Goal: Task Accomplishment & Management: Use online tool/utility

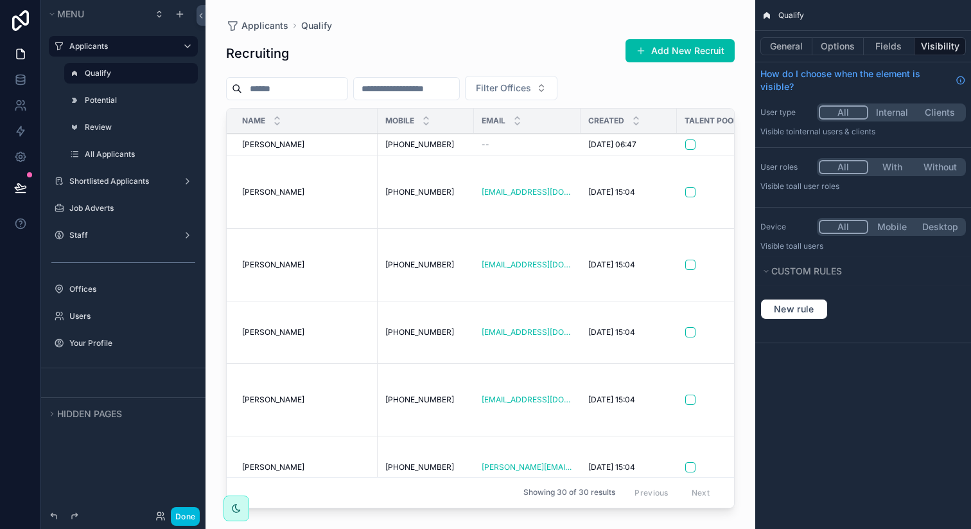
click at [321, 183] on td "Alex Aherne Alex Aherne" at bounding box center [302, 192] width 151 height 73
click at [283, 197] on span "[PERSON_NAME]" at bounding box center [273, 192] width 62 height 10
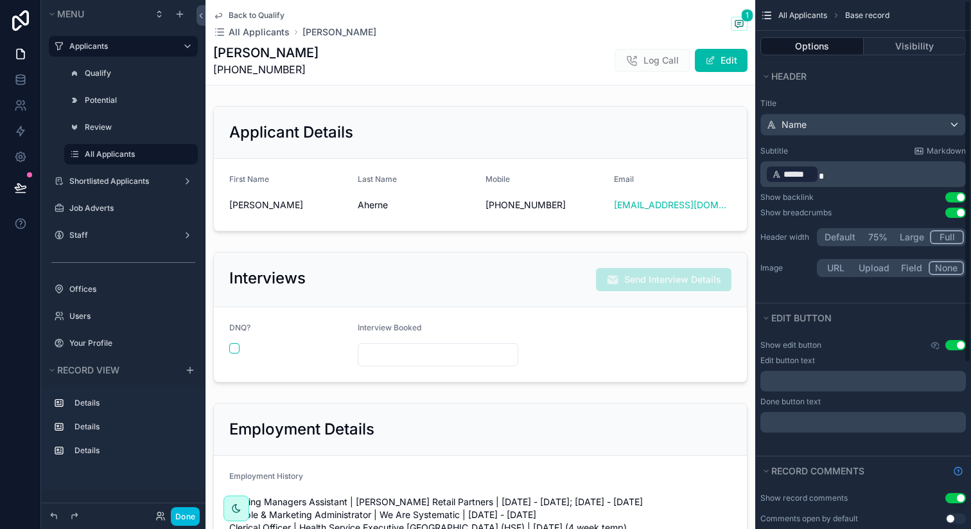
click at [841, 350] on div "Show edit button Use setting Edit button text ﻿ Done button text ﻿" at bounding box center [863, 386] width 216 height 103
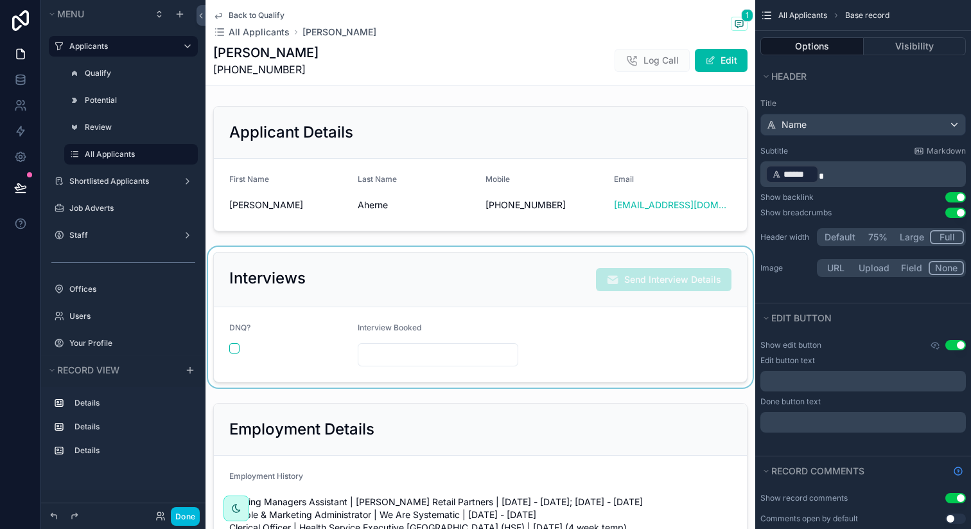
click at [672, 294] on div "scrollable content" at bounding box center [481, 317] width 550 height 141
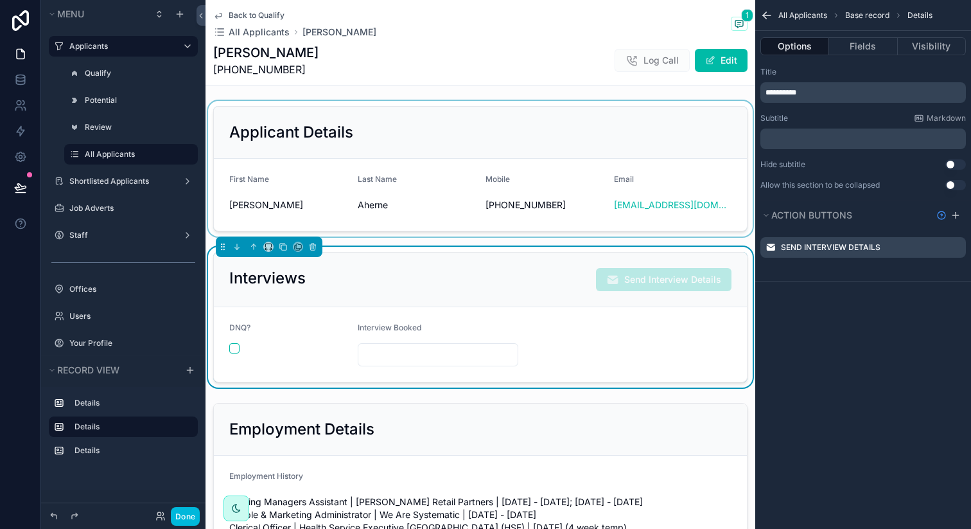
click at [556, 173] on div "scrollable content" at bounding box center [481, 169] width 550 height 136
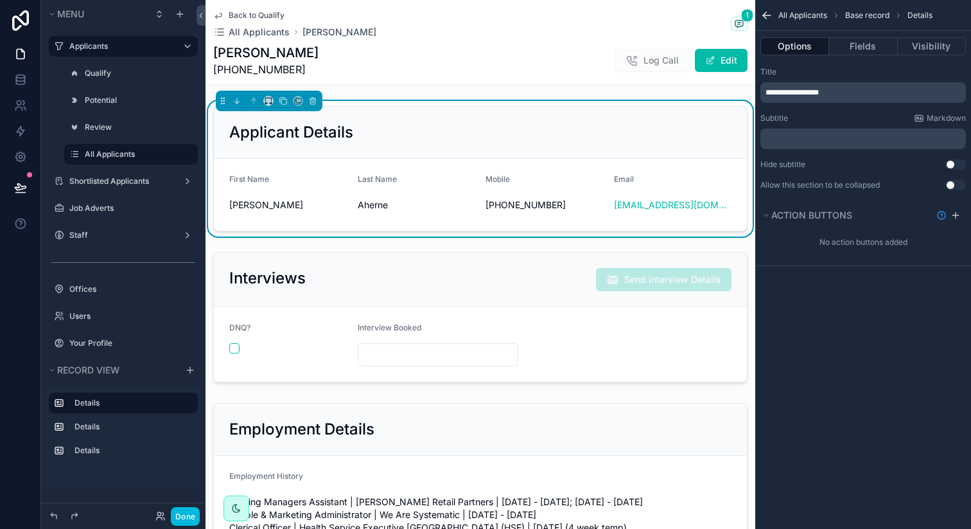
click at [552, 57] on div "Alex Aherne +61 468301927 Log Call Edit" at bounding box center [480, 60] width 534 height 33
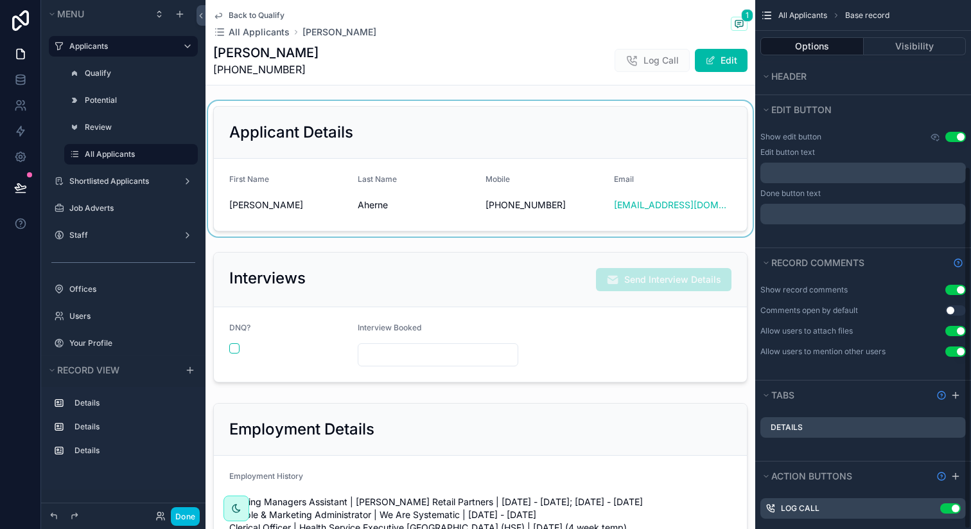
scroll to position [242, 0]
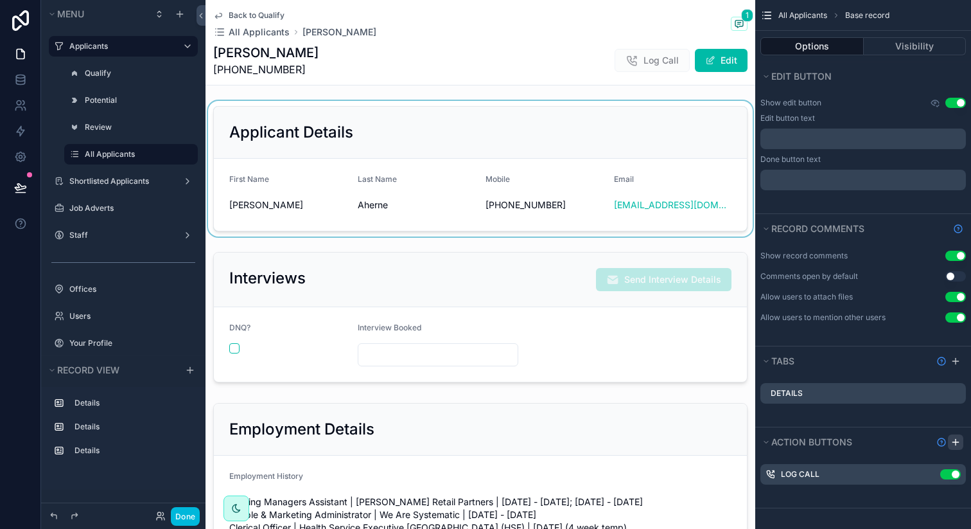
click at [960, 446] on icon "scrollable content" at bounding box center [956, 442] width 10 height 10
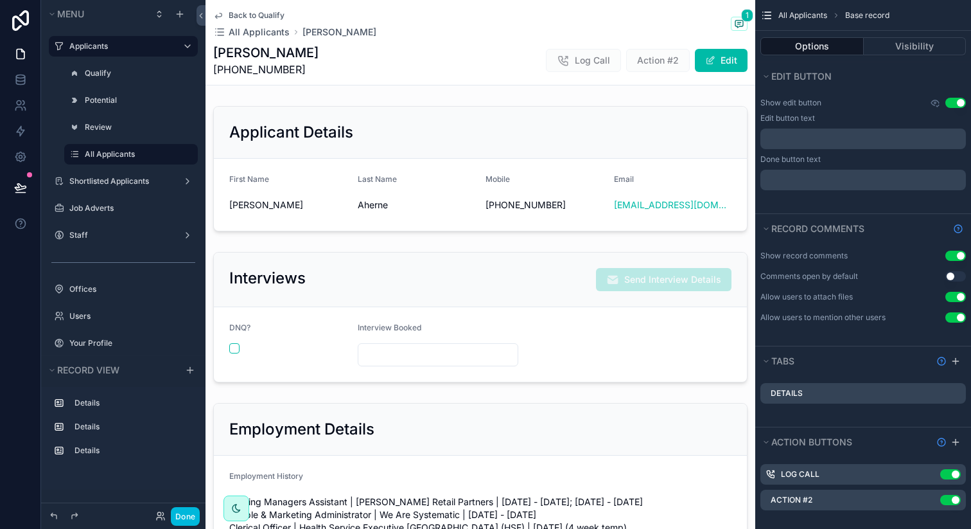
click at [0, 0] on icon "scrollable content" at bounding box center [0, 0] width 0 height 0
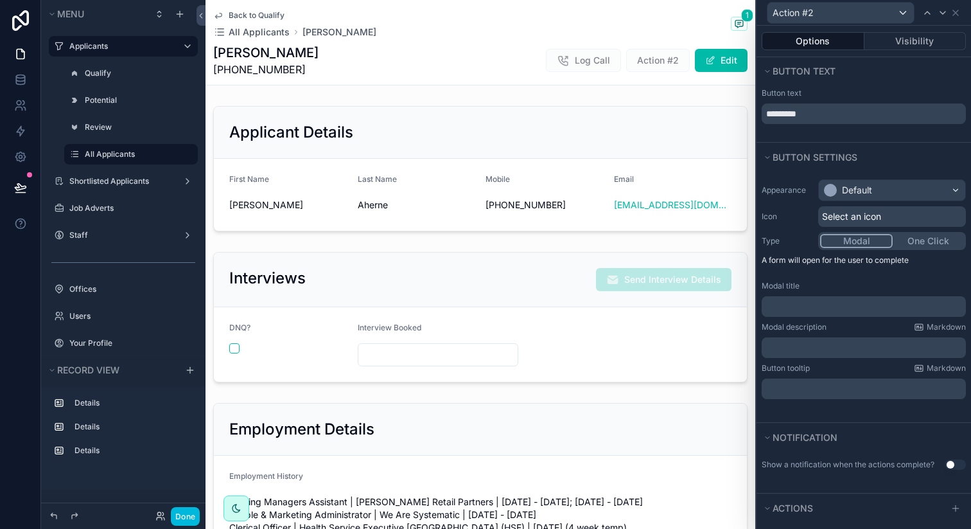
scroll to position [33, 0]
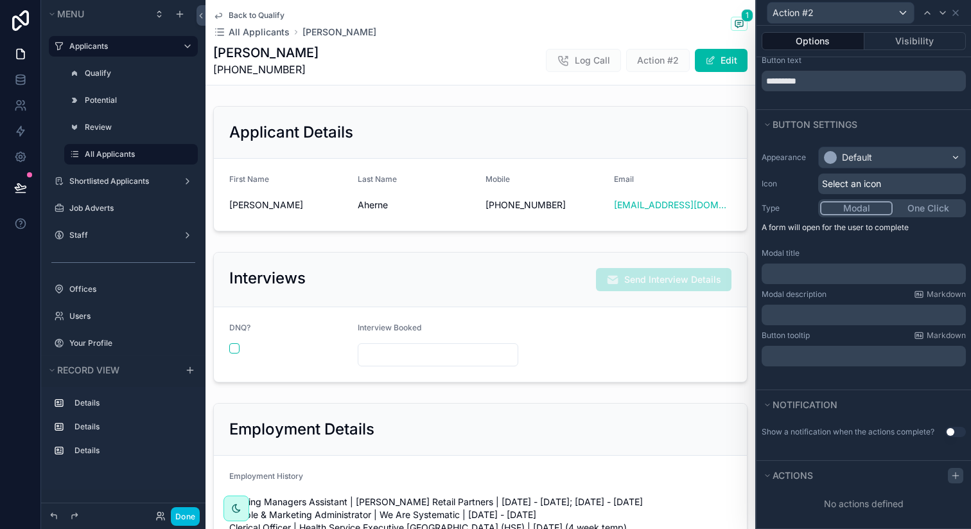
click at [948, 471] on div at bounding box center [955, 475] width 15 height 15
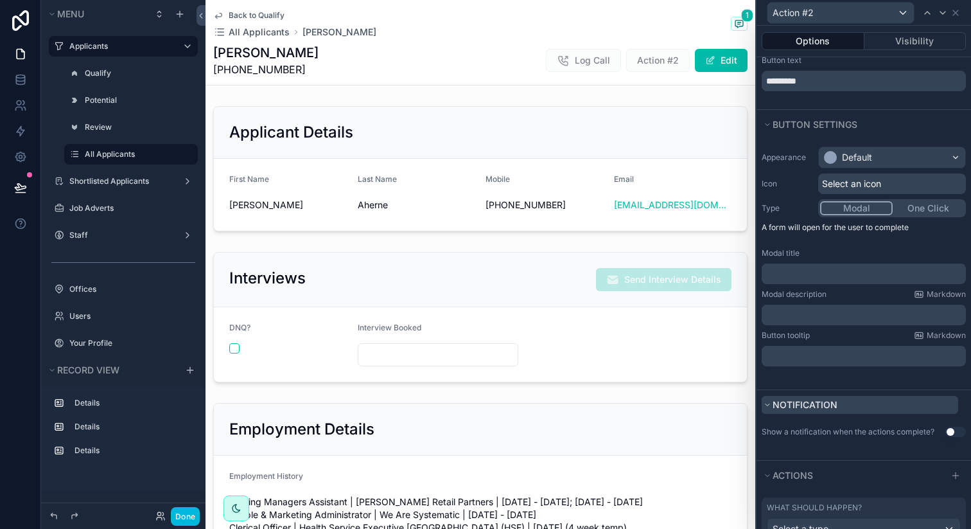
scroll to position [100, 0]
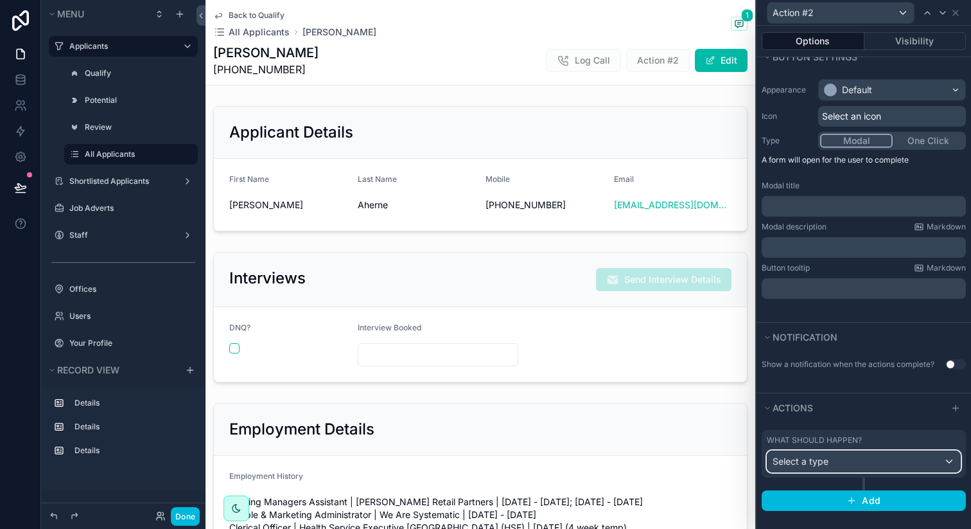
click at [831, 460] on div "Select a type" at bounding box center [864, 461] width 193 height 21
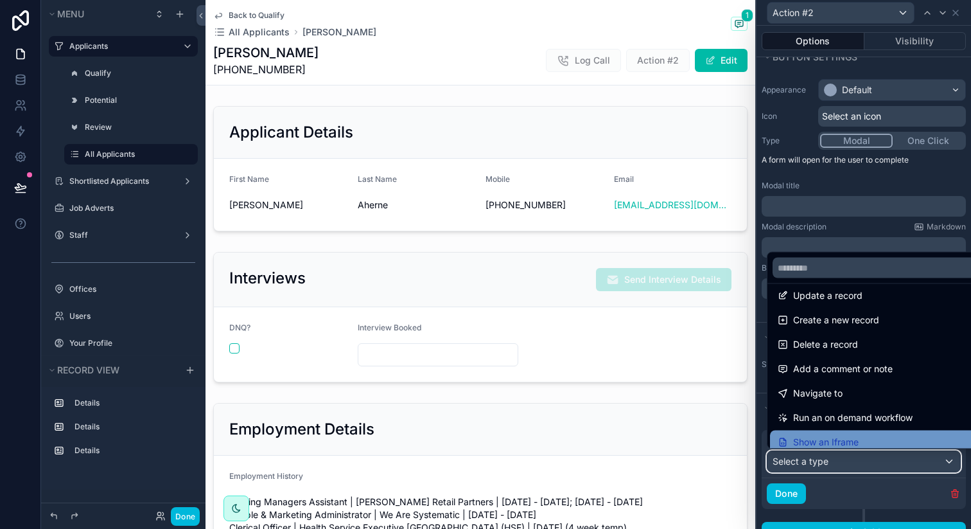
scroll to position [0, 0]
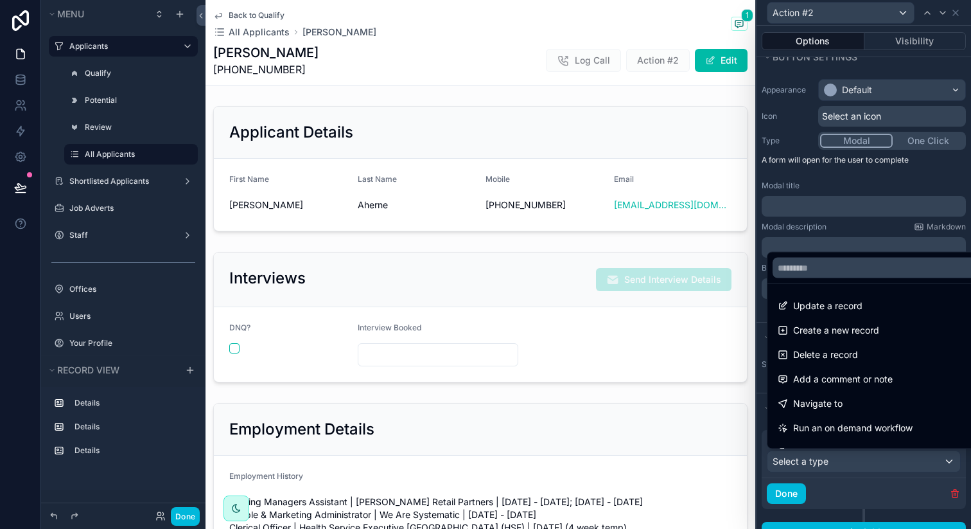
click at [667, 58] on span "Action #2" at bounding box center [658, 60] width 64 height 23
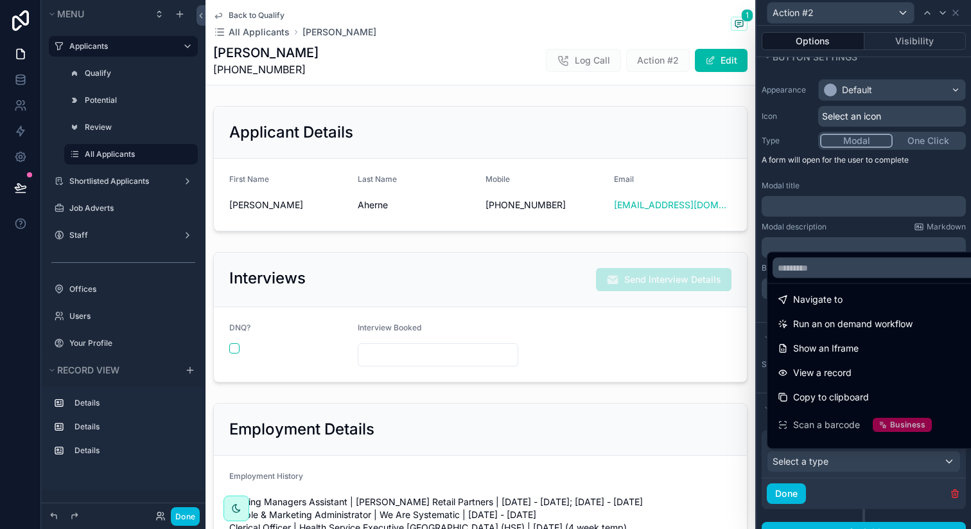
scroll to position [103, 0]
click at [861, 492] on div at bounding box center [864, 264] width 215 height 529
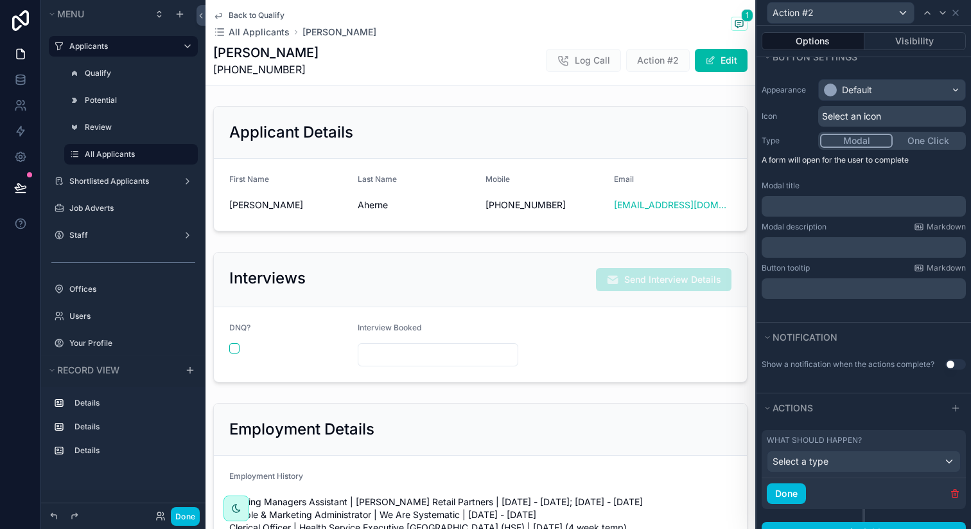
scroll to position [132, 0]
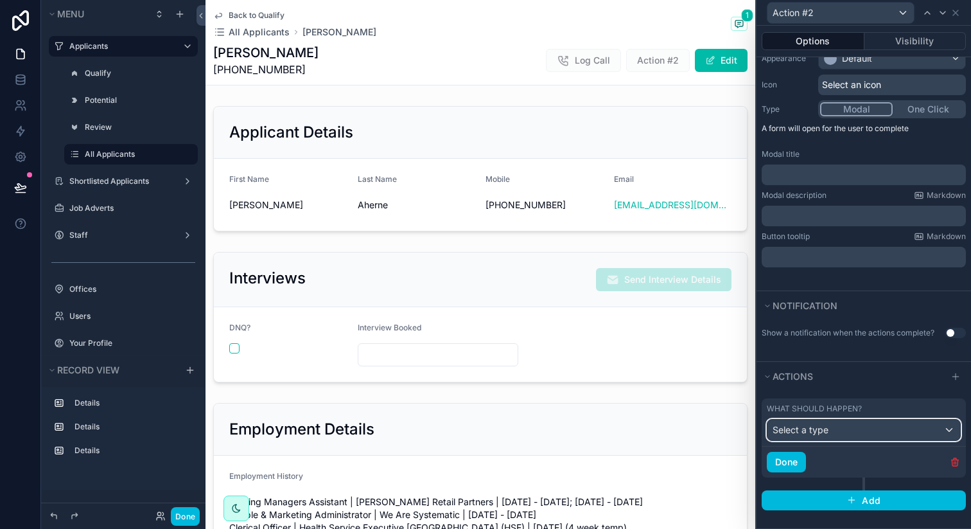
click at [827, 434] on span "Select a type" at bounding box center [801, 429] width 56 height 11
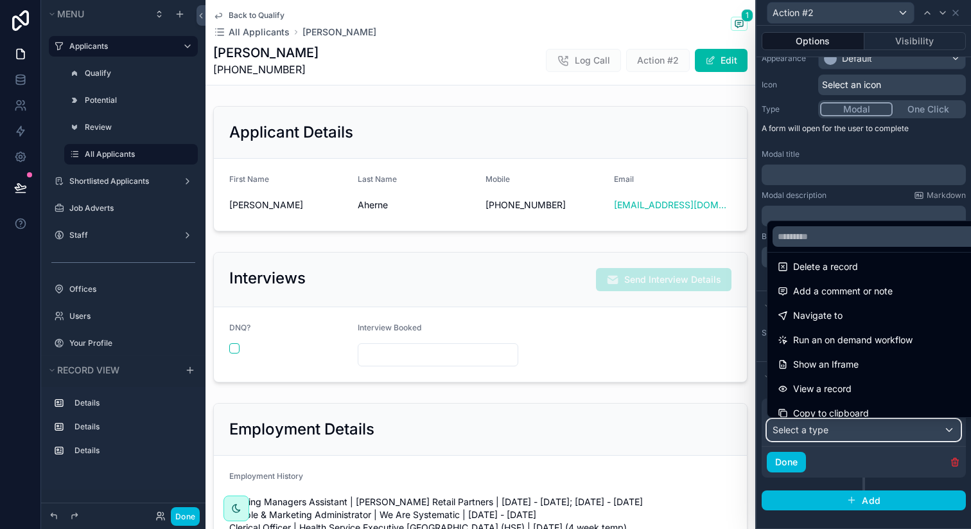
scroll to position [59, 0]
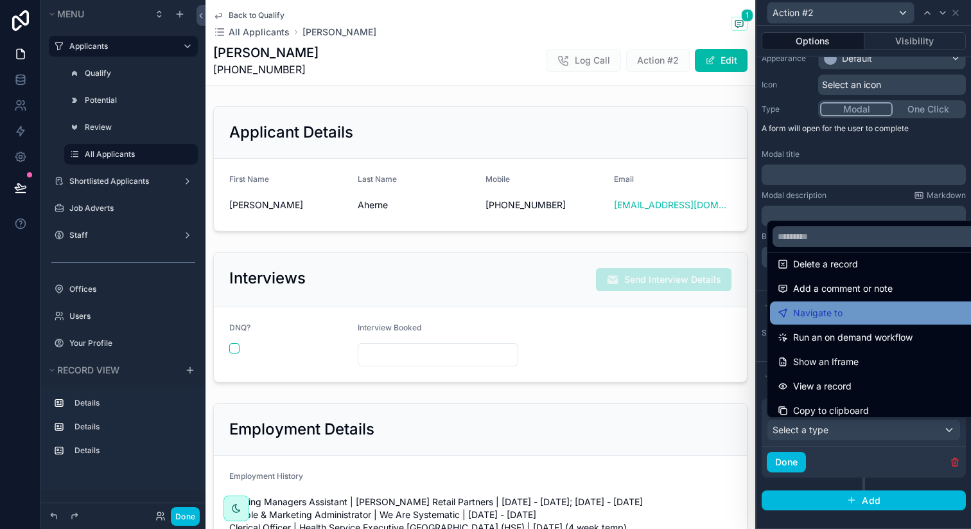
click at [841, 306] on div "Navigate to" at bounding box center [879, 312] width 202 height 15
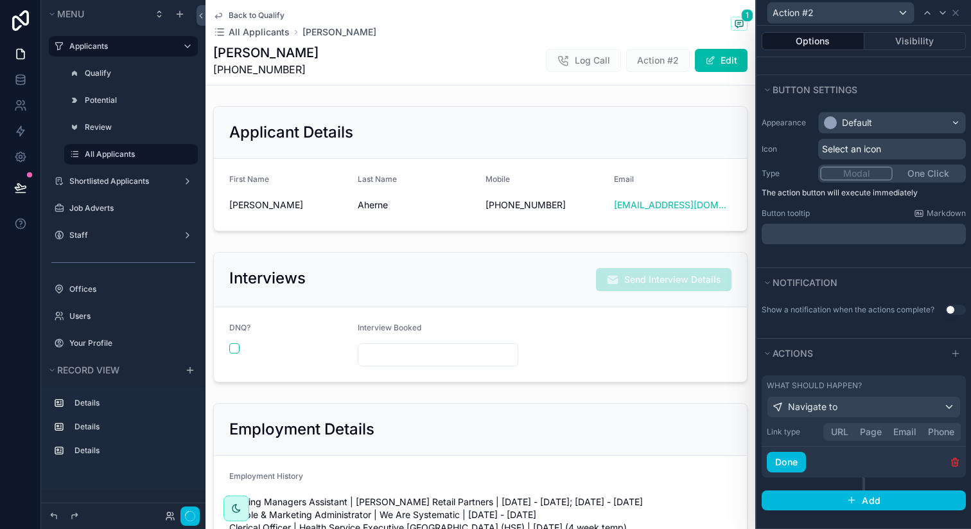
scroll to position [67, 0]
click at [841, 429] on div "Link type URL Page Email Phone" at bounding box center [864, 432] width 194 height 18
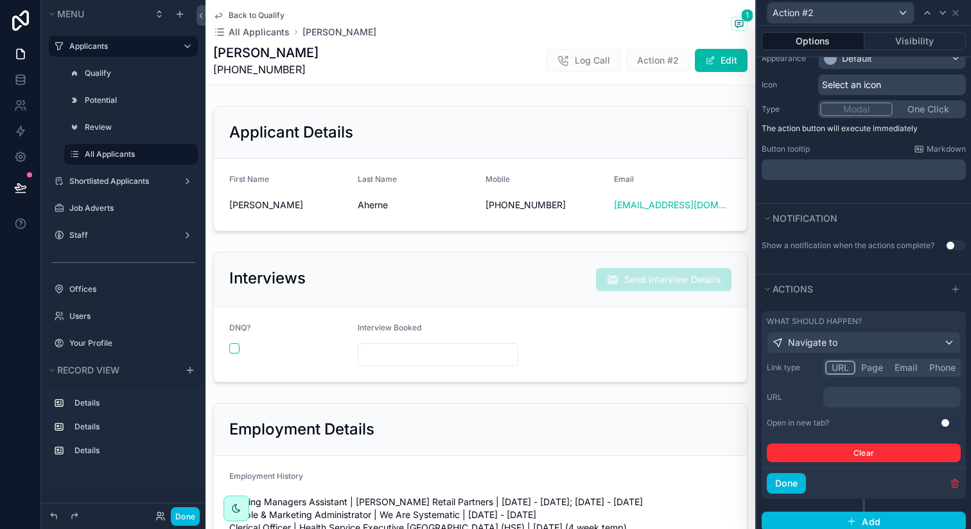
click at [867, 395] on p "﻿" at bounding box center [894, 397] width 130 height 13
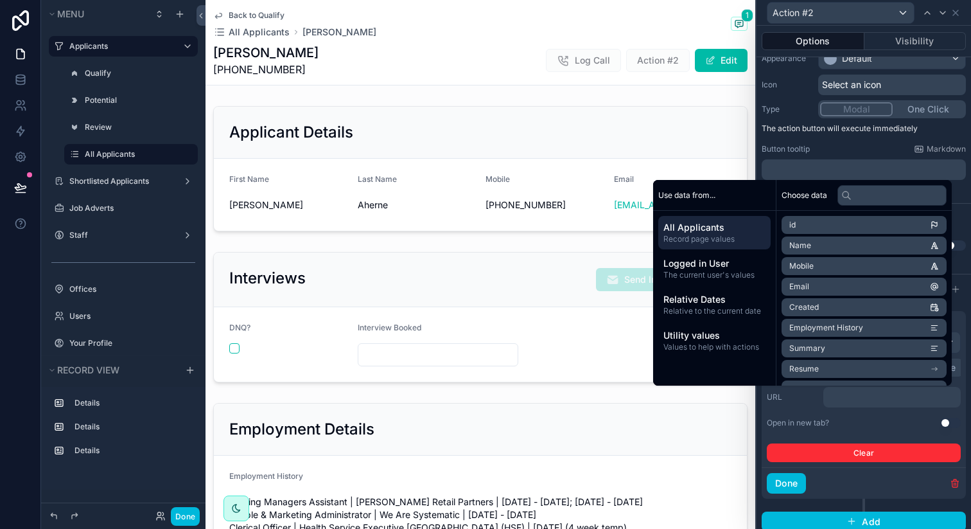
paste div "scrollable content"
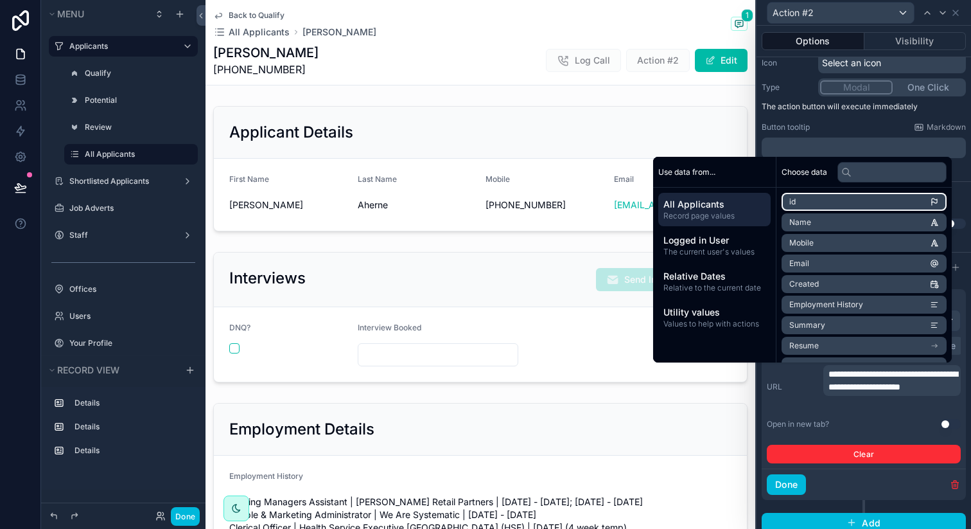
click at [857, 201] on li "id" at bounding box center [864, 202] width 165 height 18
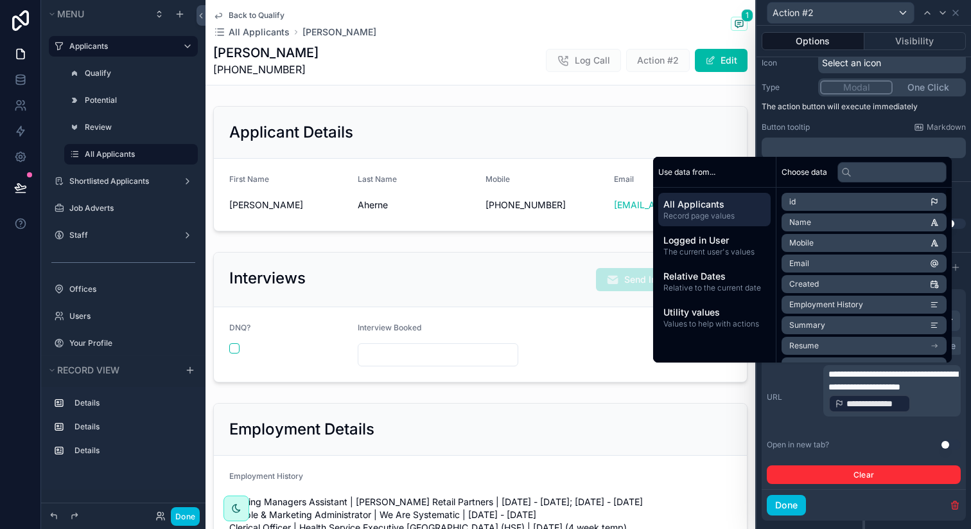
click at [913, 414] on p "**********" at bounding box center [894, 390] width 130 height 46
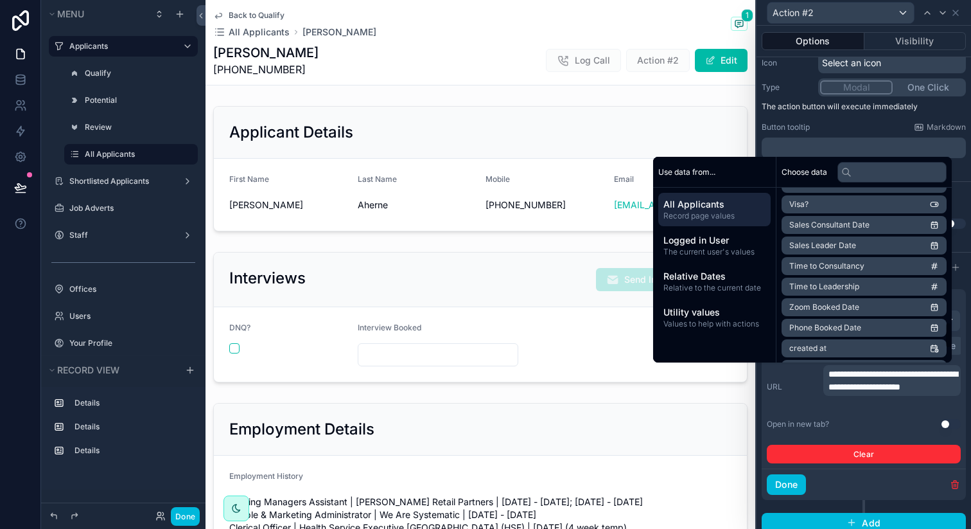
scroll to position [963, 0]
click at [804, 347] on li "uuid" at bounding box center [864, 348] width 165 height 18
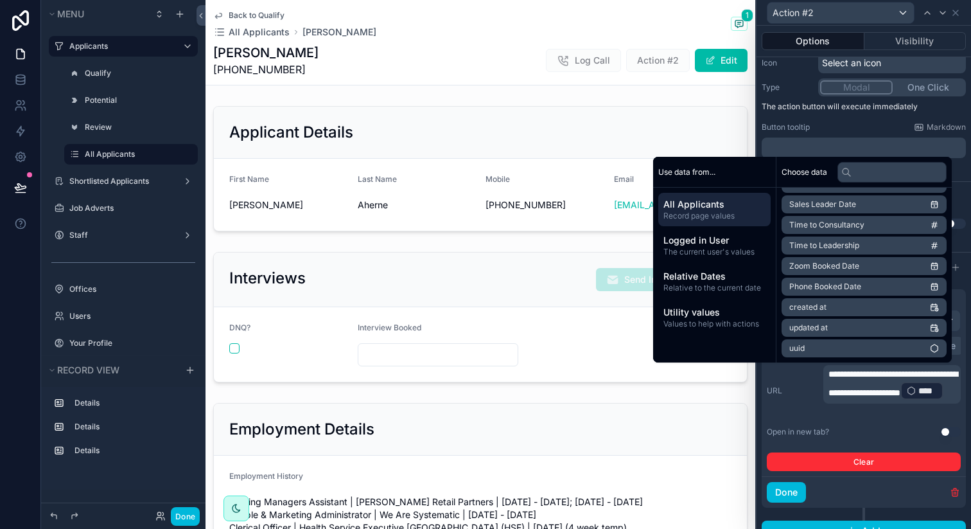
click at [890, 429] on div "Open in new tab? Use setting" at bounding box center [864, 432] width 194 height 10
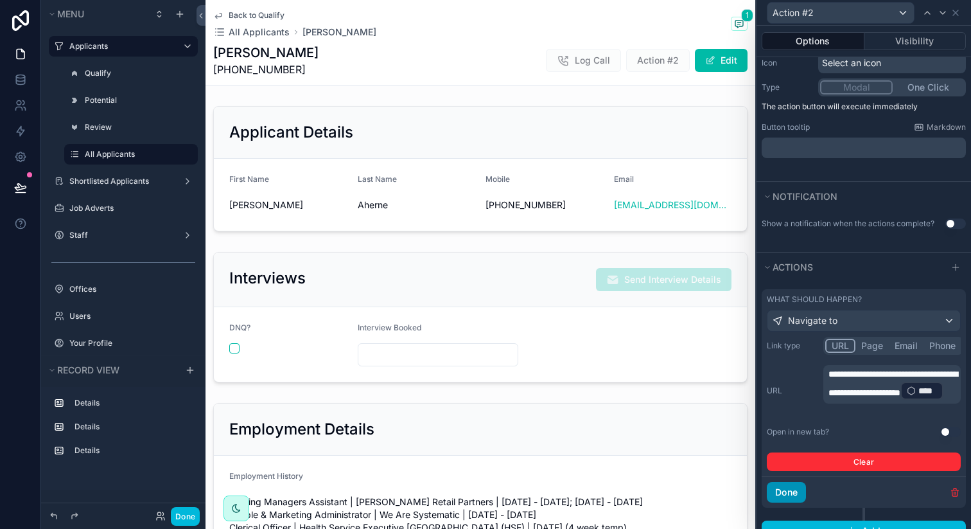
click at [788, 493] on button "Done" at bounding box center [786, 492] width 39 height 21
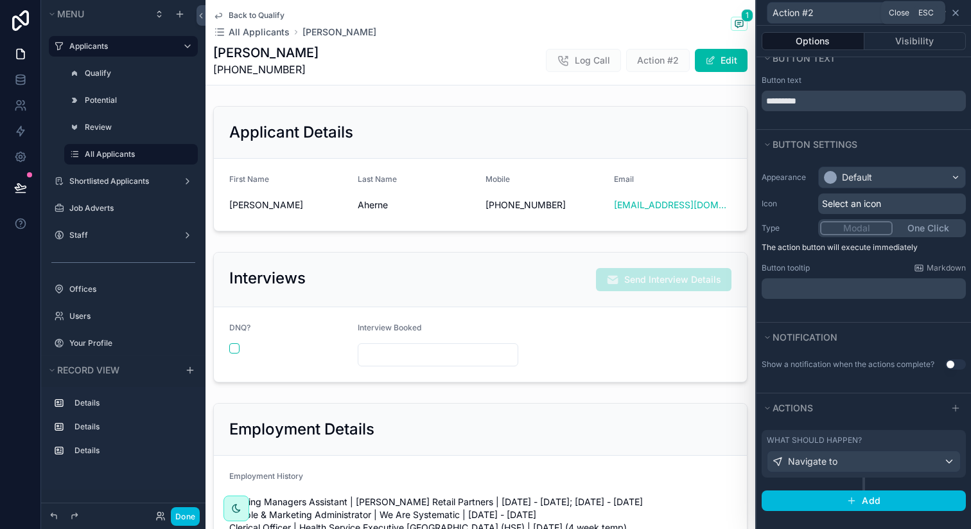
click at [959, 12] on icon at bounding box center [956, 13] width 10 height 10
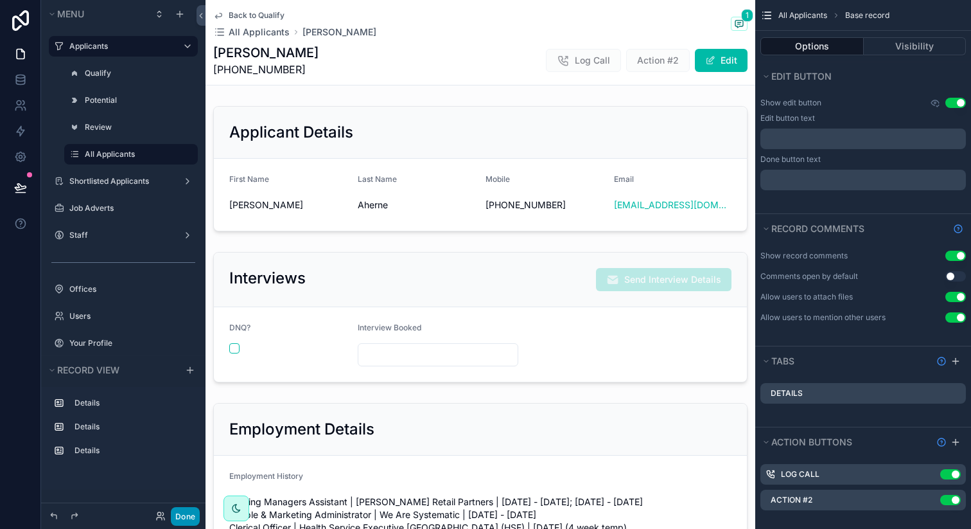
click at [184, 513] on button "Done" at bounding box center [185, 516] width 29 height 19
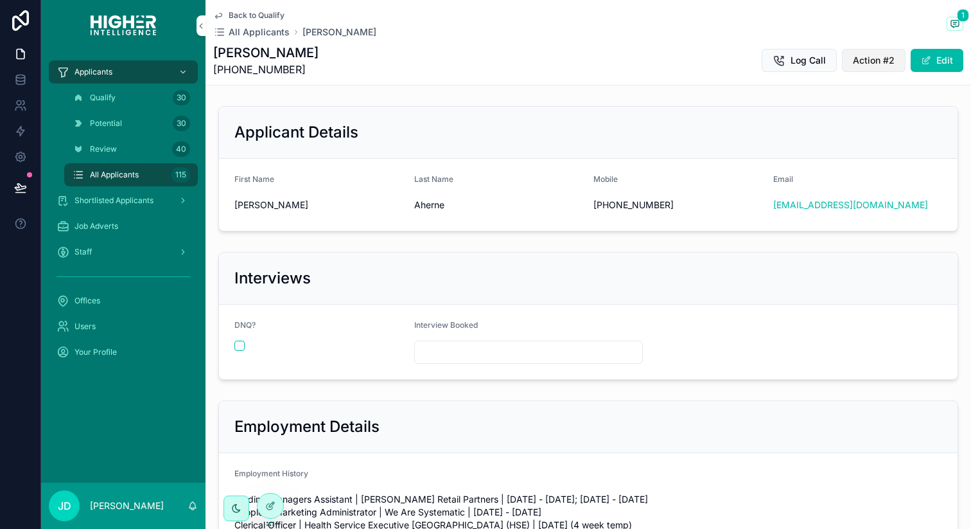
click at [893, 61] on span "Action #2" at bounding box center [874, 60] width 42 height 13
click at [870, 61] on span "Action #2" at bounding box center [874, 60] width 42 height 13
click at [268, 507] on icon at bounding box center [270, 505] width 10 height 10
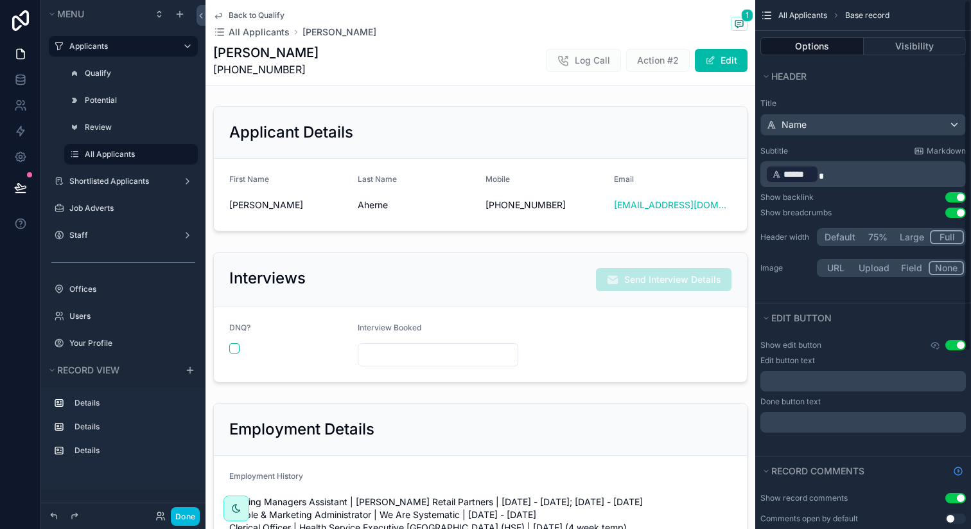
scroll to position [268, 0]
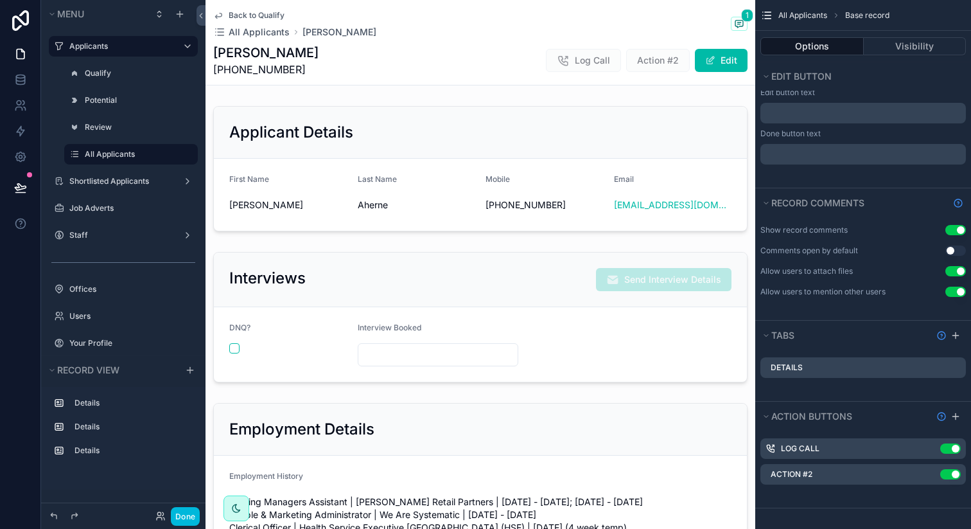
click at [0, 0] on icon "scrollable content" at bounding box center [0, 0] width 0 height 0
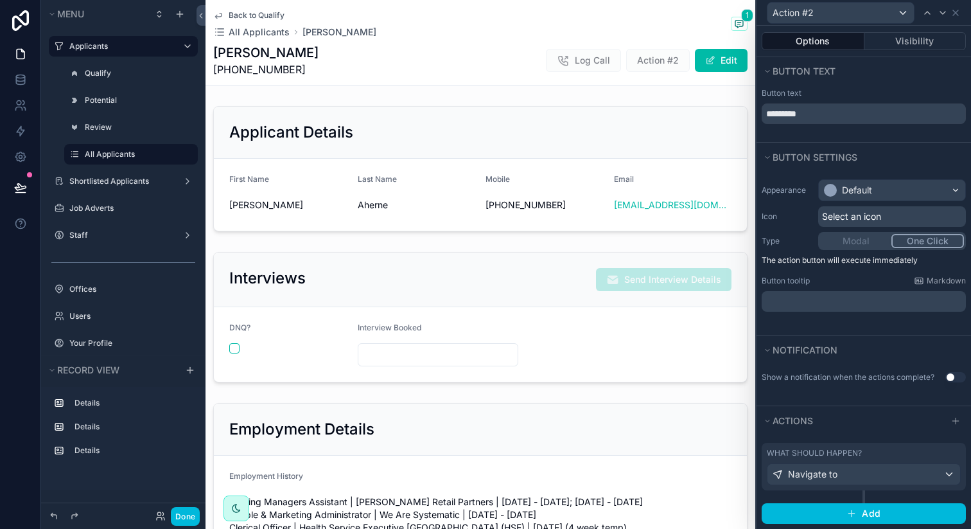
scroll to position [13, 0]
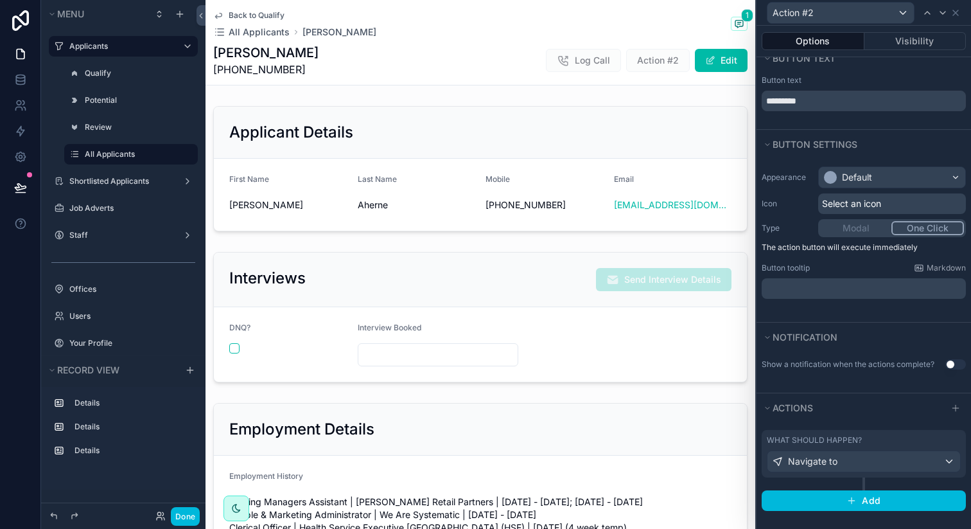
click at [897, 441] on div "What should happen?" at bounding box center [864, 440] width 194 height 10
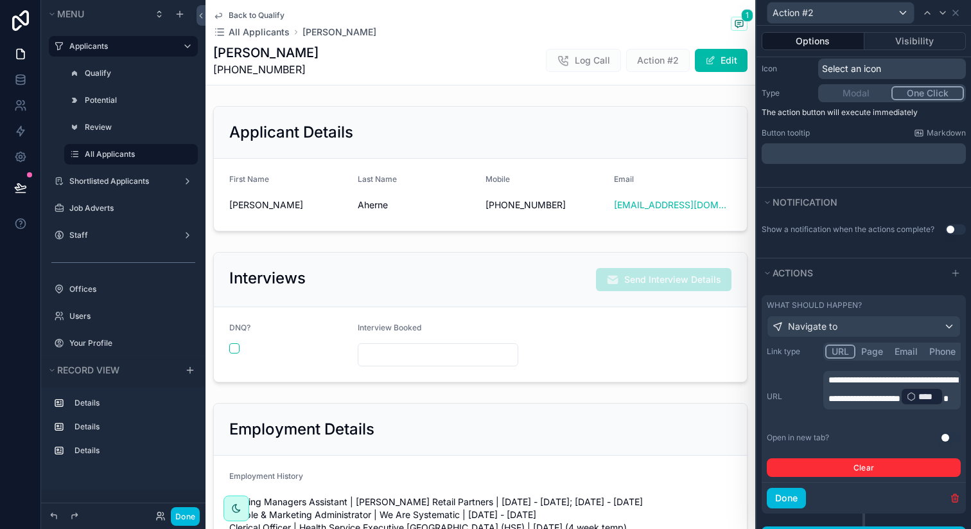
scroll to position [157, 0]
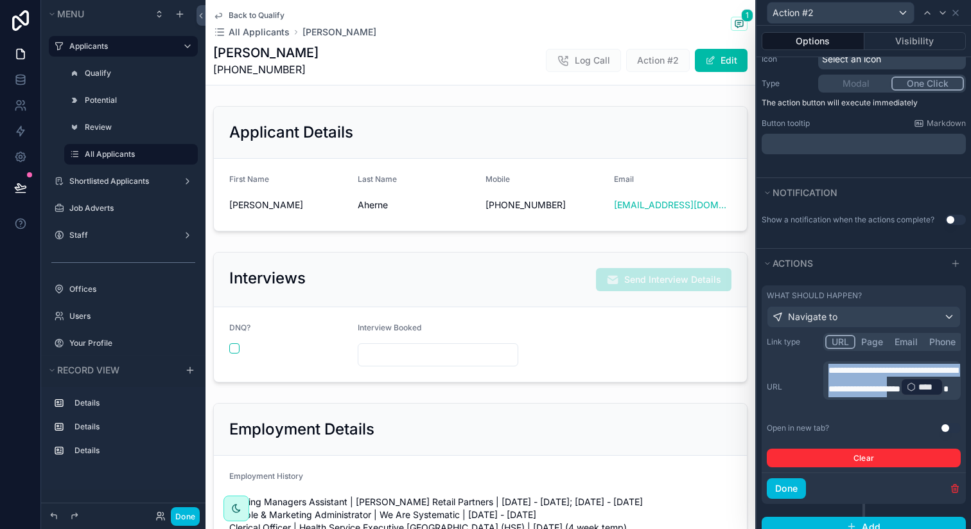
drag, startPoint x: 863, startPoint y: 401, endPoint x: 789, endPoint y: 353, distance: 89.1
click at [789, 353] on div "**********" at bounding box center [864, 400] width 194 height 134
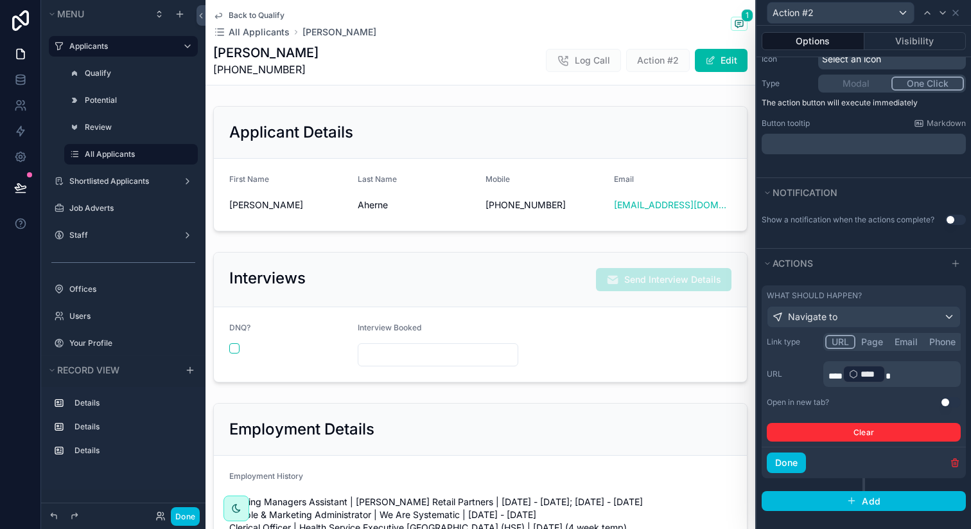
scroll to position [183, 0]
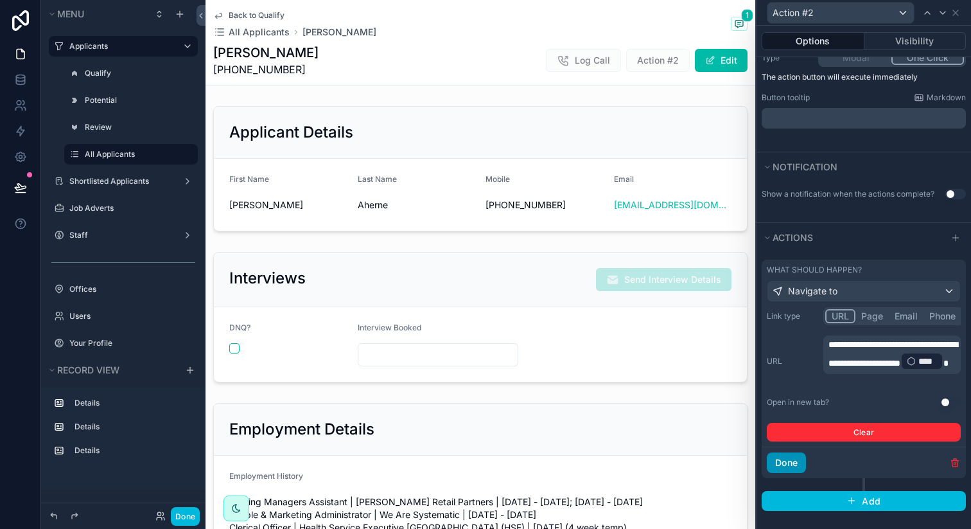
click at [783, 465] on button "Done" at bounding box center [786, 462] width 39 height 21
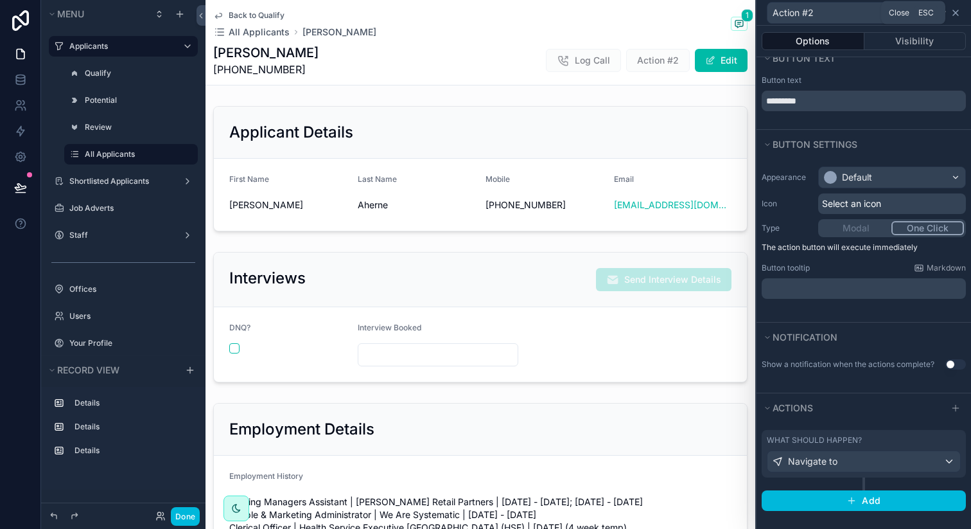
click at [958, 10] on icon at bounding box center [955, 12] width 5 height 5
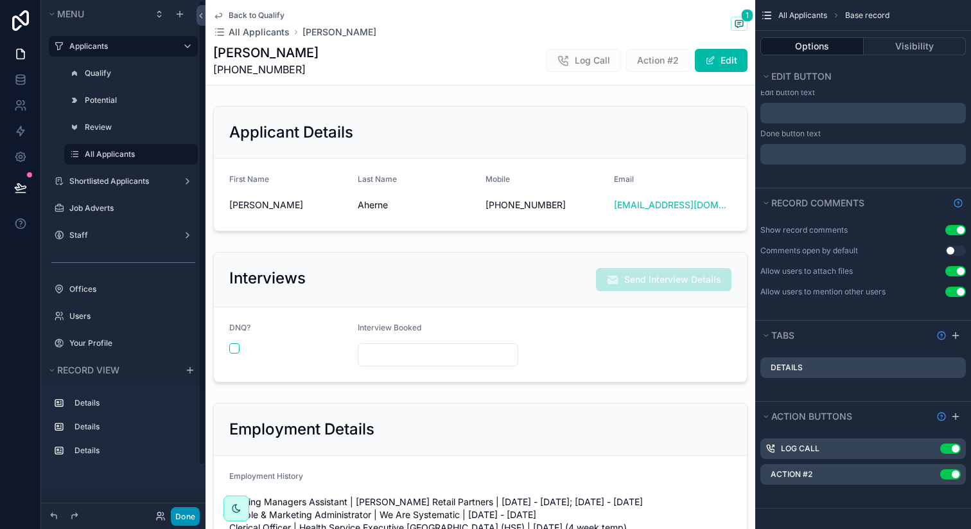
click at [185, 518] on button "Done" at bounding box center [185, 516] width 29 height 19
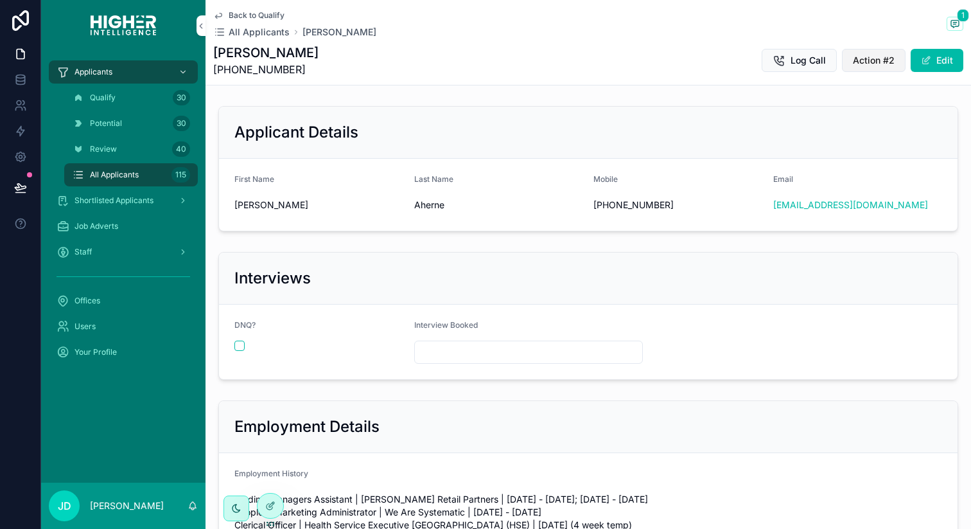
click at [887, 62] on span "Action #2" at bounding box center [874, 60] width 42 height 13
click at [272, 497] on div at bounding box center [271, 505] width 26 height 24
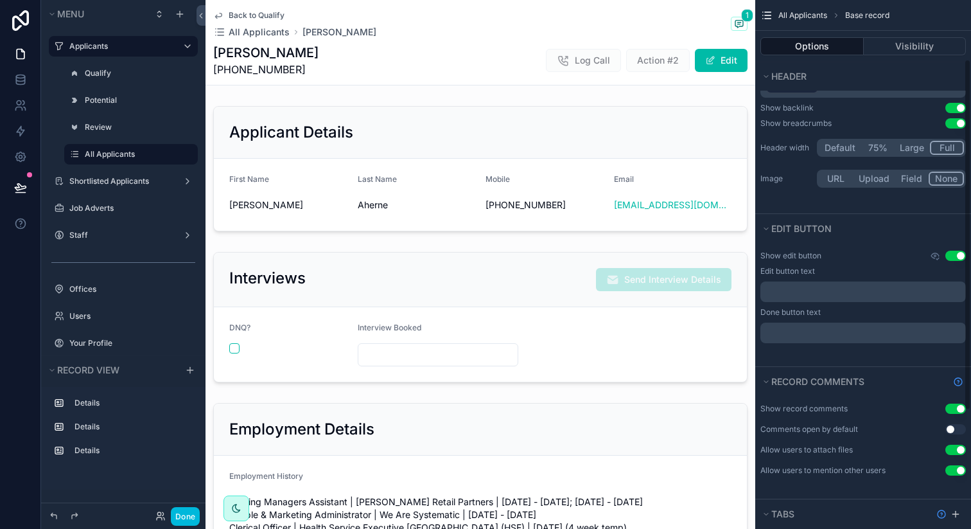
scroll to position [268, 0]
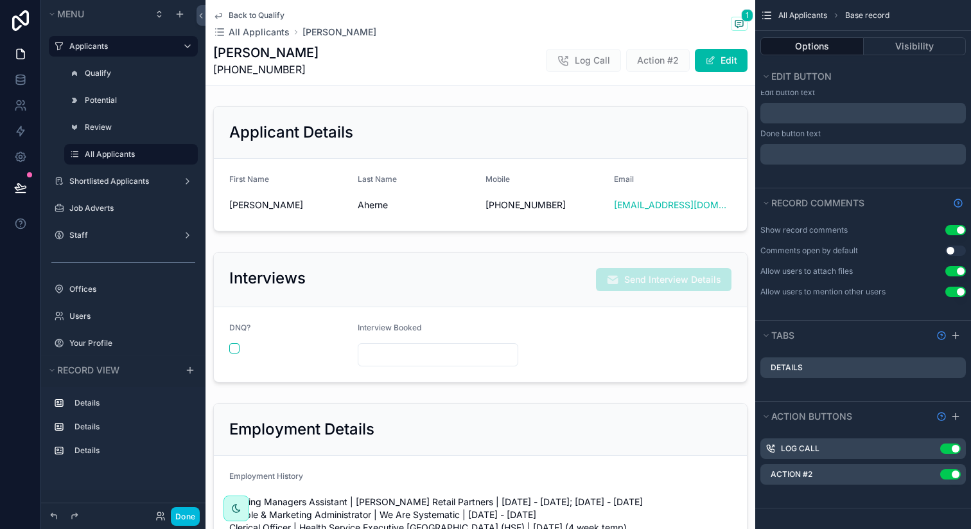
click at [0, 0] on icon "scrollable content" at bounding box center [0, 0] width 0 height 0
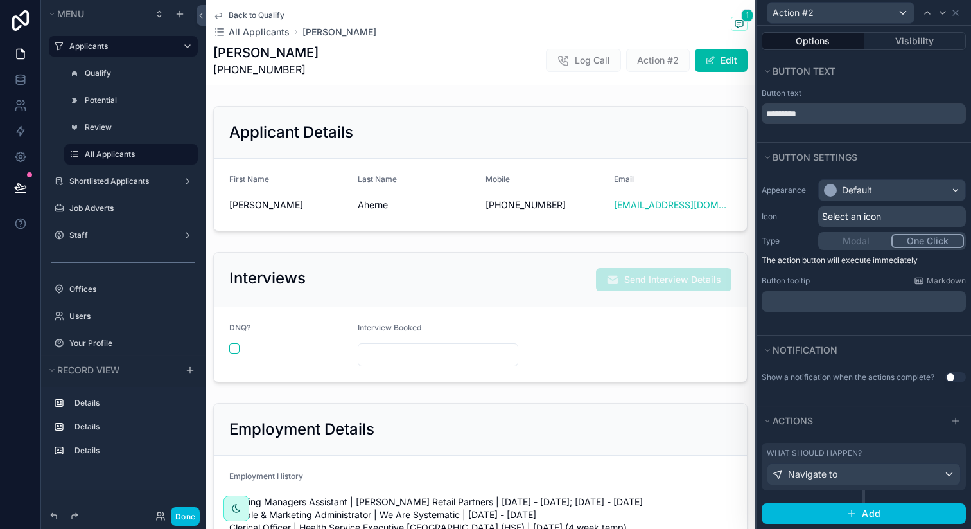
scroll to position [13, 0]
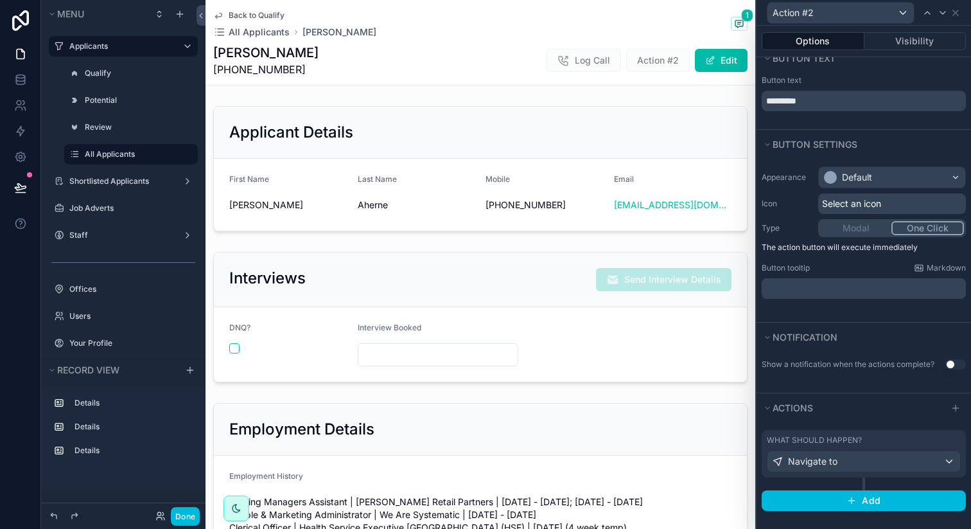
click at [894, 445] on div "What should happen? Navigate to" at bounding box center [864, 453] width 194 height 37
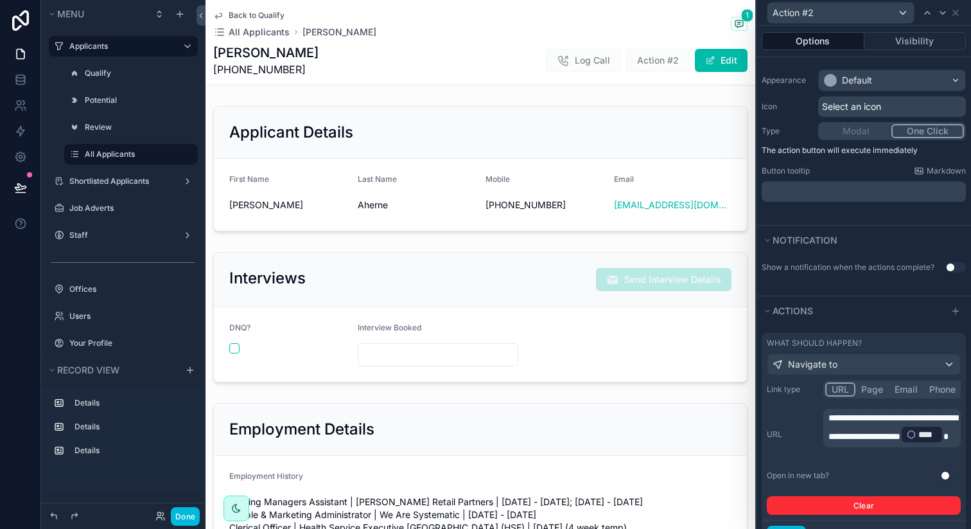
scroll to position [184, 0]
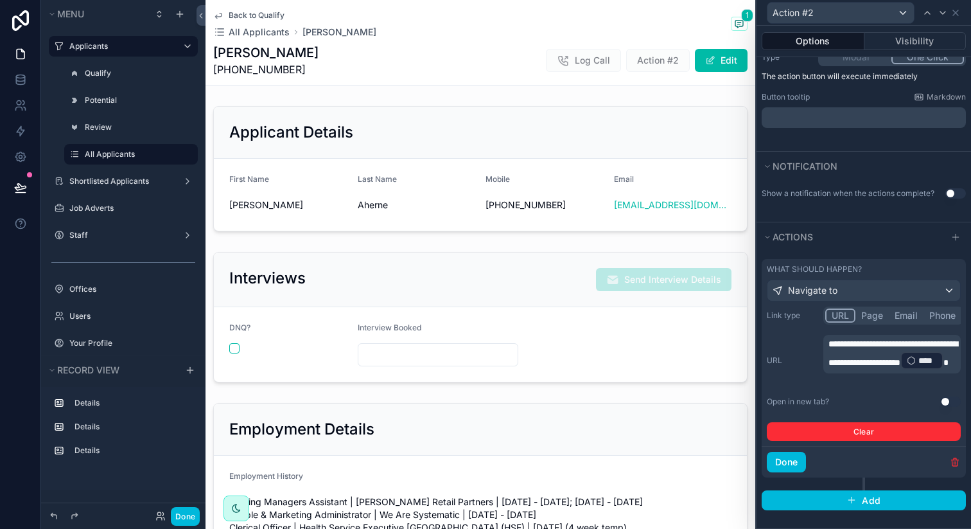
click at [943, 403] on button "Use setting" at bounding box center [950, 401] width 21 height 10
click at [805, 470] on button "Done" at bounding box center [786, 462] width 39 height 21
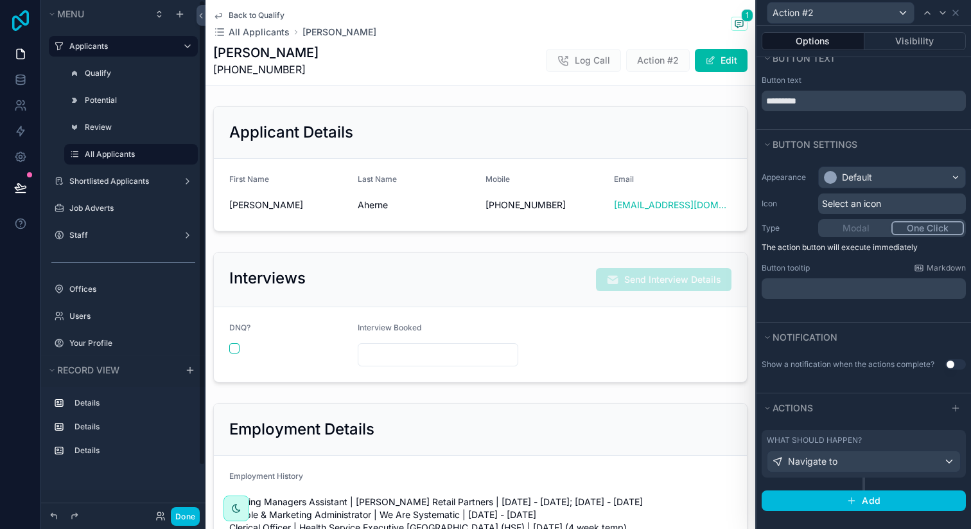
click at [21, 21] on icon at bounding box center [20, 20] width 17 height 21
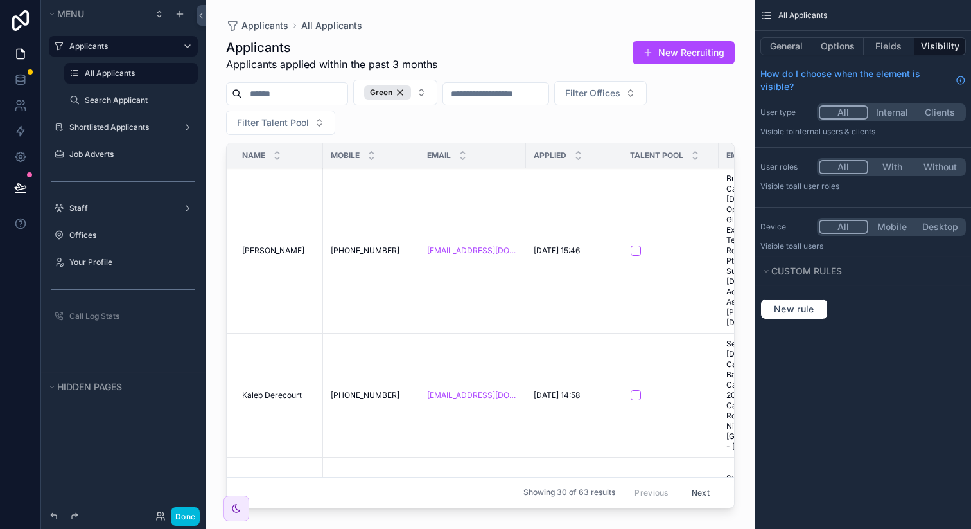
click at [280, 256] on span "[PERSON_NAME]" at bounding box center [273, 250] width 62 height 10
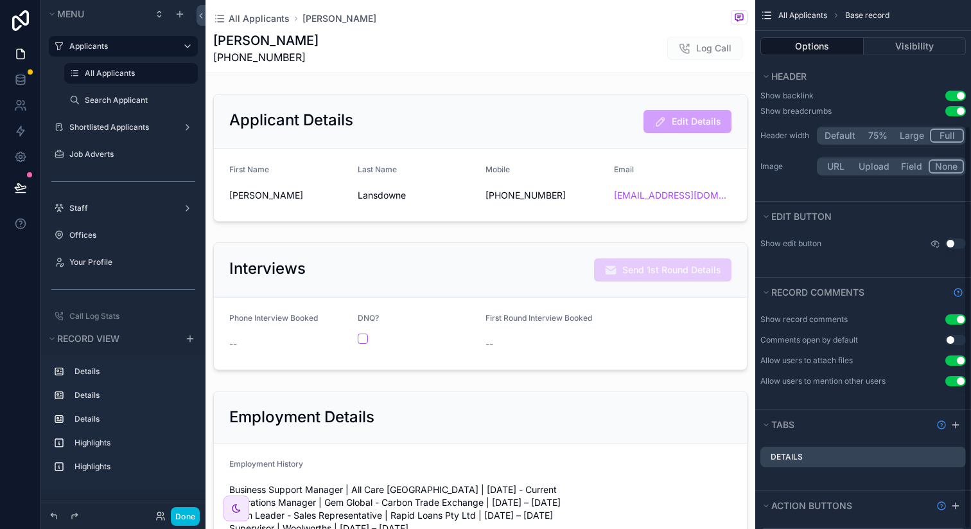
scroll to position [165, 0]
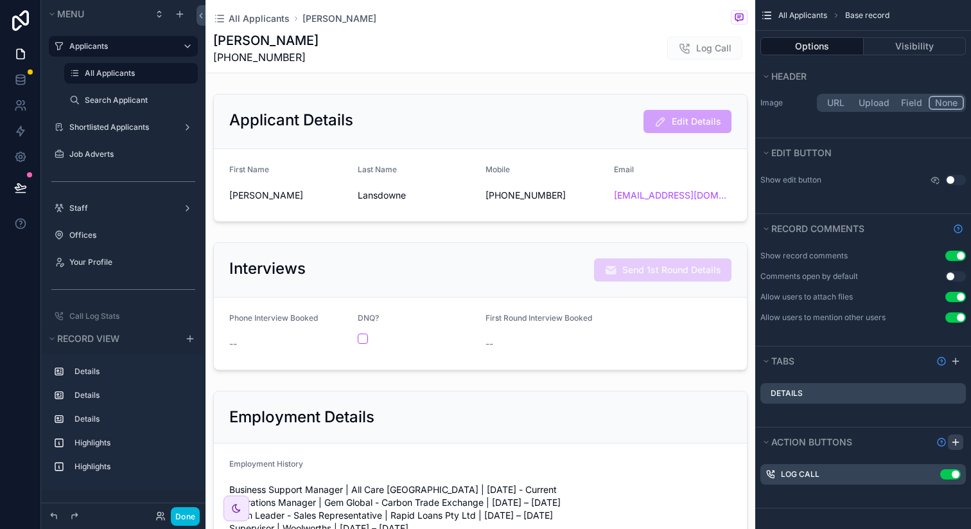
click at [951, 435] on div "scrollable content" at bounding box center [955, 441] width 15 height 15
click at [0, 0] on icon "scrollable content" at bounding box center [0, 0] width 0 height 0
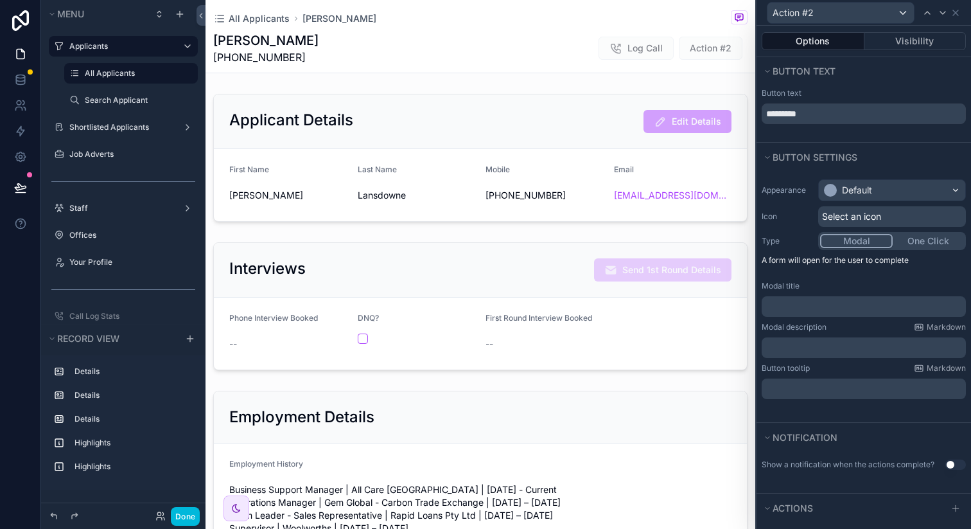
scroll to position [33, 0]
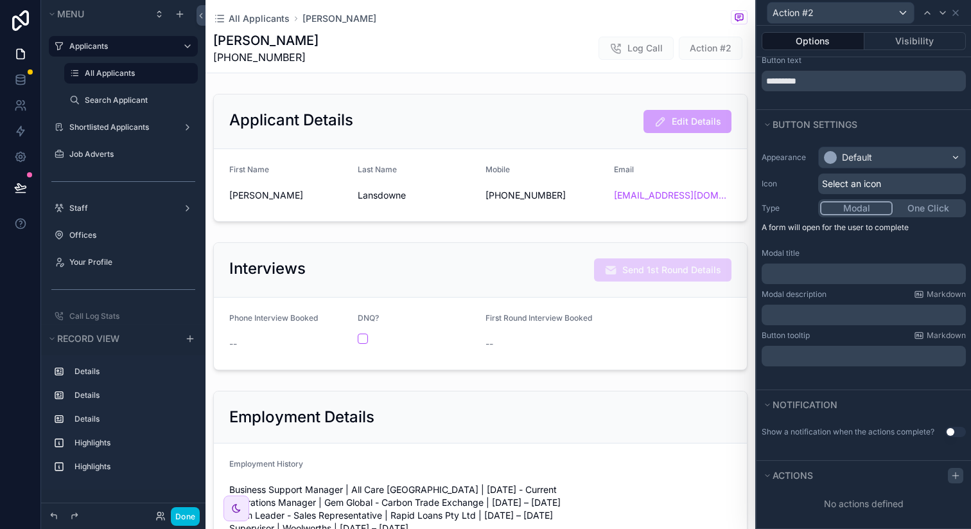
click at [957, 475] on icon at bounding box center [956, 475] width 10 height 10
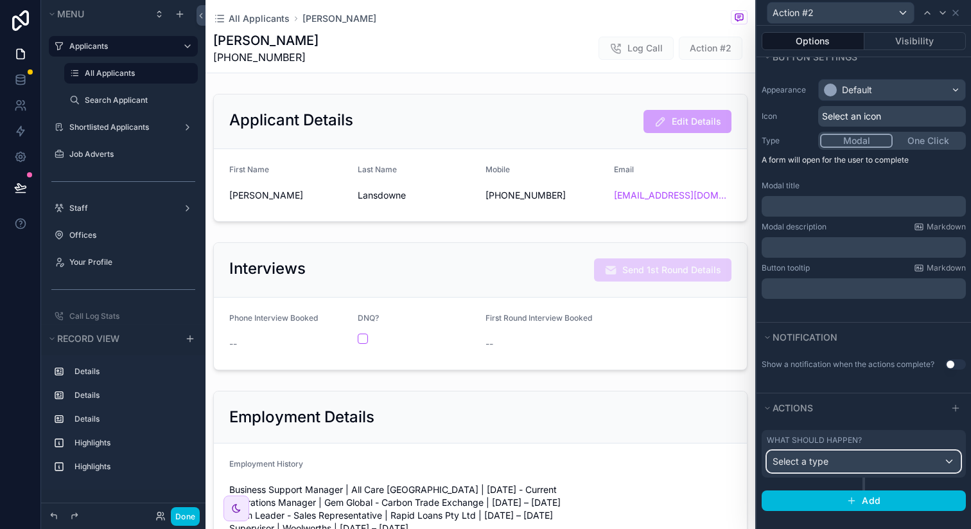
click at [841, 457] on div "Select a type" at bounding box center [864, 461] width 193 height 21
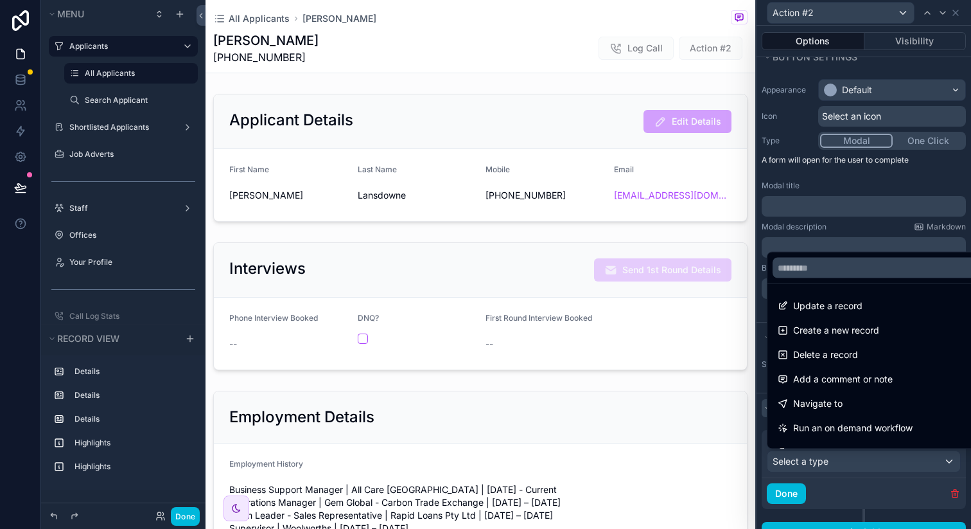
click at [829, 405] on span "Navigate to" at bounding box center [817, 403] width 49 height 15
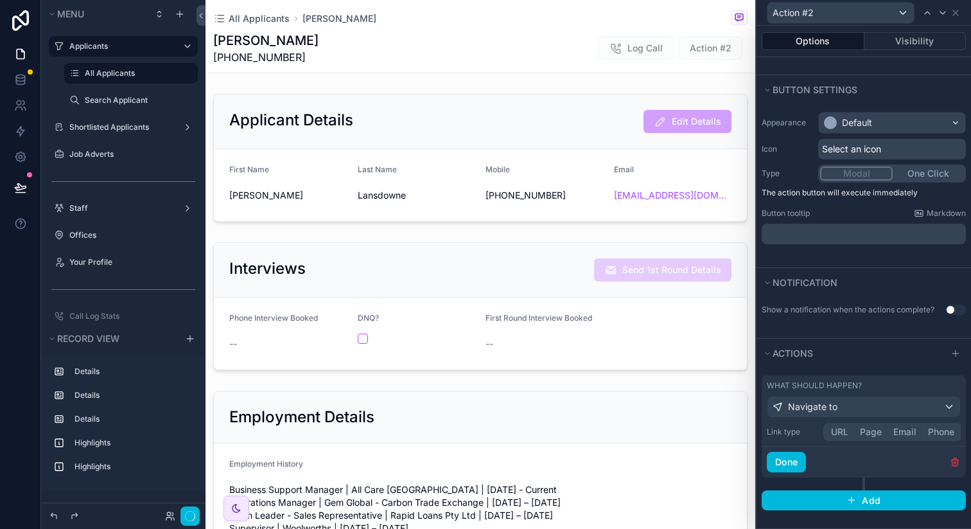
scroll to position [67, 0]
click at [838, 439] on div "URL Page Email Phone" at bounding box center [892, 432] width 139 height 18
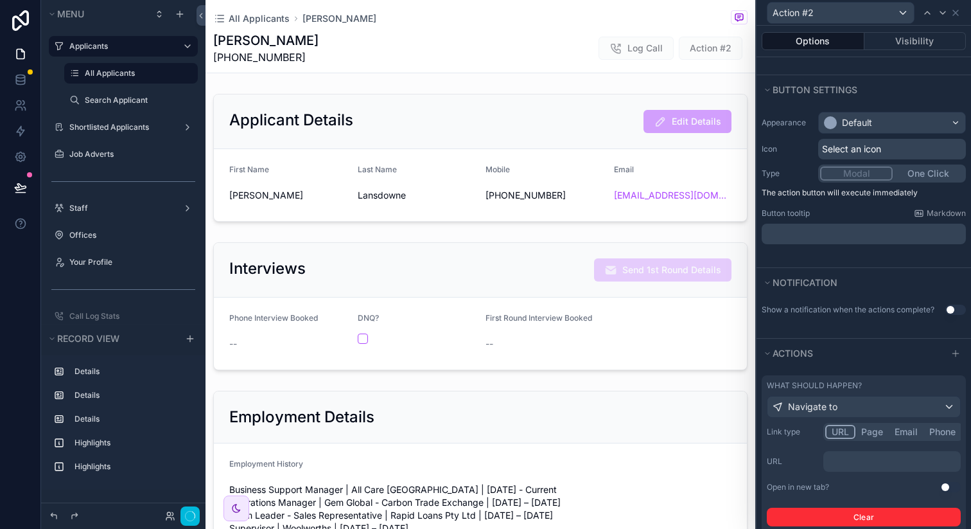
click at [839, 437] on button "URL" at bounding box center [840, 432] width 30 height 14
click at [849, 455] on p "﻿" at bounding box center [894, 461] width 130 height 13
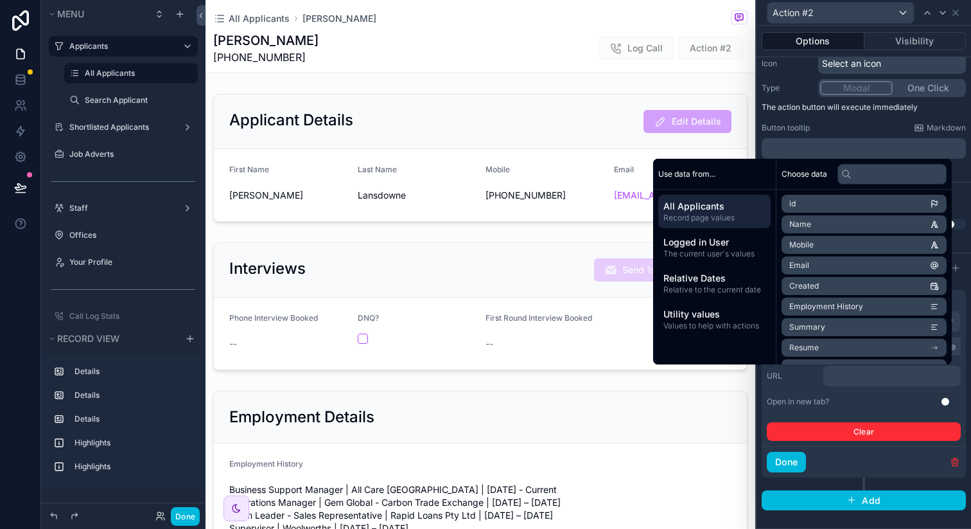
scroll to position [153, 0]
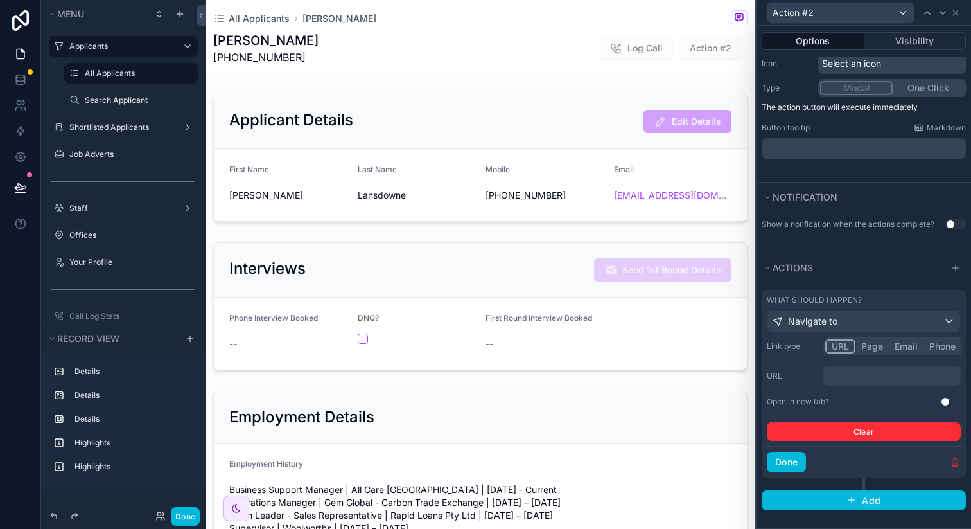
click at [859, 389] on div "Link type URL Page Email Phone URL ﻿ Open in new tab? Use setting Clear" at bounding box center [864, 388] width 194 height 103
click at [845, 380] on p "﻿" at bounding box center [894, 375] width 130 height 13
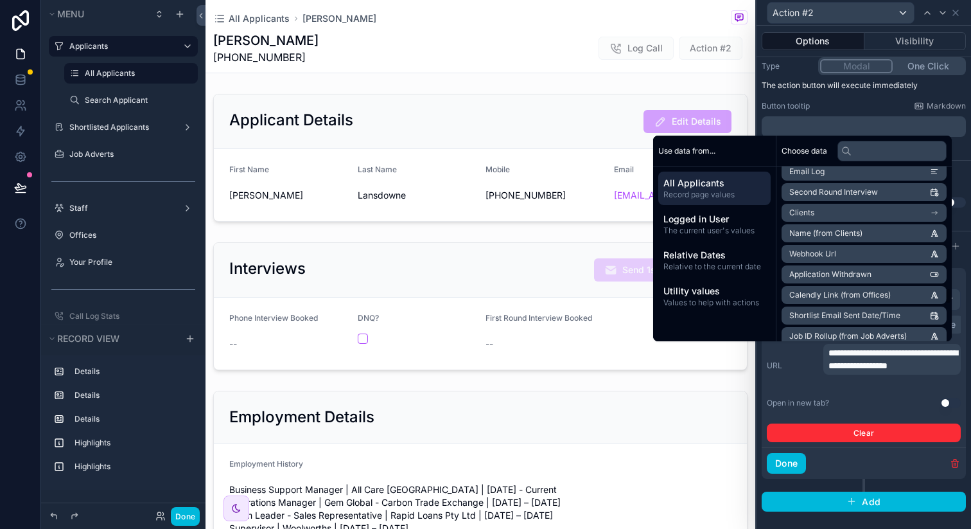
scroll to position [1930, 0]
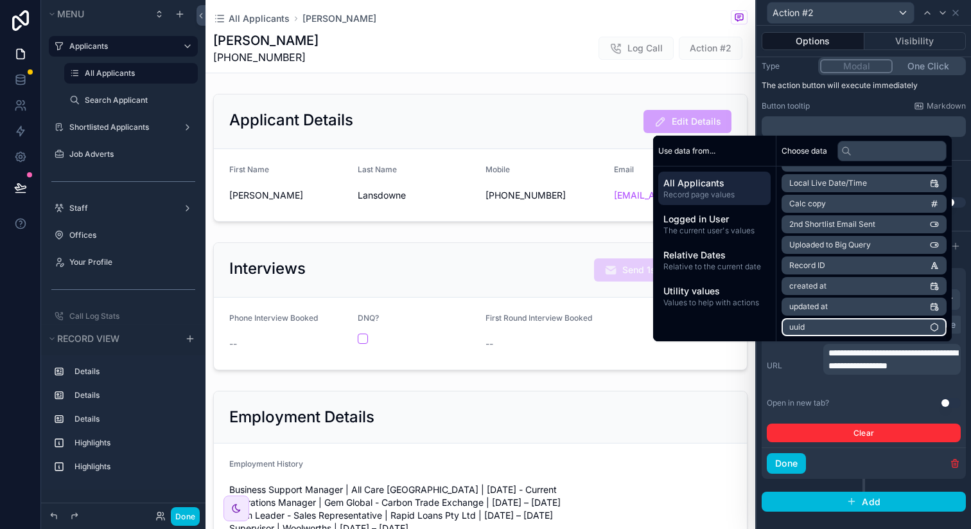
click at [827, 328] on li "uuid" at bounding box center [864, 327] width 165 height 18
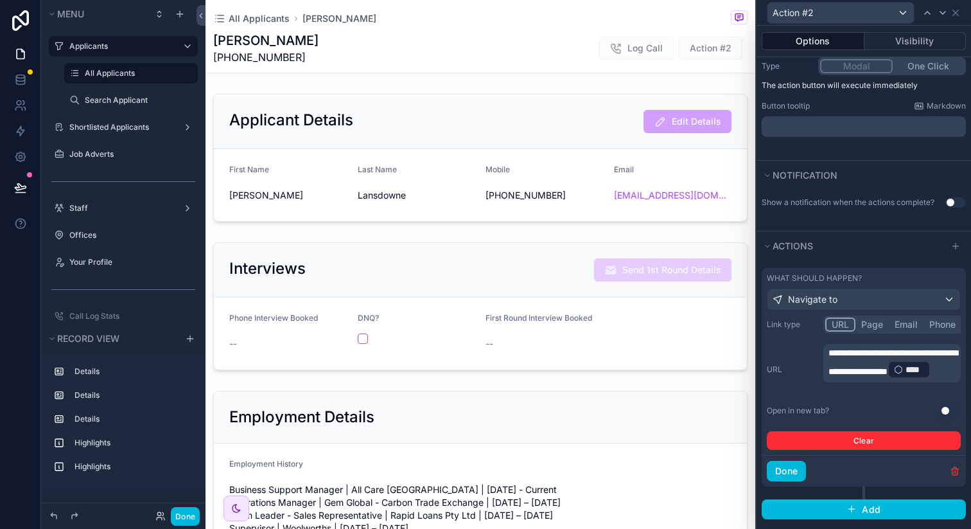
click at [888, 378] on div "****" at bounding box center [909, 369] width 43 height 18
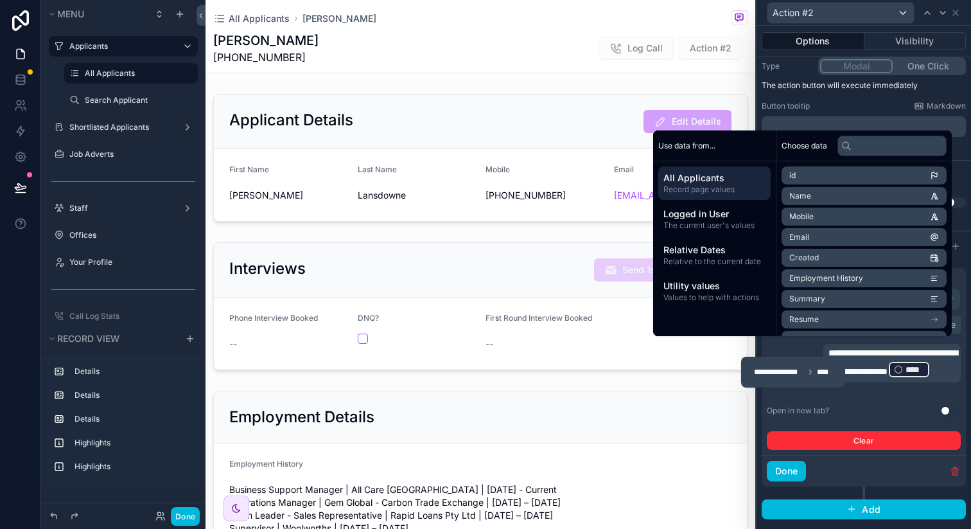
scroll to position [184, 0]
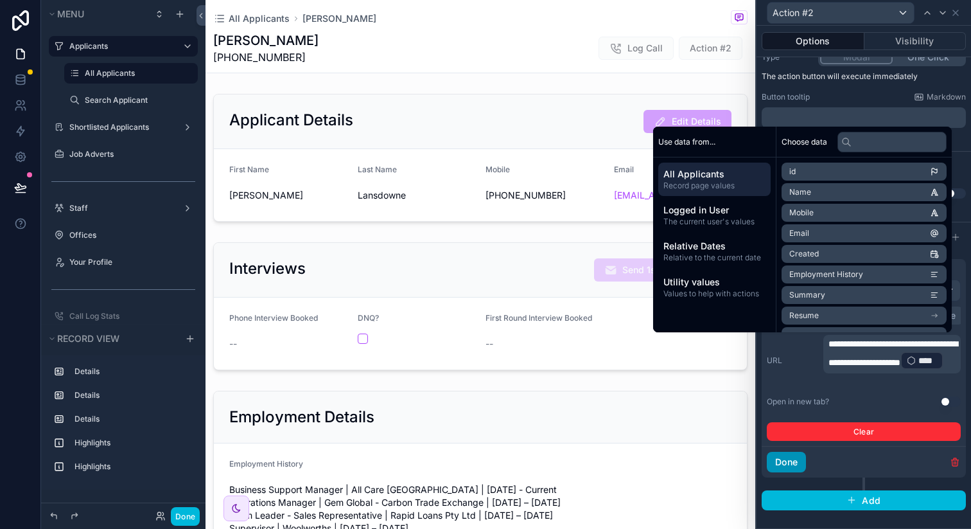
click at [792, 455] on button "Done" at bounding box center [786, 462] width 39 height 21
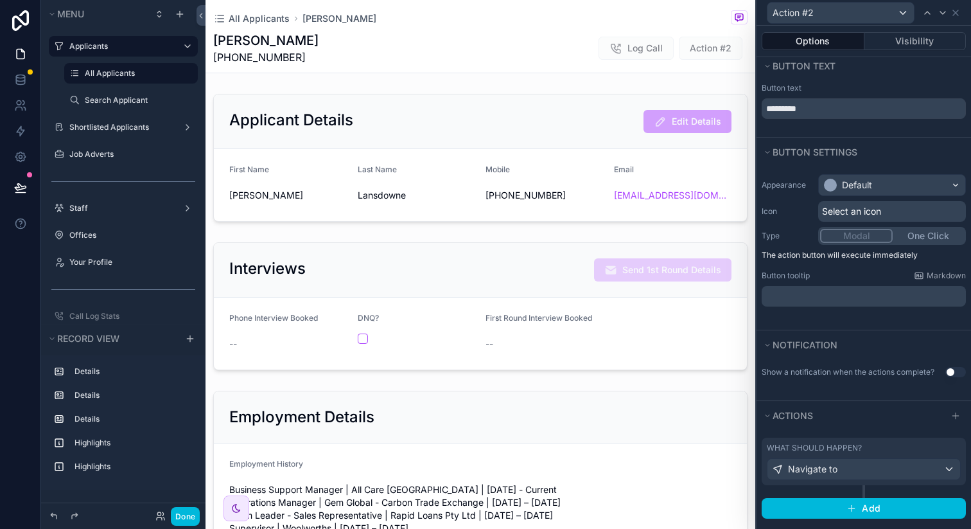
scroll to position [3, 0]
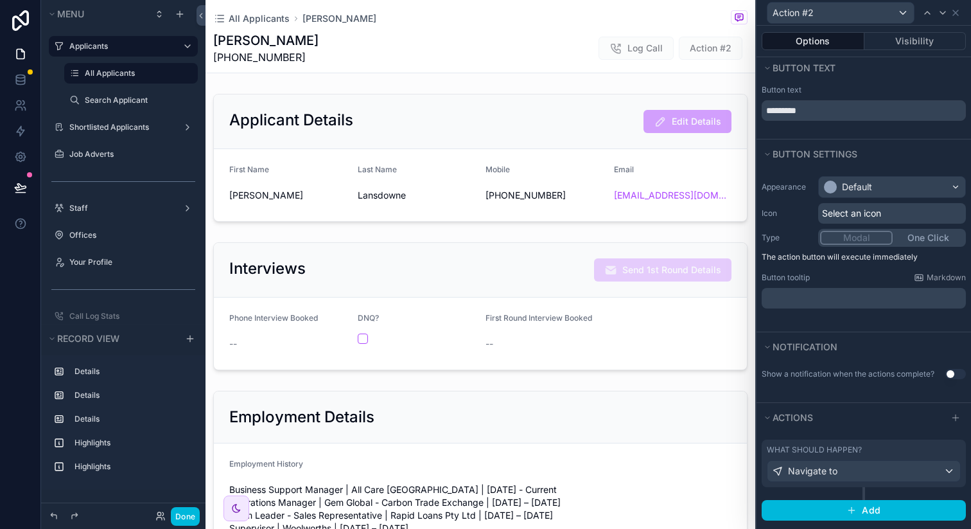
click at [906, 446] on div "What should happen?" at bounding box center [864, 449] width 194 height 10
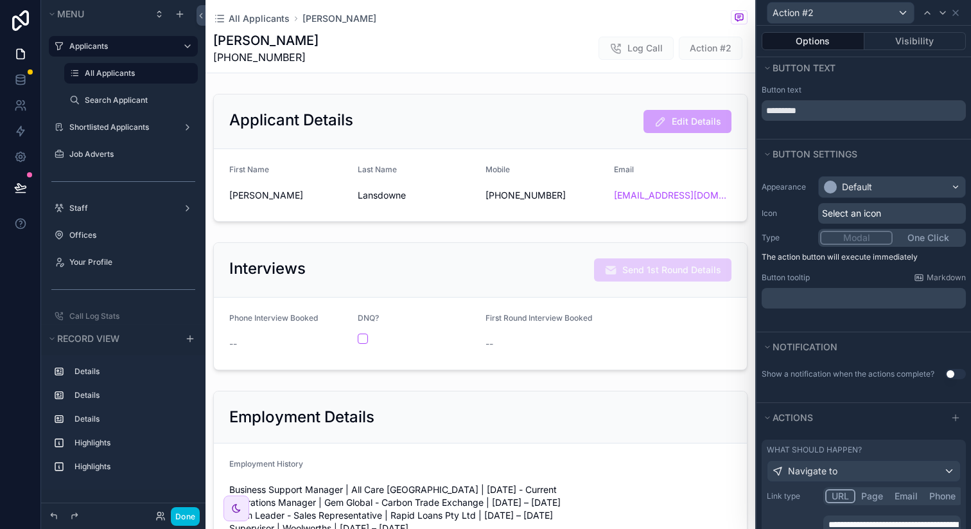
scroll to position [184, 0]
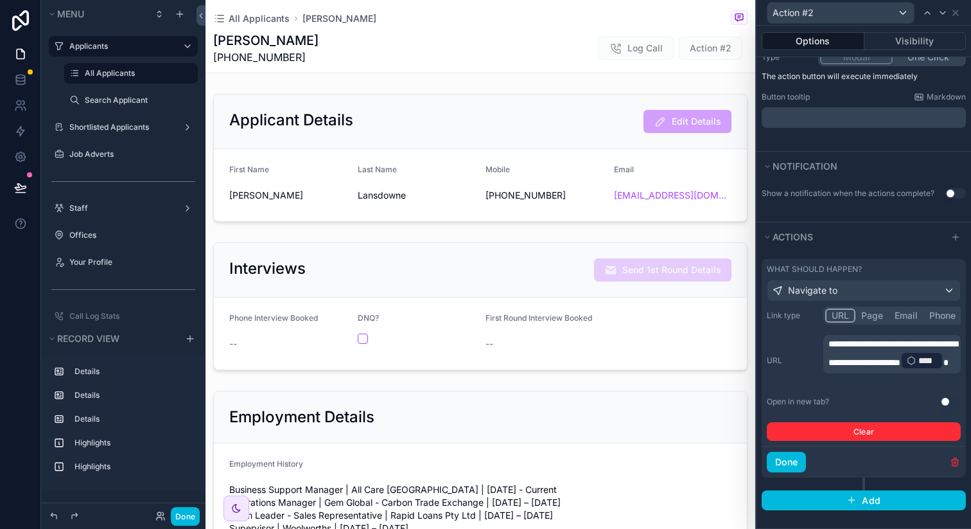
click at [946, 401] on button "Use setting" at bounding box center [950, 401] width 21 height 10
click at [798, 461] on button "Done" at bounding box center [786, 462] width 39 height 21
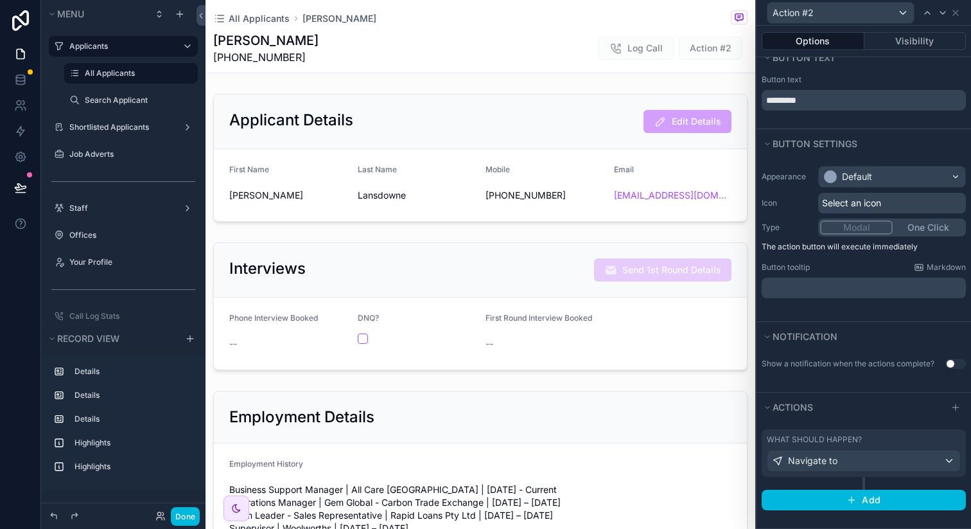
scroll to position [13, 0]
click at [956, 12] on icon at bounding box center [955, 12] width 5 height 5
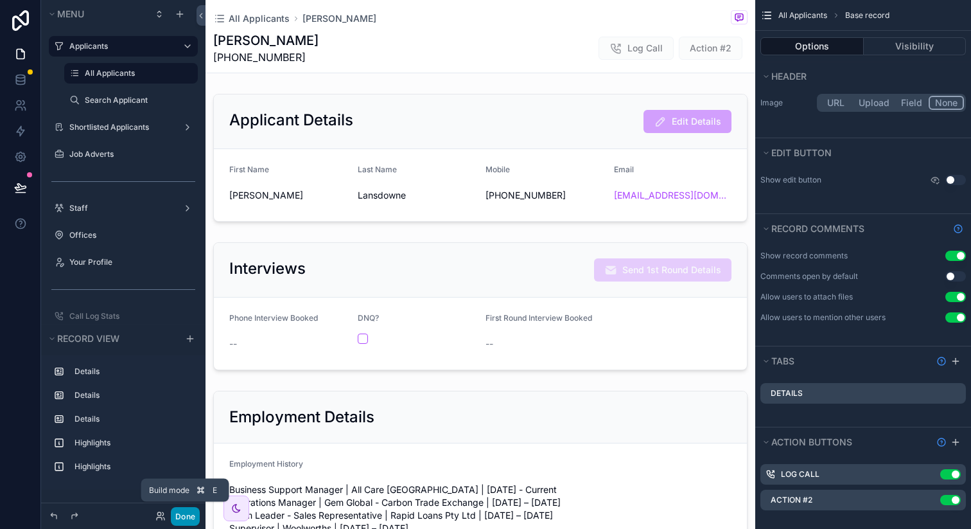
click at [182, 517] on button "Done" at bounding box center [185, 516] width 29 height 19
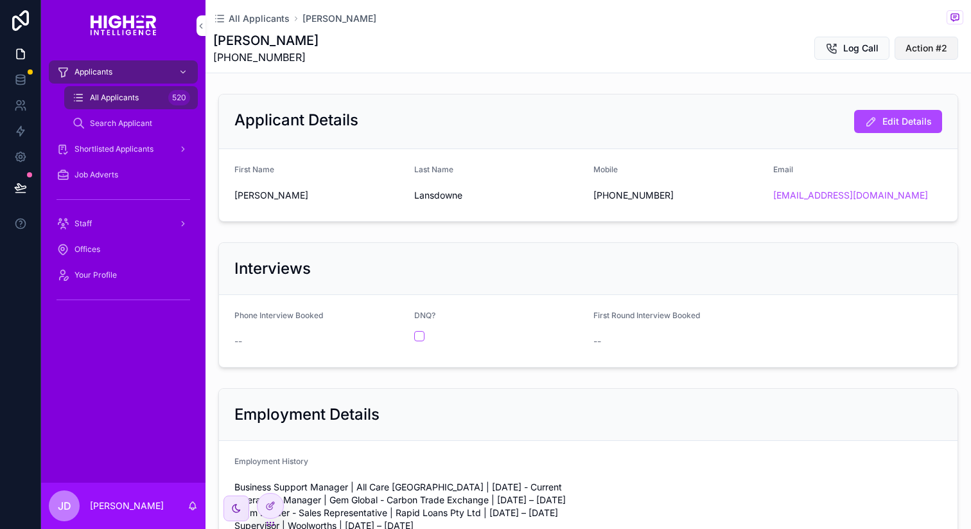
click at [934, 46] on span "Action #2" at bounding box center [927, 48] width 42 height 13
click at [101, 117] on div "Search Applicant" at bounding box center [131, 123] width 118 height 21
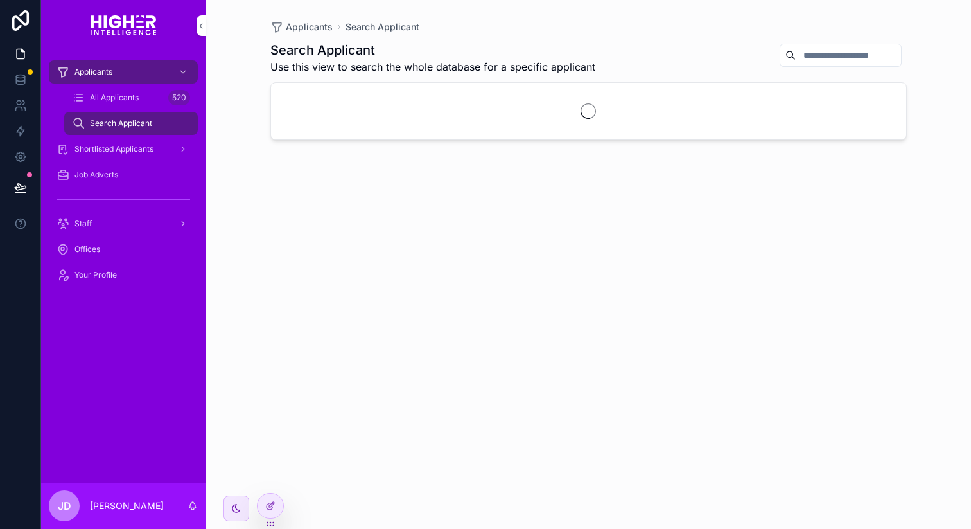
click at [796, 58] on input "scrollable content" at bounding box center [848, 55] width 105 height 18
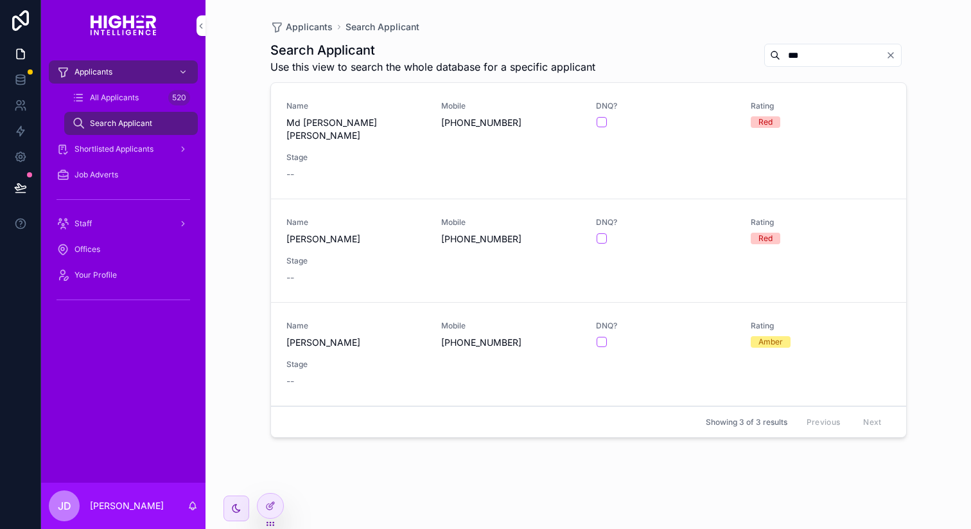
type input "***"
click at [362, 233] on span "[PERSON_NAME]" at bounding box center [355, 239] width 139 height 13
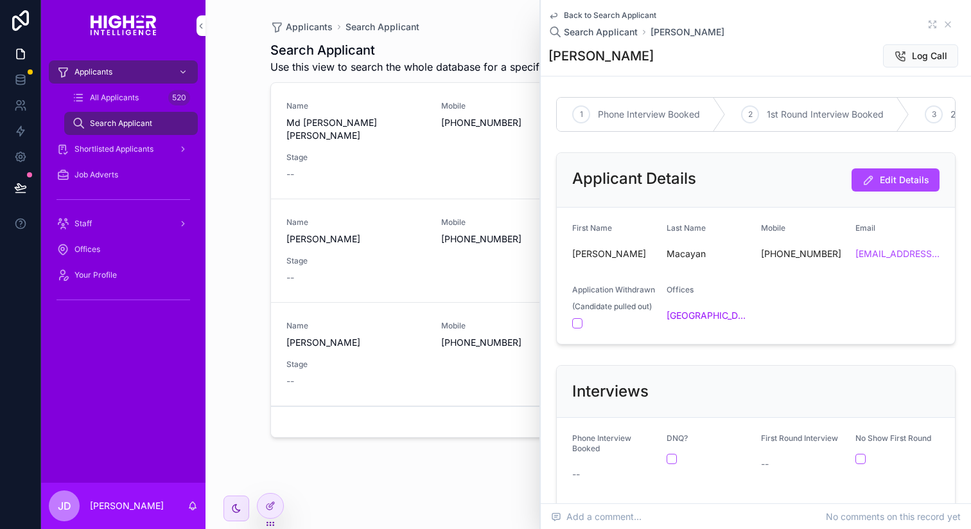
click at [384, 445] on div "Search Applicant Use this view to search the whole database for a specific appl…" at bounding box center [588, 273] width 637 height 480
click at [118, 101] on span "All Applicants" at bounding box center [114, 97] width 49 height 10
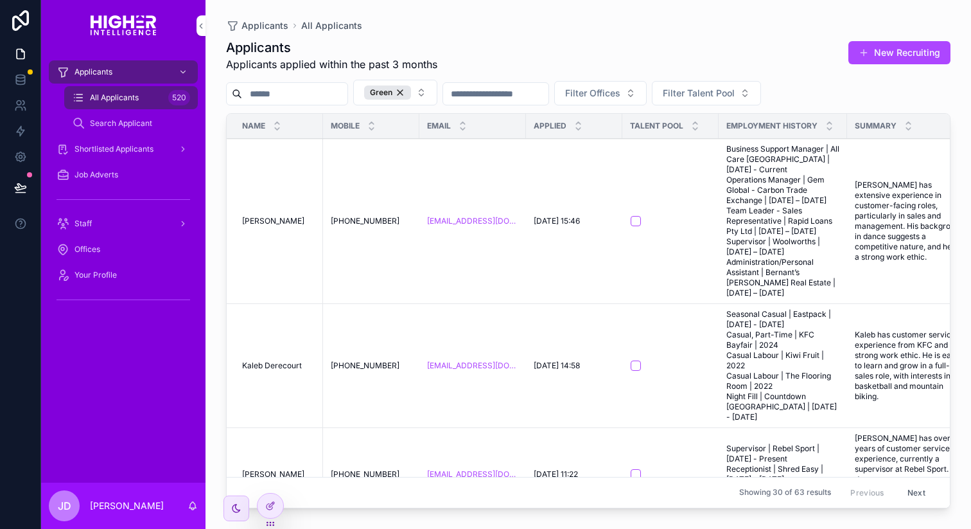
click at [322, 100] on input "scrollable content" at bounding box center [294, 94] width 105 height 18
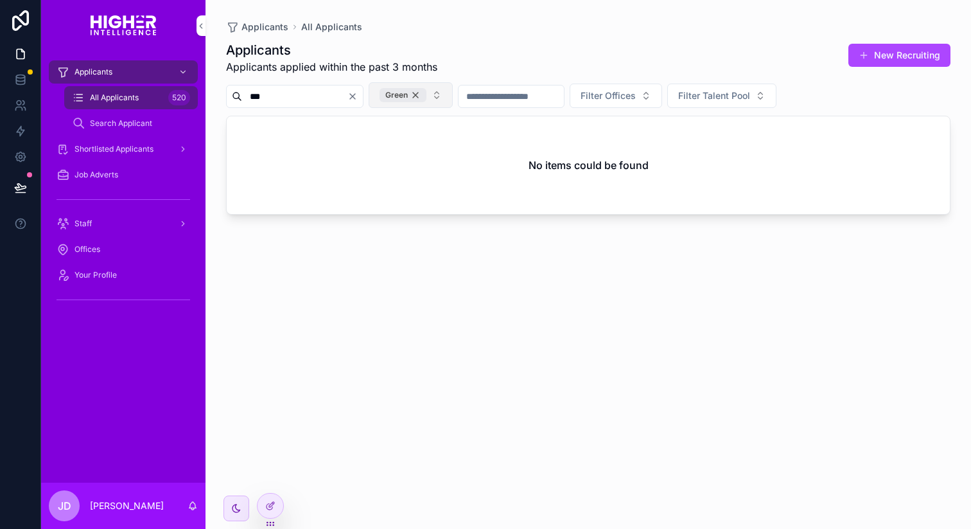
click at [427, 94] on div "Green" at bounding box center [403, 95] width 47 height 14
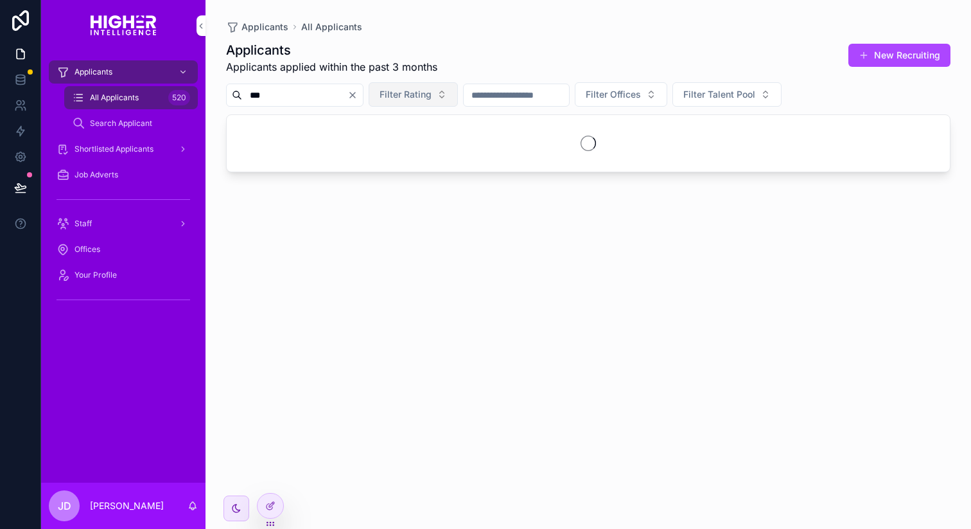
click at [457, 94] on button "Filter Rating" at bounding box center [413, 94] width 89 height 24
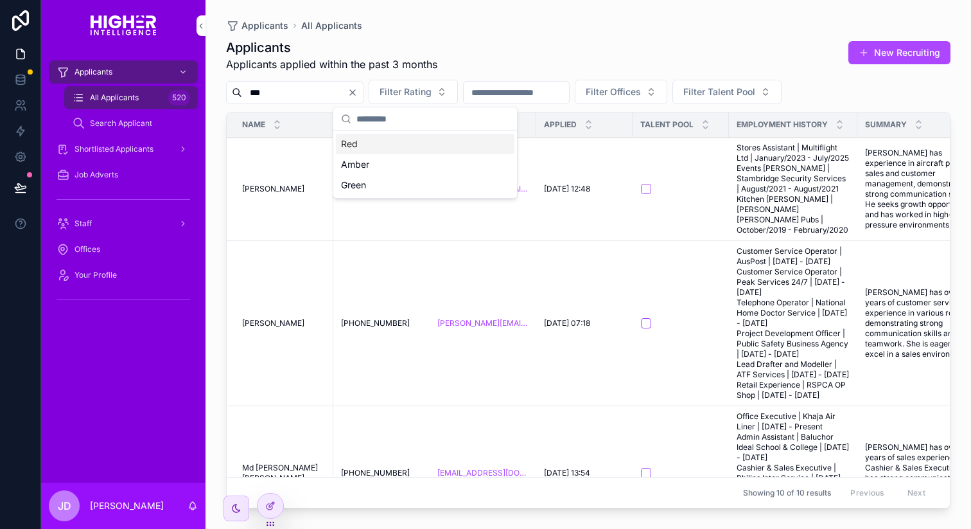
click at [314, 338] on td "Nikki Swainston Nikki Swainston" at bounding box center [280, 323] width 107 height 165
click at [290, 100] on input "***" at bounding box center [294, 93] width 105 height 18
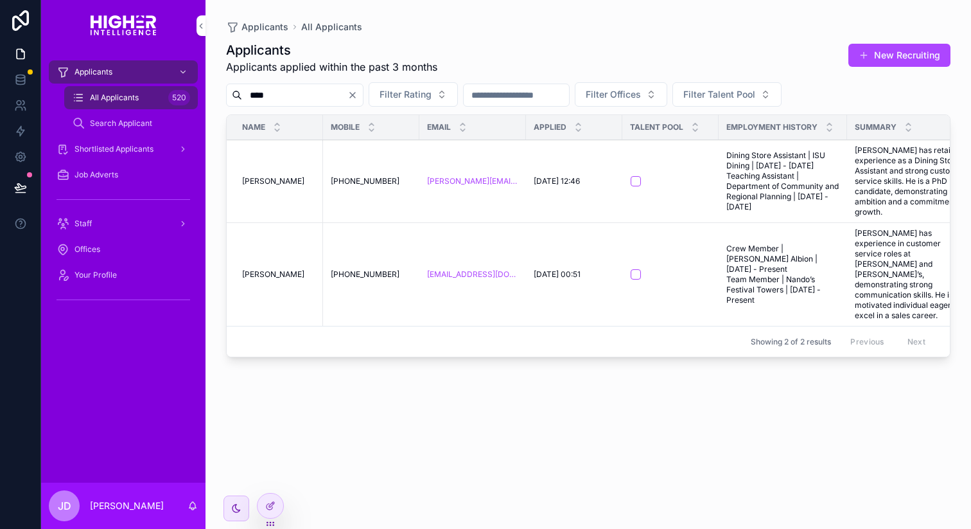
type input "****"
click at [282, 279] on span "[PERSON_NAME]" at bounding box center [273, 274] width 62 height 10
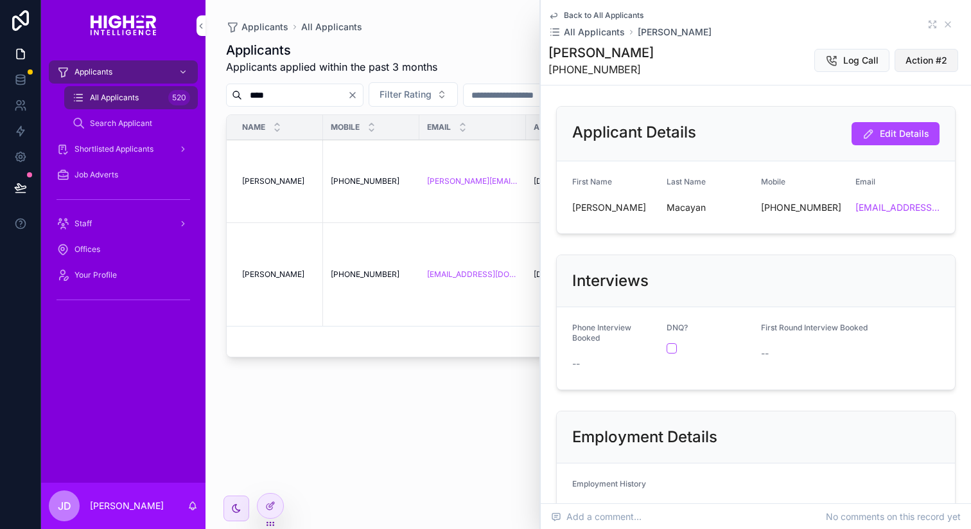
click at [915, 55] on span "Action #2" at bounding box center [927, 60] width 42 height 13
click at [918, 61] on span "Action #2" at bounding box center [927, 60] width 42 height 13
click at [924, 60] on span "Action #2" at bounding box center [927, 60] width 42 height 13
click at [907, 62] on span "Action #2" at bounding box center [927, 60] width 42 height 13
click at [944, 64] on span "Action #2" at bounding box center [927, 60] width 42 height 13
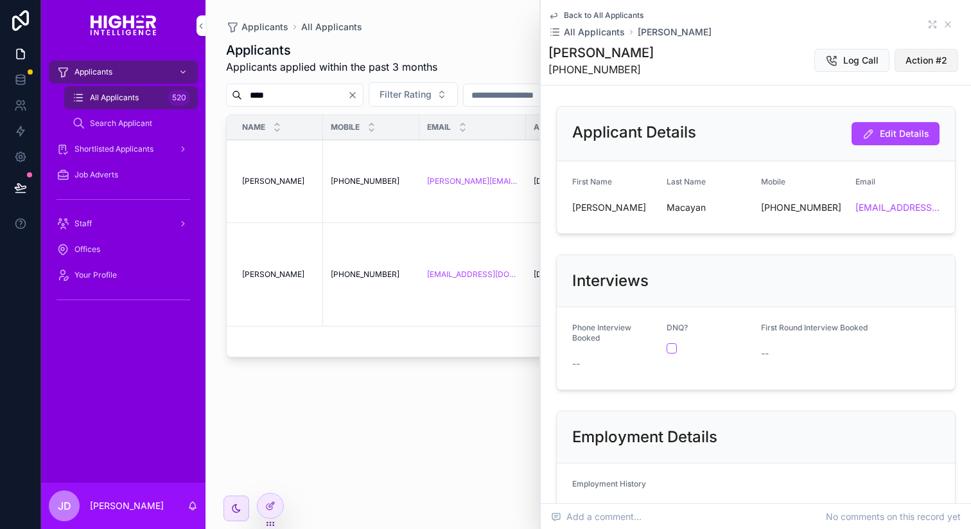
click at [923, 62] on span "Action #2" at bounding box center [927, 60] width 42 height 13
click at [277, 503] on div at bounding box center [271, 505] width 26 height 24
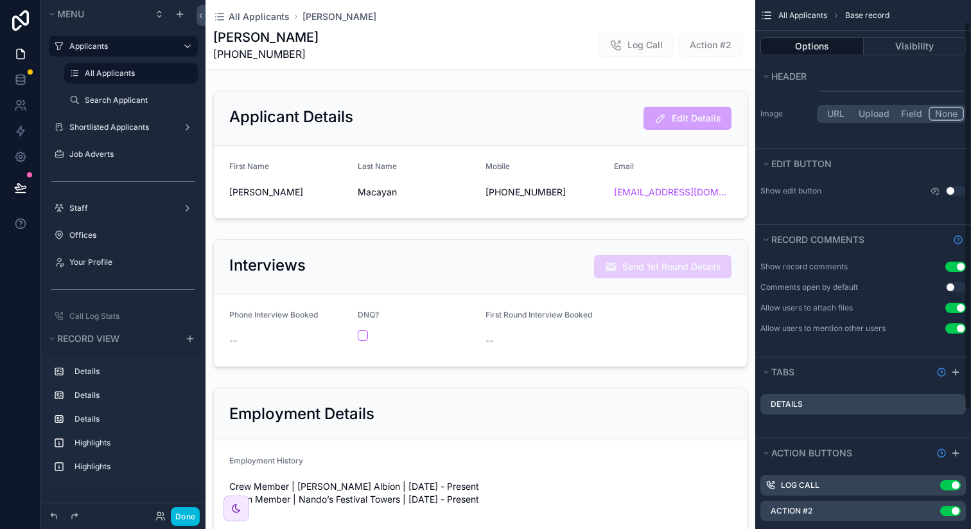
scroll to position [191, 0]
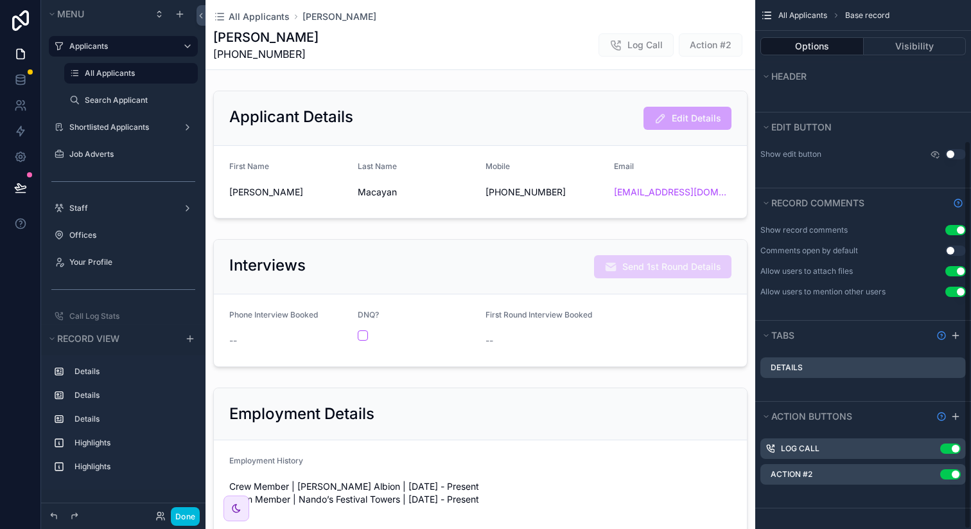
click at [0, 0] on icon "scrollable content" at bounding box center [0, 0] width 0 height 0
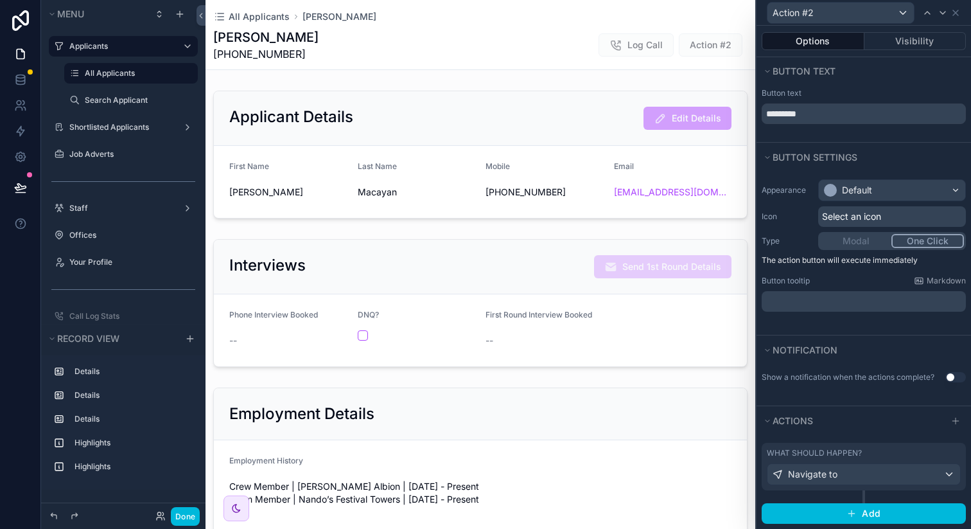
scroll to position [13, 0]
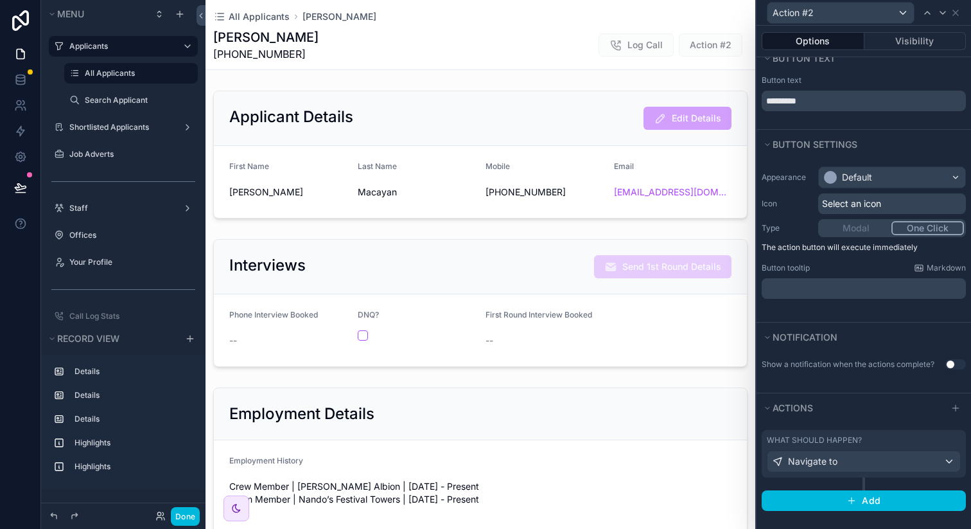
click at [889, 446] on div "What should happen? Navigate to" at bounding box center [864, 453] width 194 height 37
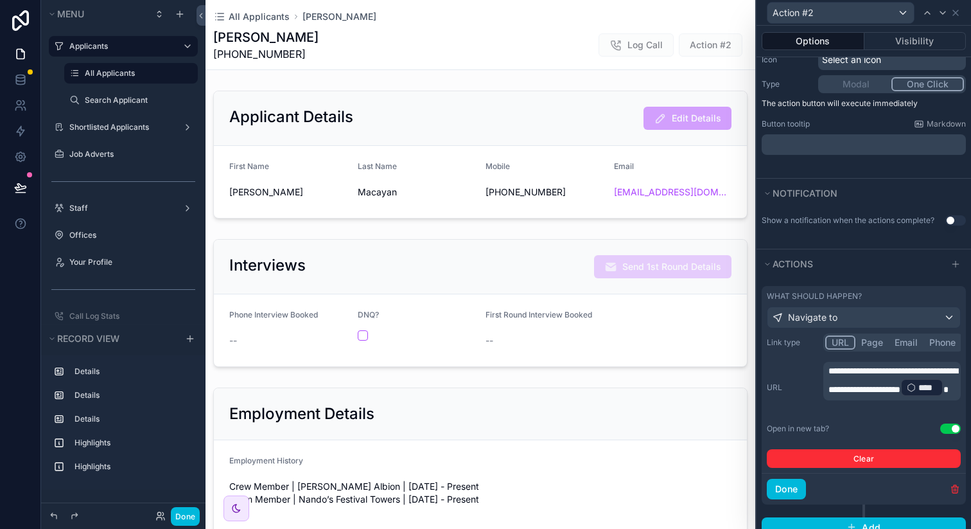
scroll to position [184, 0]
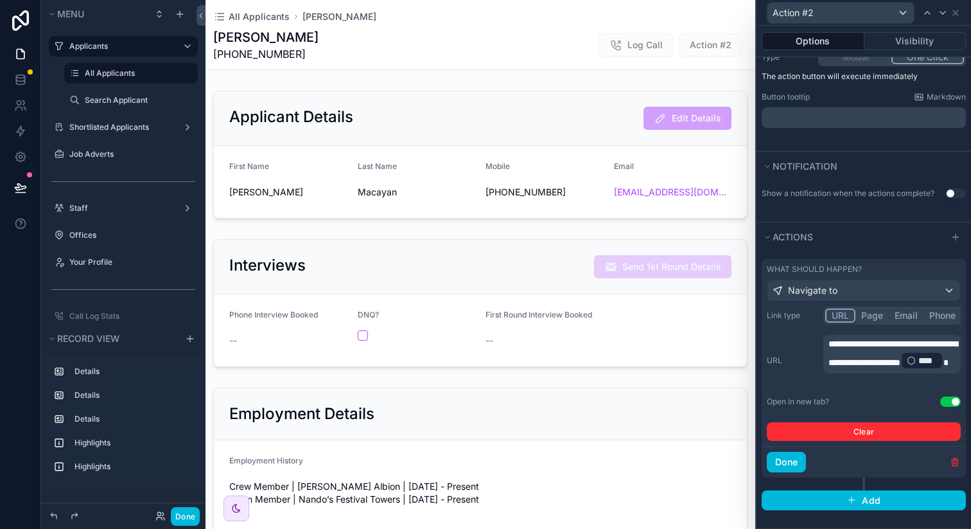
click at [915, 371] on p "**********" at bounding box center [894, 353] width 130 height 33
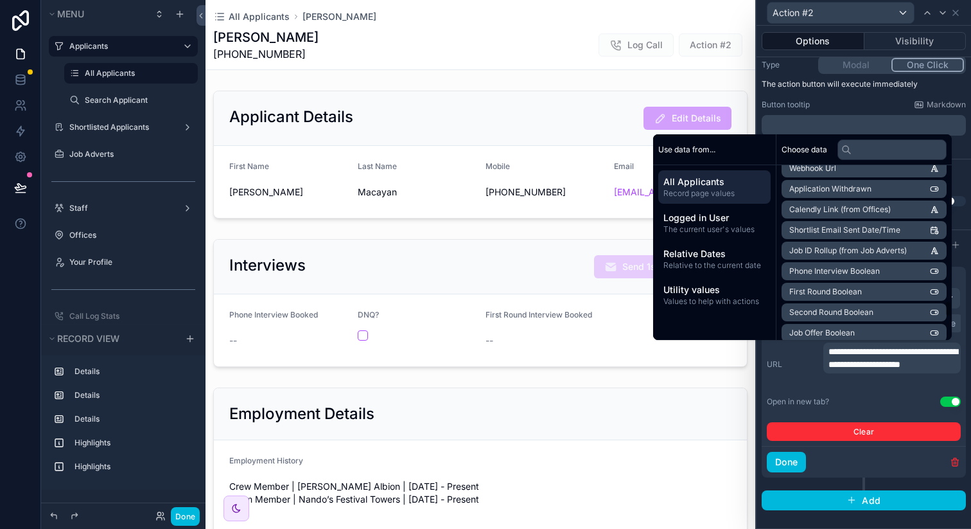
scroll to position [1648, 0]
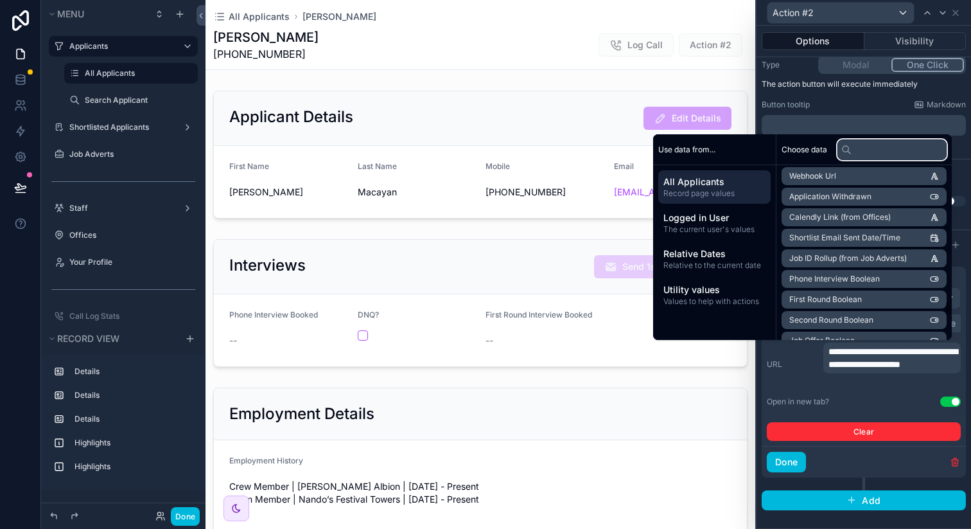
click at [865, 150] on input "text" at bounding box center [892, 149] width 109 height 21
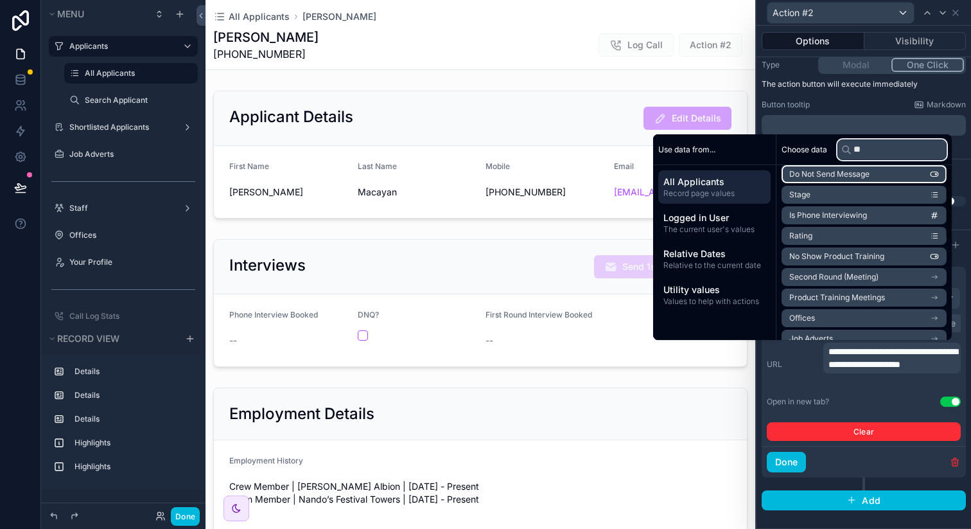
scroll to position [0, 0]
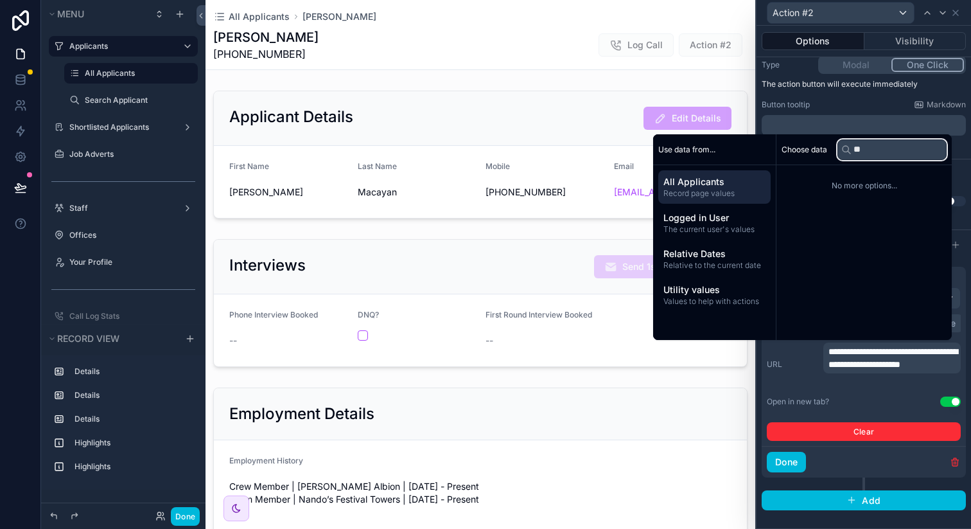
type input "*"
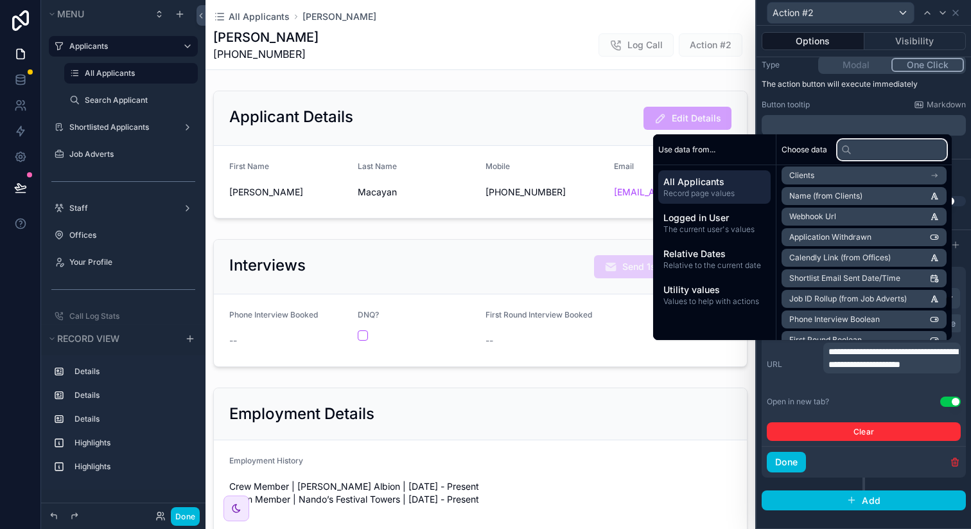
scroll to position [1930, 0]
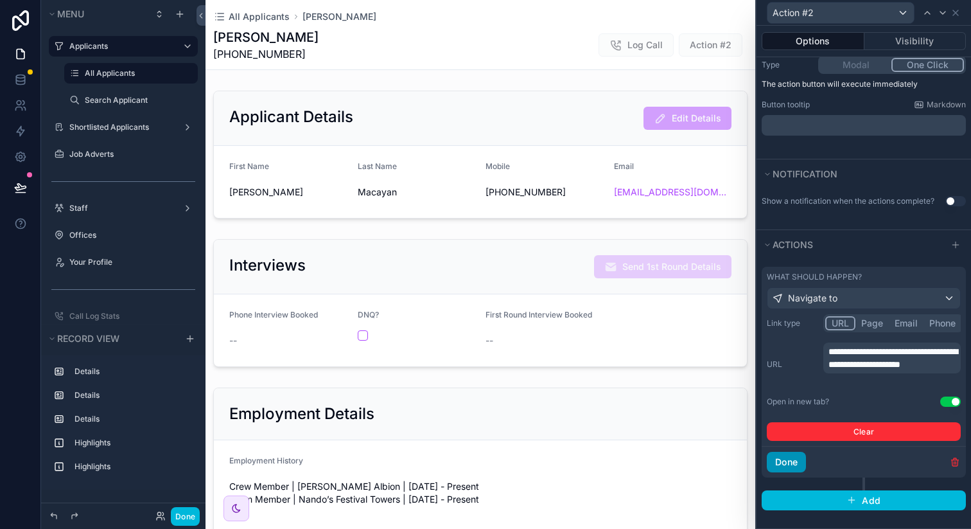
click at [792, 463] on button "Done" at bounding box center [786, 462] width 39 height 21
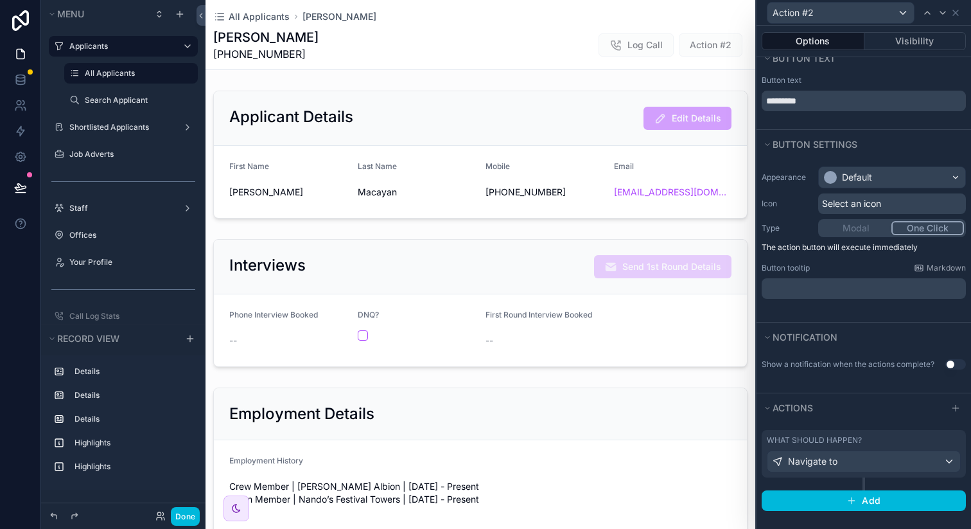
click at [894, 443] on div "What should happen?" at bounding box center [864, 440] width 194 height 10
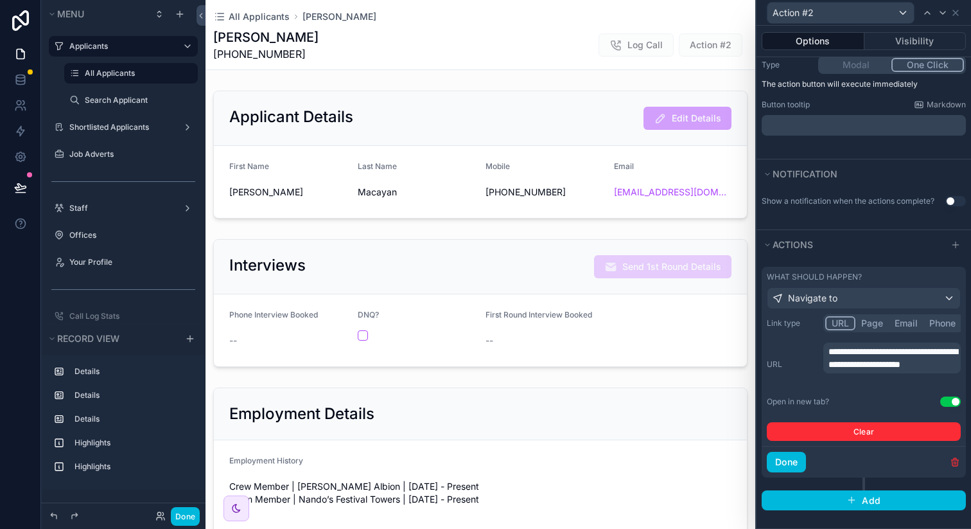
click at [887, 371] on p "**********" at bounding box center [894, 358] width 130 height 26
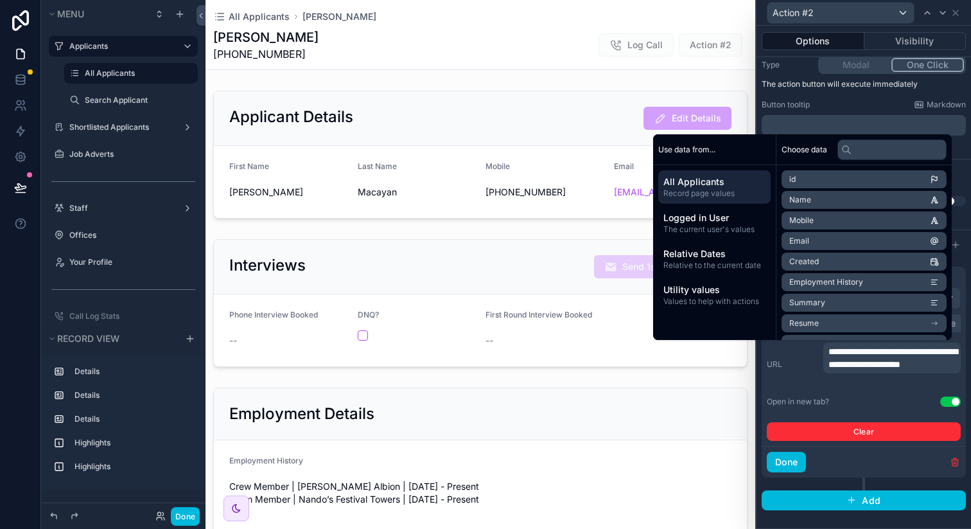
click at [716, 183] on span "All Applicants" at bounding box center [715, 181] width 102 height 13
click at [845, 154] on input "text" at bounding box center [892, 149] width 109 height 21
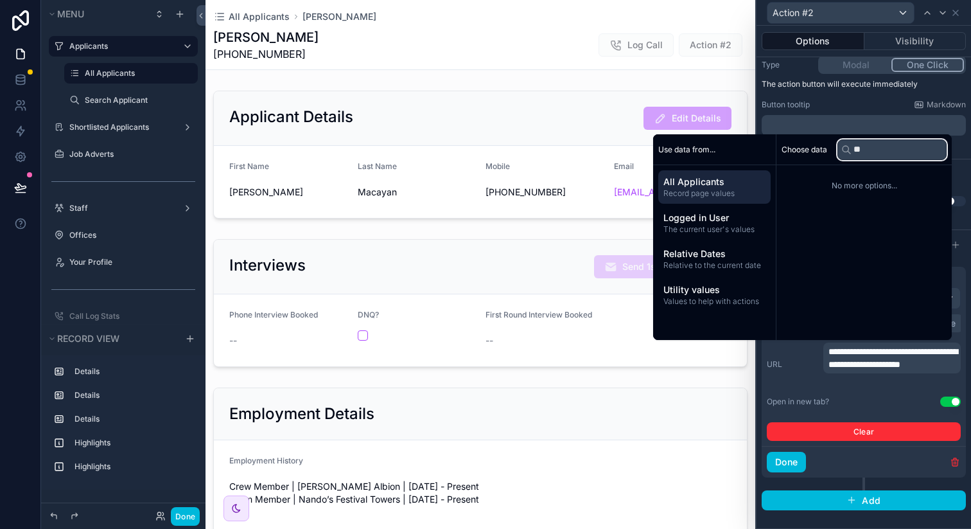
type input "*"
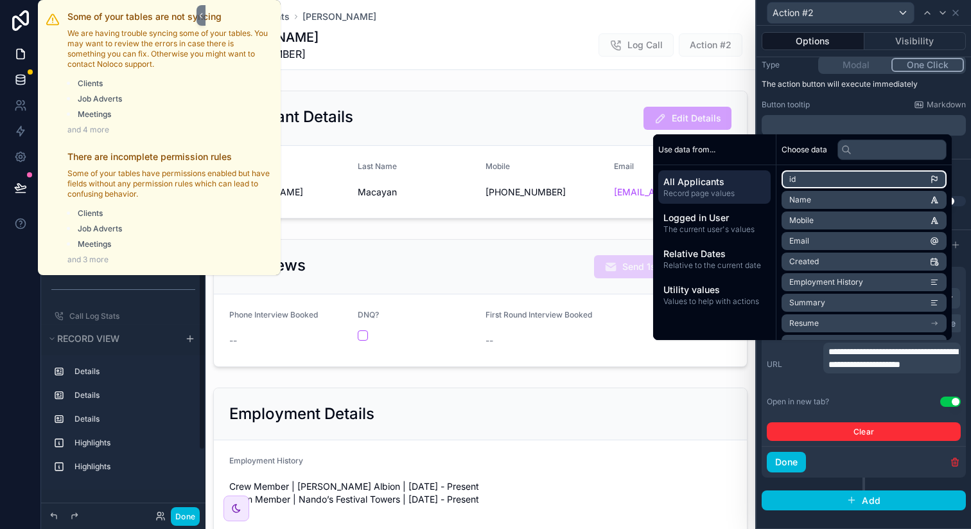
click at [20, 68] on link at bounding box center [20, 80] width 40 height 26
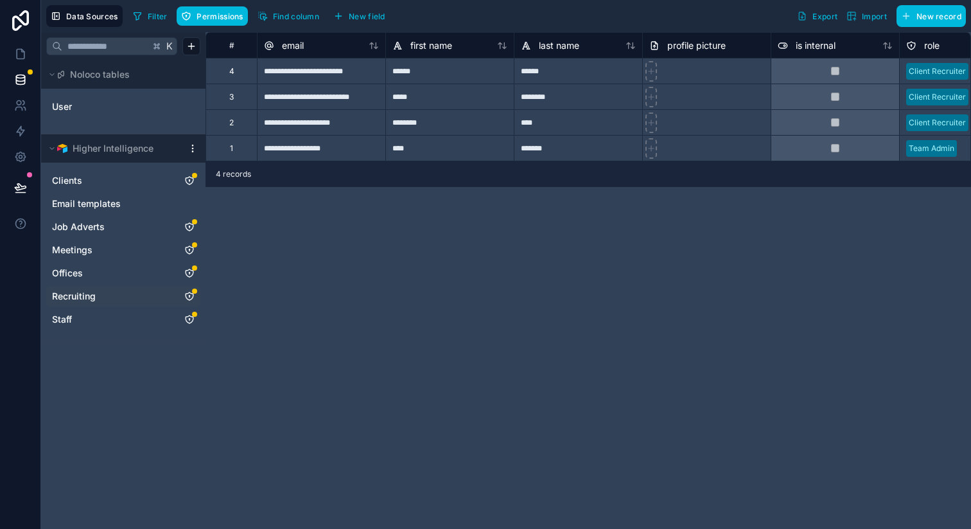
click at [82, 292] on span "Recruiting" at bounding box center [74, 296] width 44 height 13
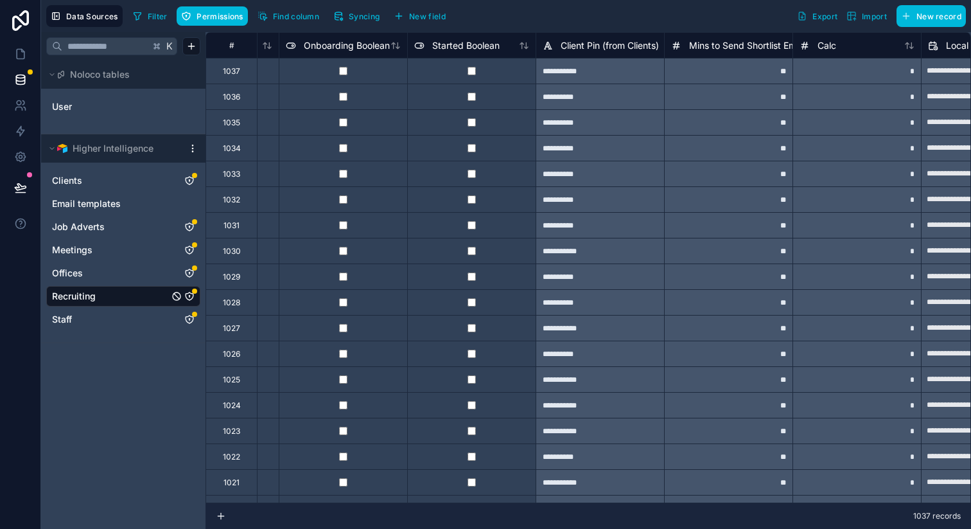
scroll to position [0, 12261]
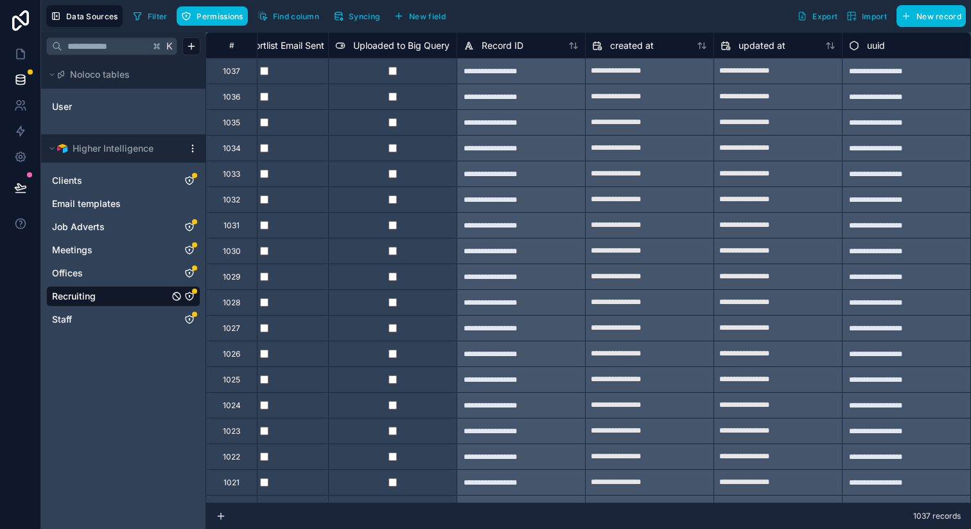
click at [194, 296] on icon "Recruiting" at bounding box center [189, 296] width 10 height 10
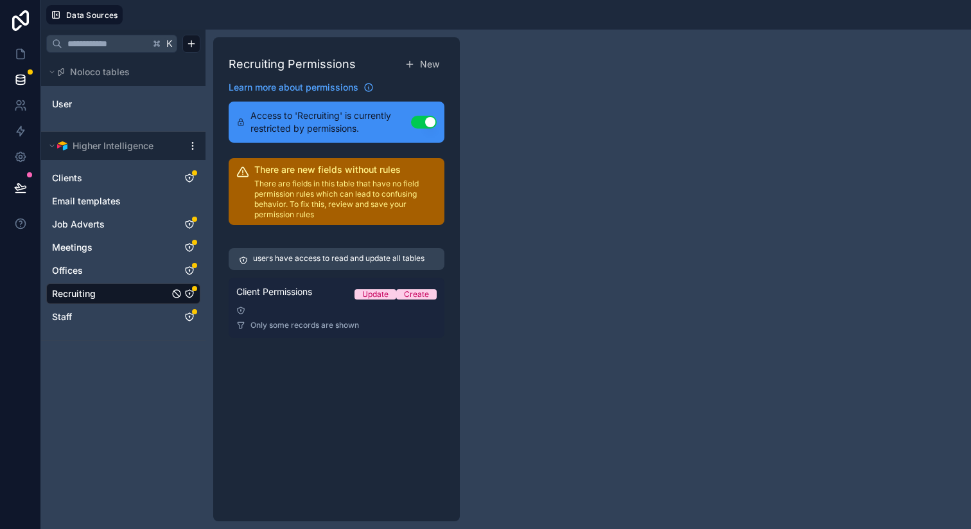
click at [355, 307] on div at bounding box center [336, 310] width 200 height 9
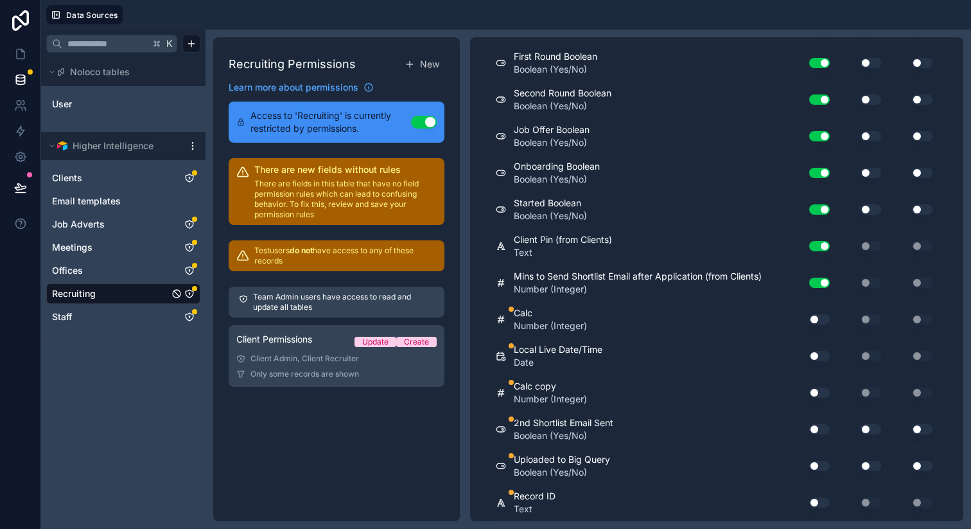
scroll to position [3441, 0]
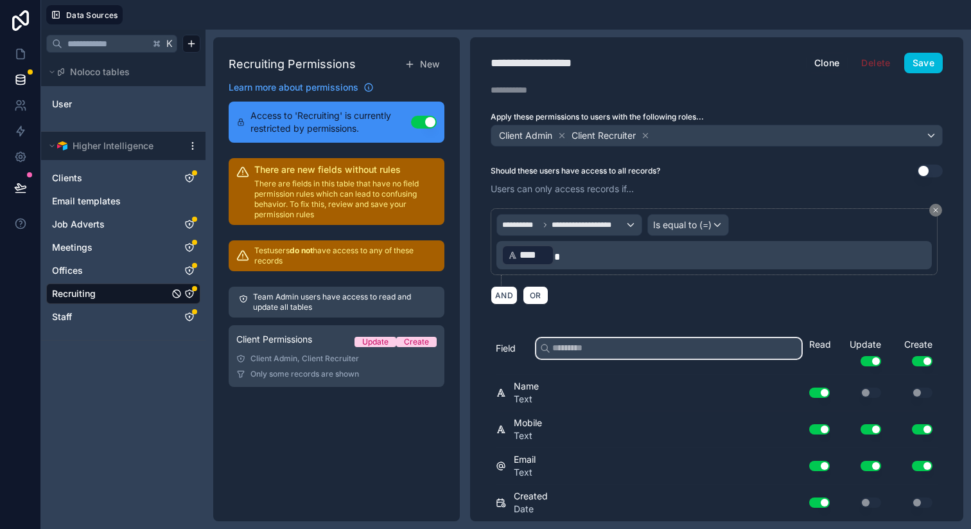
click at [646, 344] on input "text" at bounding box center [668, 348] width 265 height 21
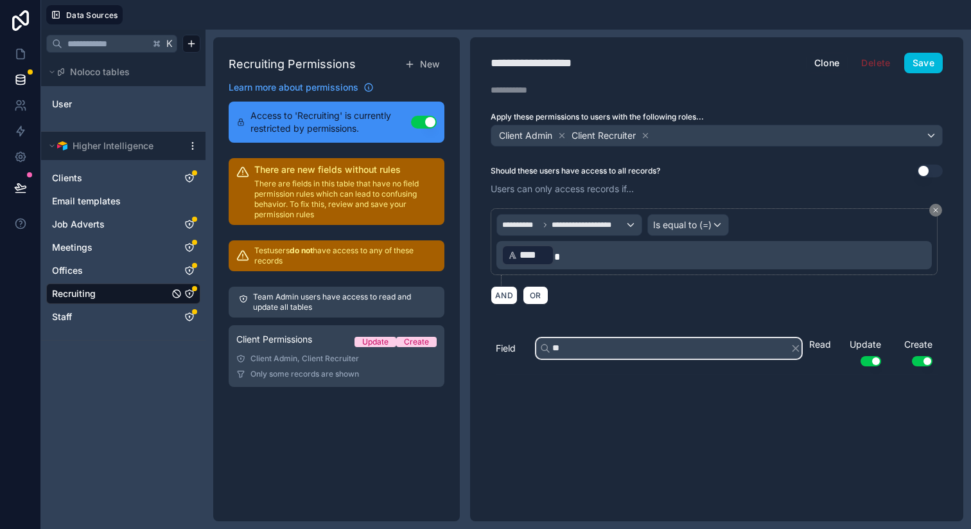
type input "*"
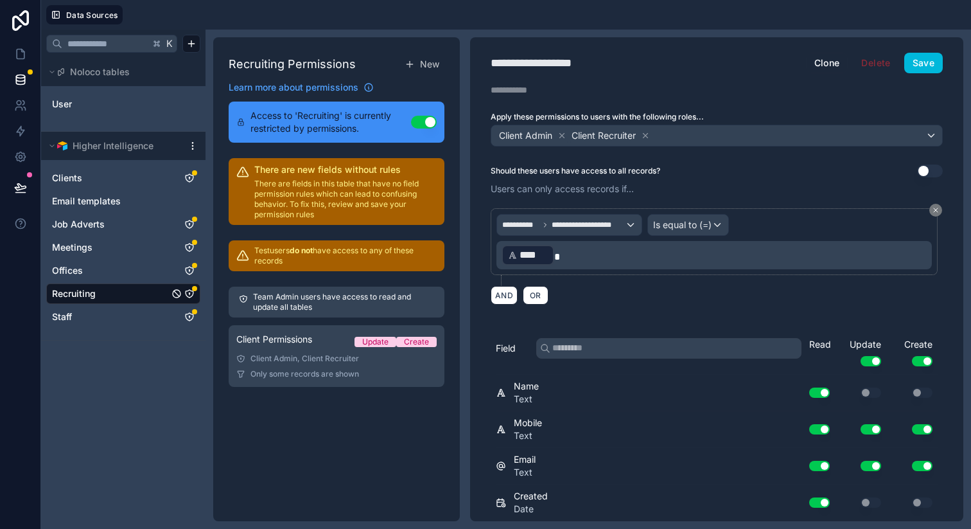
click at [931, 73] on div "**********" at bounding box center [716, 279] width 493 height 484
click at [929, 60] on button "Save" at bounding box center [923, 63] width 39 height 21
click at [20, 58] on icon at bounding box center [21, 54] width 8 height 10
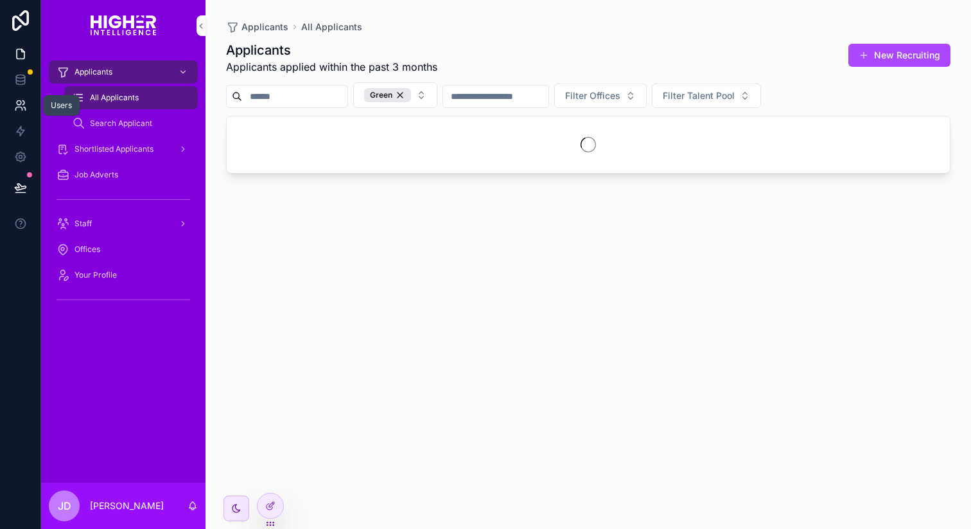
click at [24, 105] on icon at bounding box center [20, 105] width 13 height 13
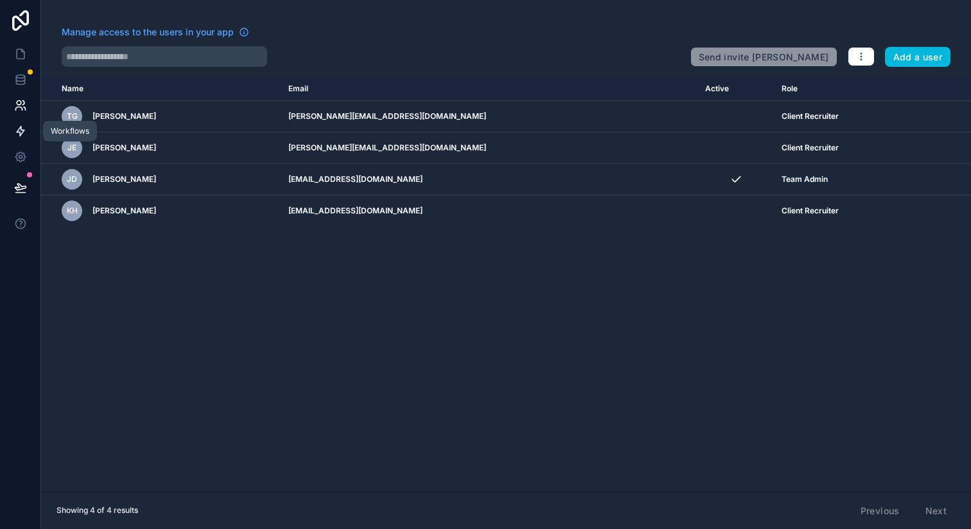
click at [24, 123] on link at bounding box center [20, 131] width 40 height 26
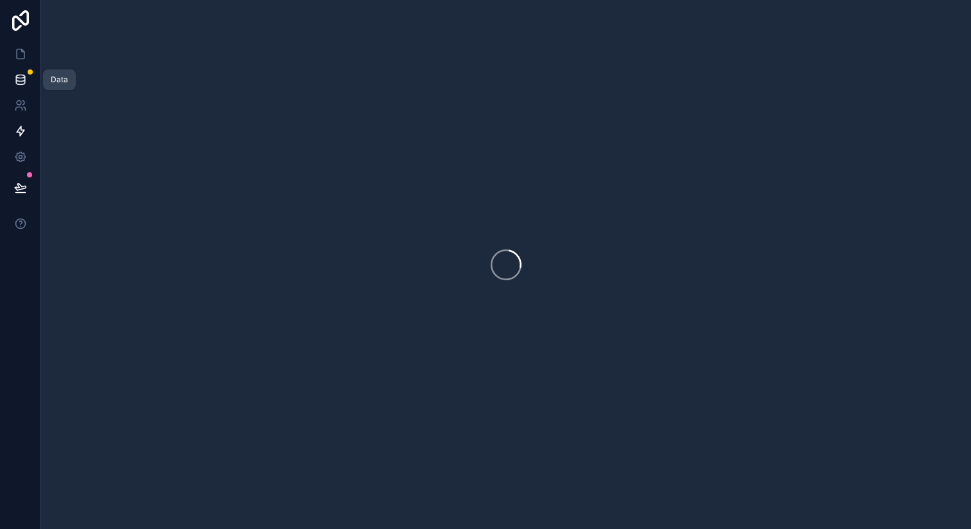
click at [24, 74] on icon at bounding box center [20, 79] width 13 height 13
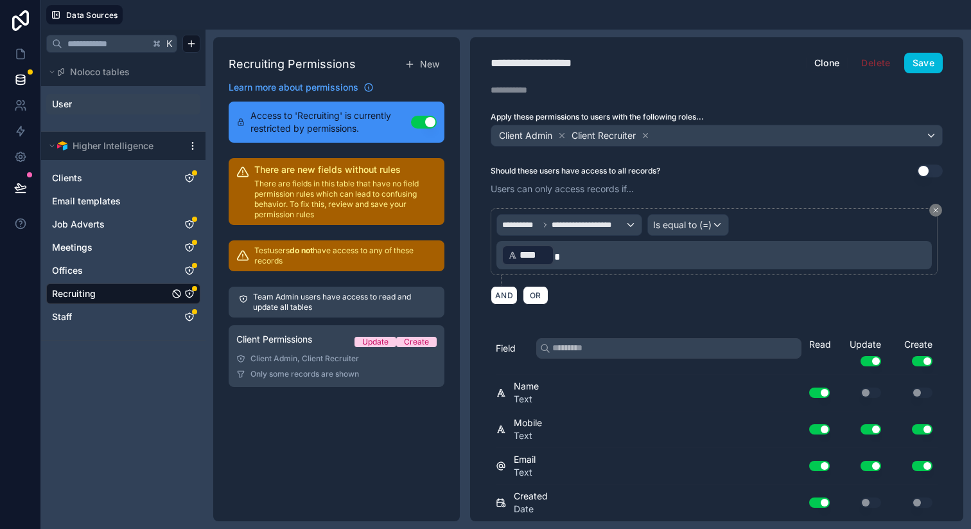
click at [116, 103] on link "User" at bounding box center [104, 104] width 104 height 13
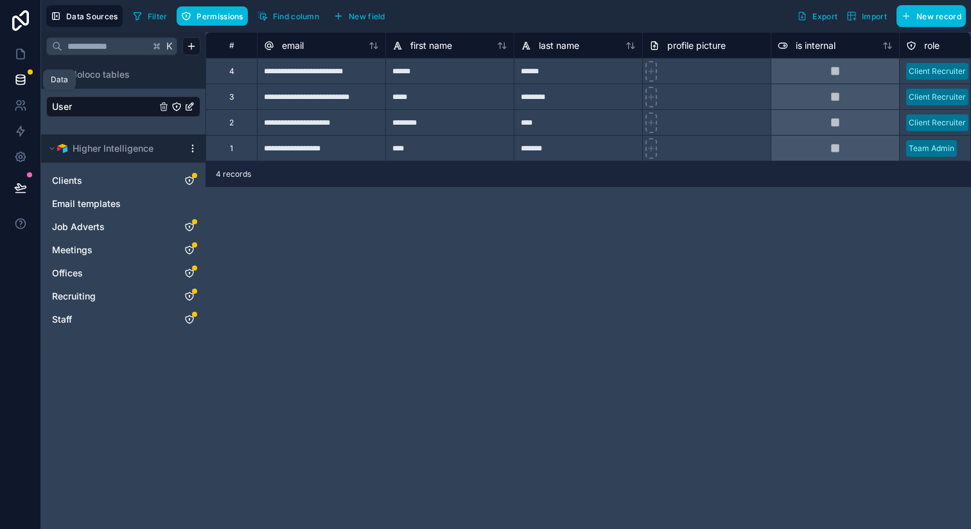
click at [19, 76] on icon at bounding box center [20, 79] width 13 height 13
click at [76, 294] on span "Recruiting" at bounding box center [74, 296] width 44 height 13
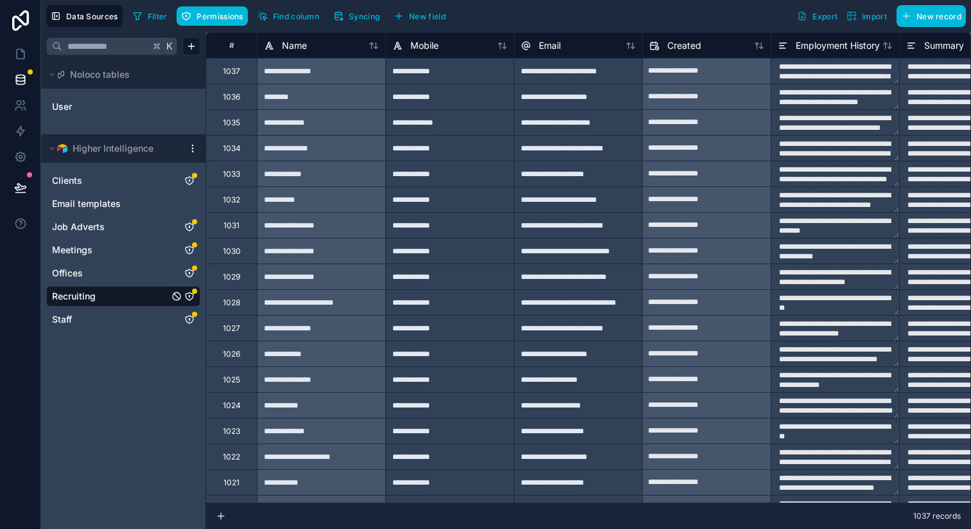
click at [357, 15] on span "Syncing" at bounding box center [364, 17] width 31 height 10
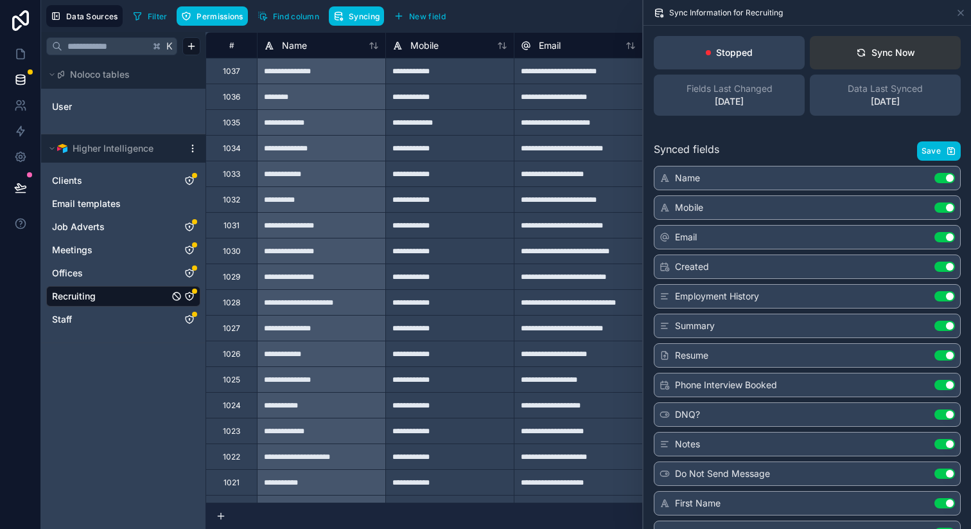
click at [902, 55] on div "Sync Now" at bounding box center [885, 52] width 59 height 13
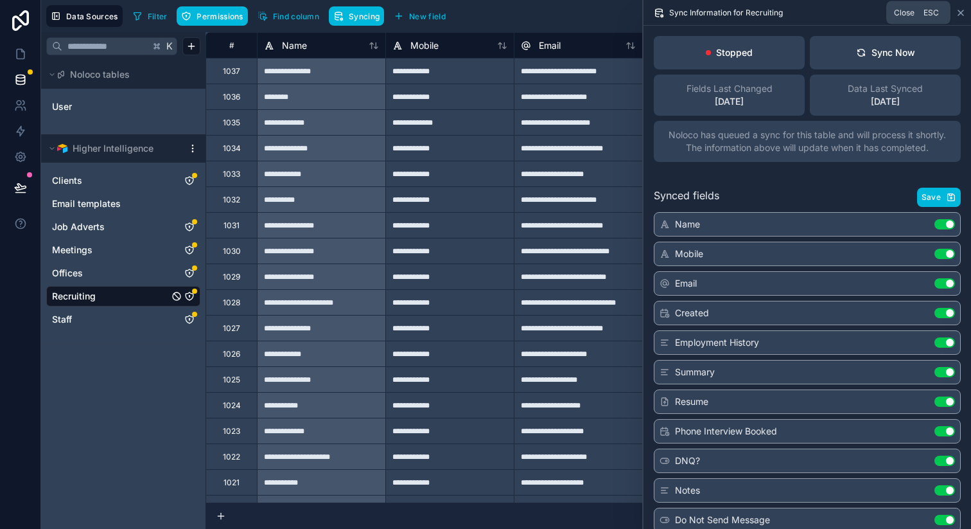
click at [960, 13] on icon at bounding box center [960, 12] width 5 height 5
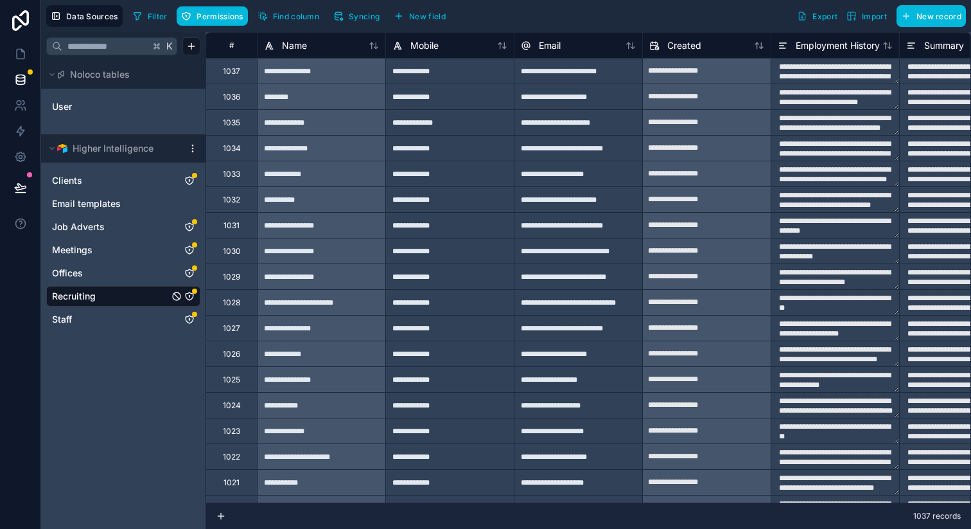
click at [188, 296] on icon "Recruiting" at bounding box center [189, 296] width 10 height 10
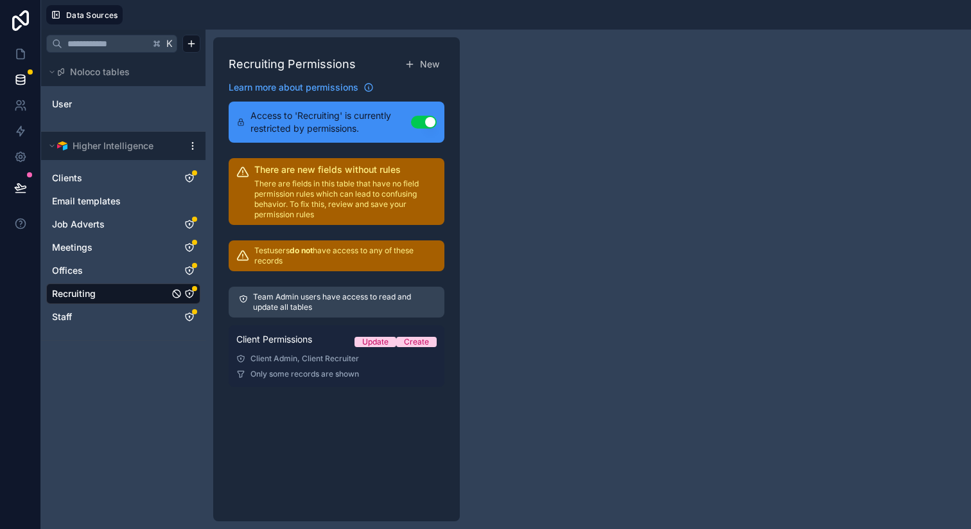
click at [319, 361] on div "Client Admin, Client Recruiter" at bounding box center [336, 358] width 200 height 10
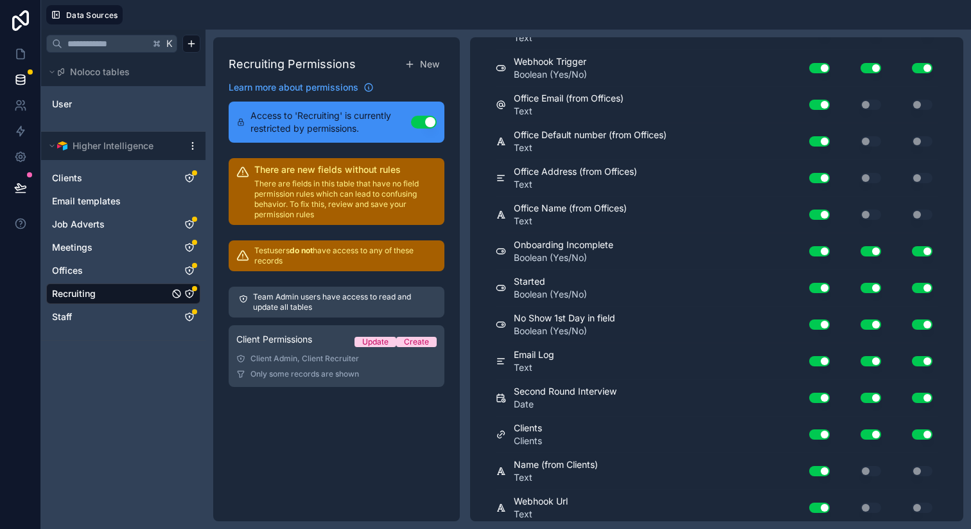
scroll to position [3551, 0]
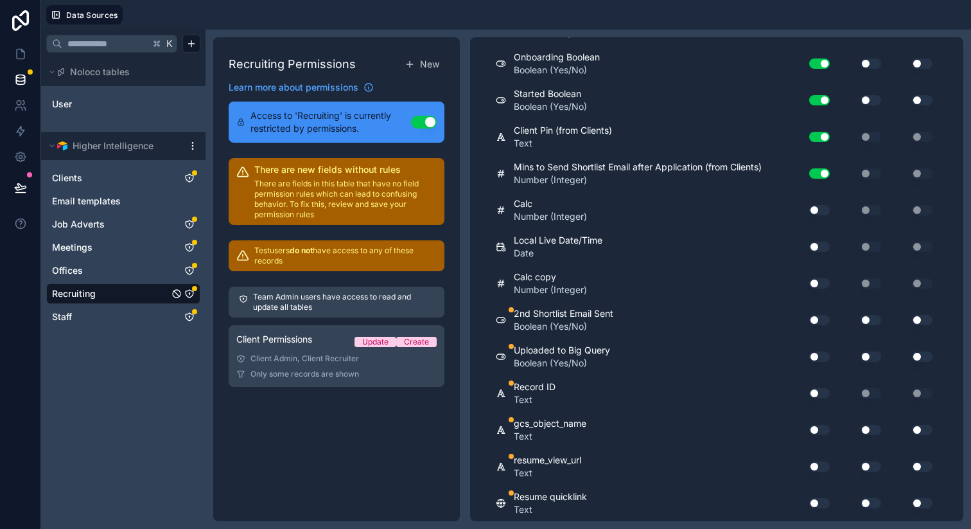
click at [819, 429] on button "Use setting" at bounding box center [819, 430] width 21 height 10
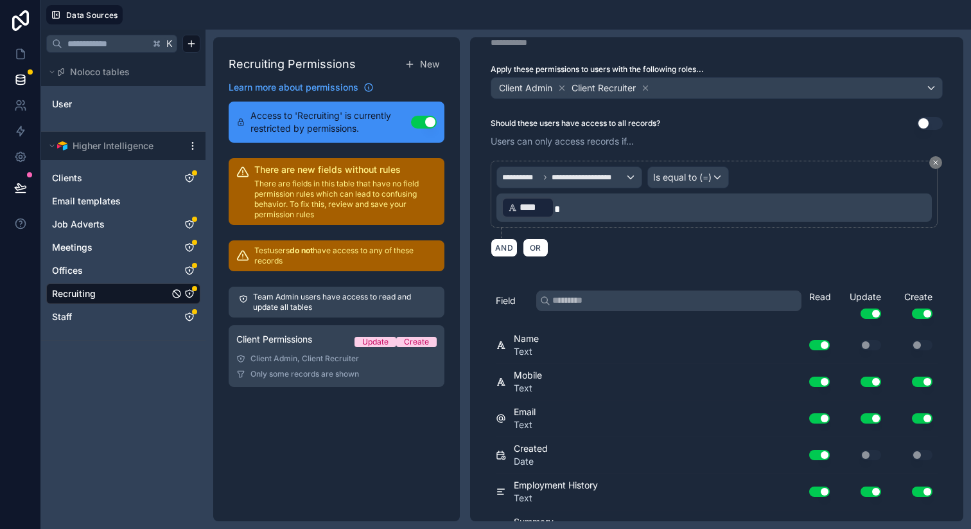
scroll to position [0, 0]
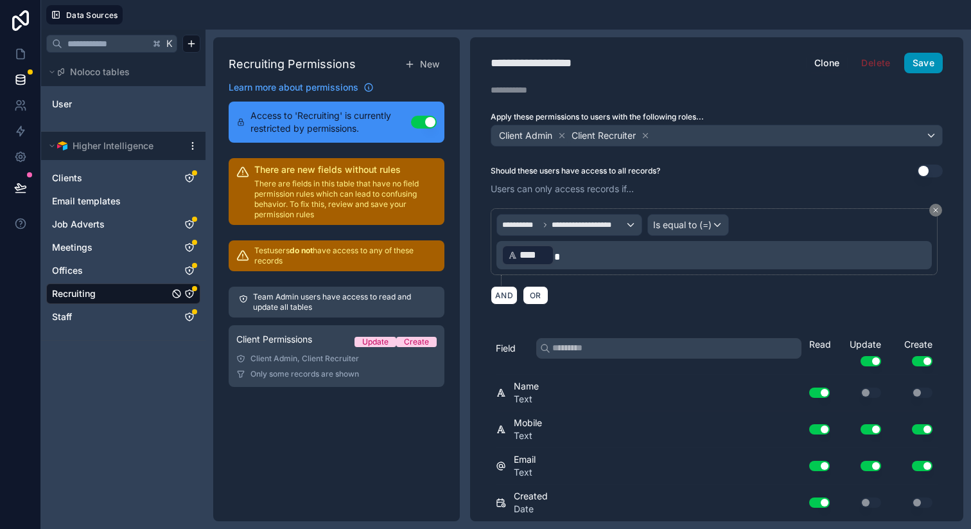
click at [926, 65] on button "Save" at bounding box center [923, 63] width 39 height 21
click at [913, 57] on button "Save" at bounding box center [923, 63] width 39 height 21
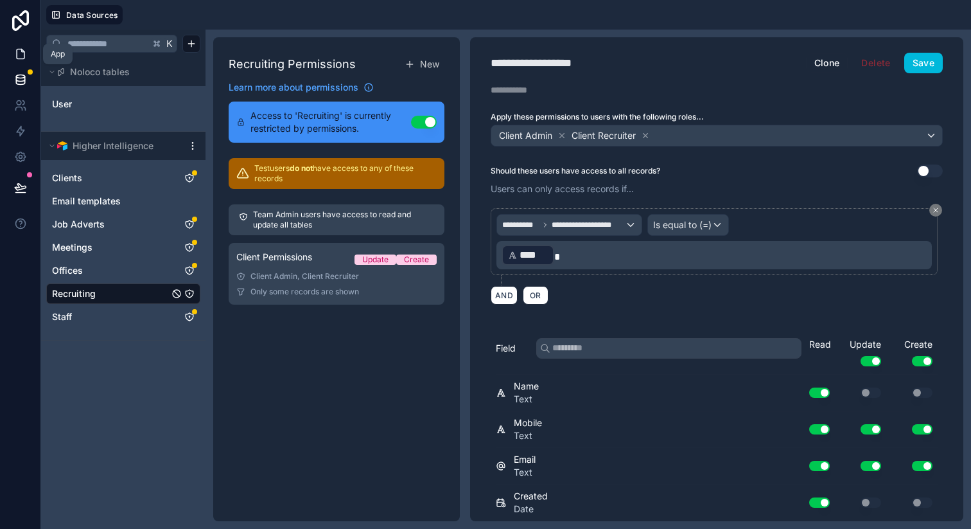
click at [19, 53] on icon at bounding box center [20, 54] width 13 height 13
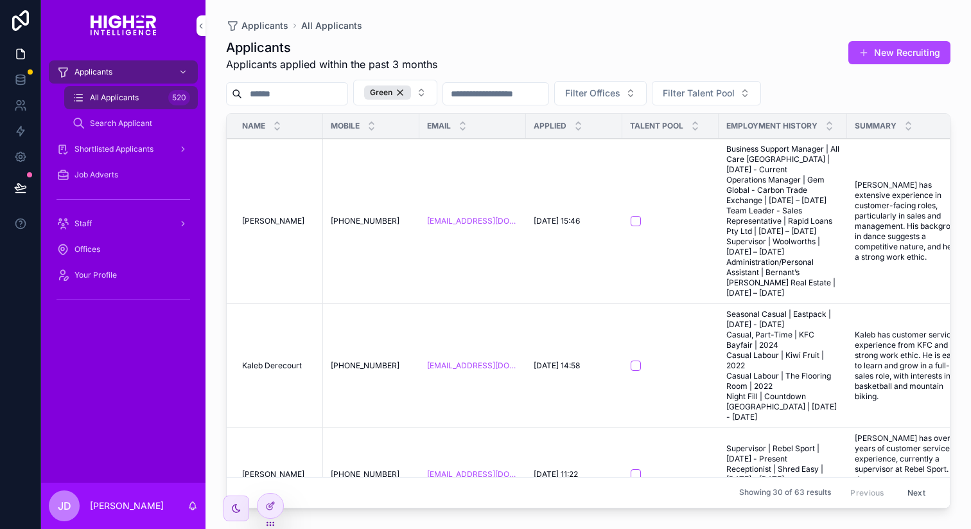
click at [319, 91] on input "scrollable content" at bounding box center [294, 94] width 105 height 18
click at [322, 102] on input "*" at bounding box center [294, 94] width 105 height 18
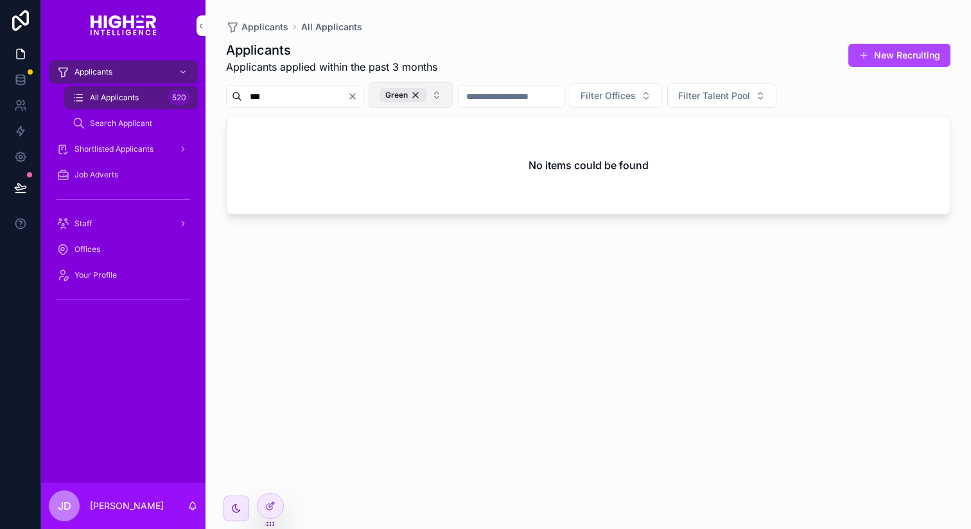
click at [450, 94] on button "Green" at bounding box center [411, 95] width 84 height 26
click at [427, 94] on div "Green" at bounding box center [403, 95] width 47 height 14
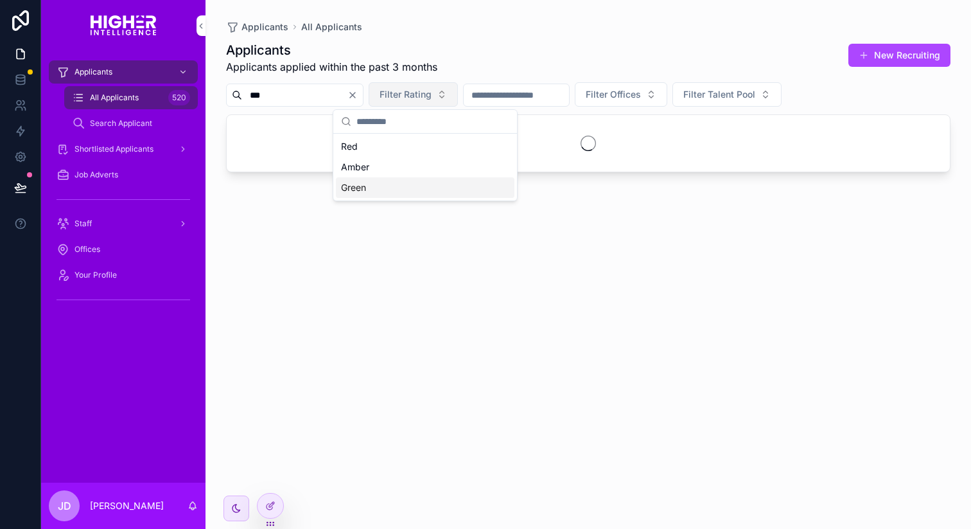
click at [412, 325] on div "Applicants Applicants applied within the past 3 months New Recruiting *** Filte…" at bounding box center [588, 273] width 725 height 480
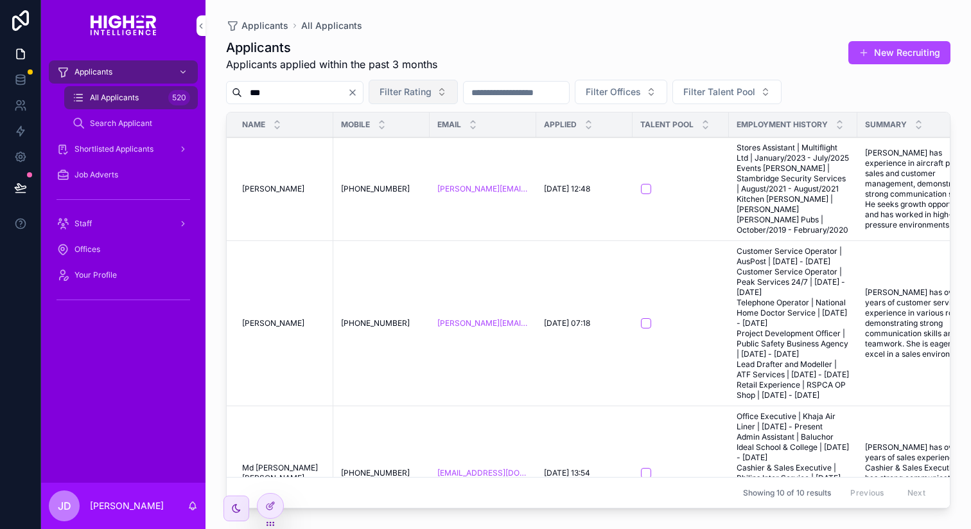
click at [297, 91] on input "***" at bounding box center [294, 93] width 105 height 18
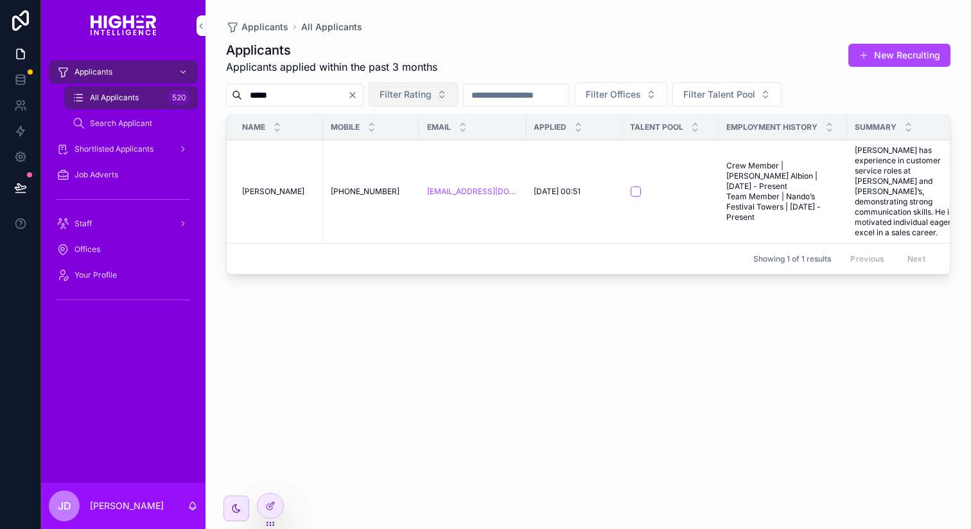
type input "*****"
click at [274, 188] on span "[PERSON_NAME]" at bounding box center [273, 191] width 62 height 10
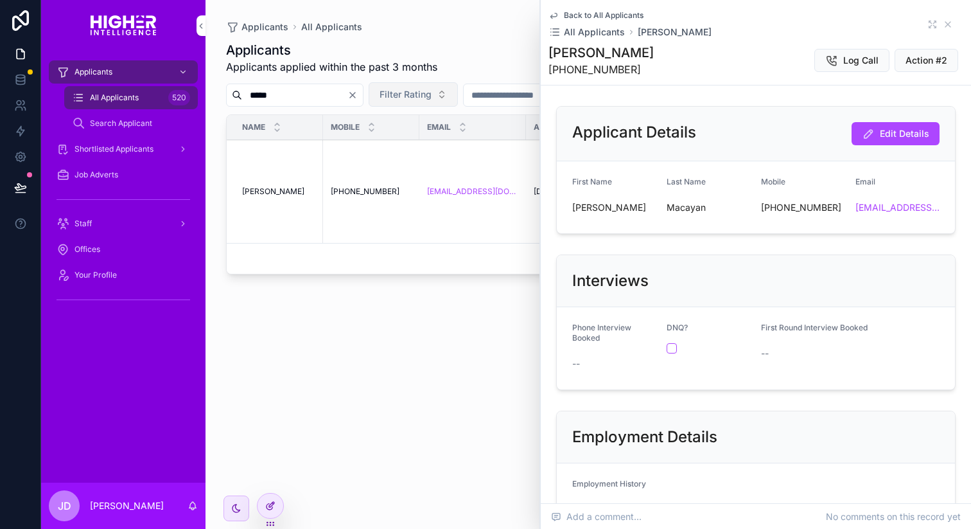
click at [265, 505] on icon at bounding box center [270, 505] width 10 height 10
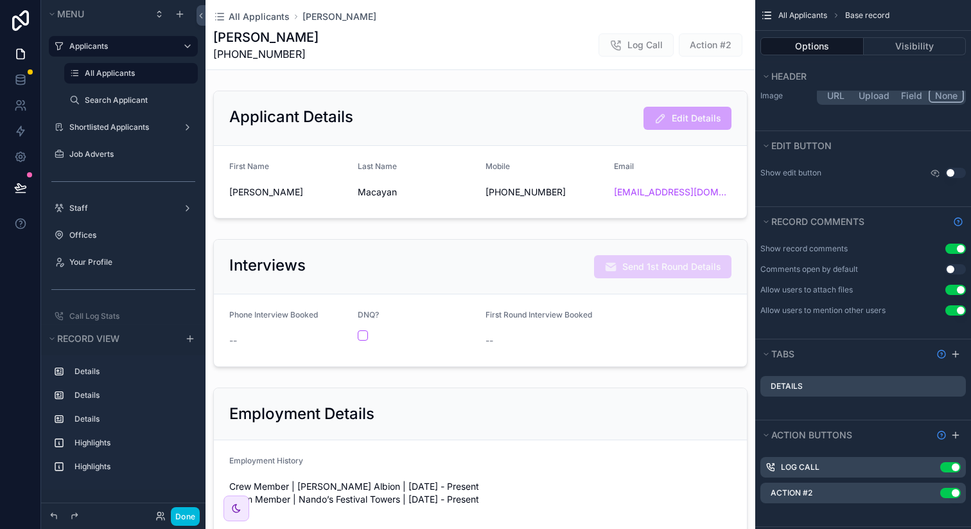
scroll to position [191, 0]
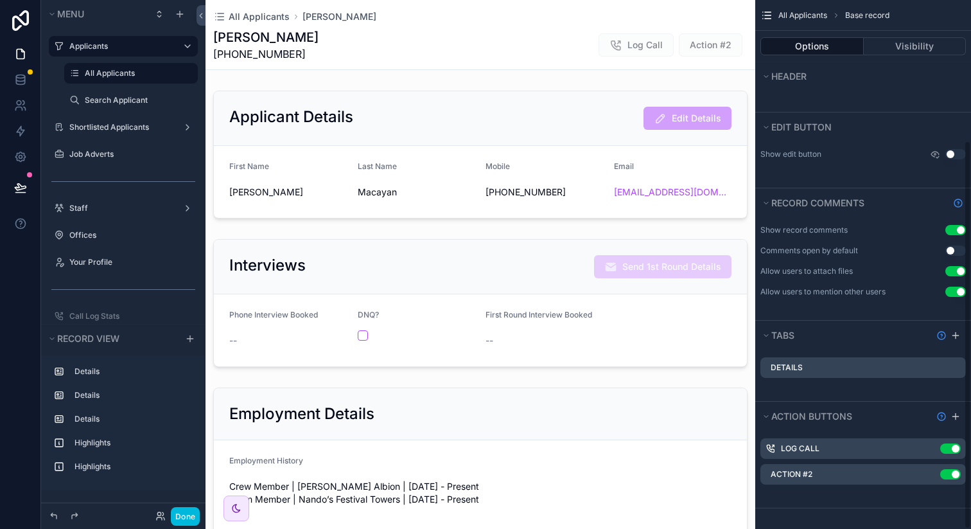
click at [0, 0] on icon "scrollable content" at bounding box center [0, 0] width 0 height 0
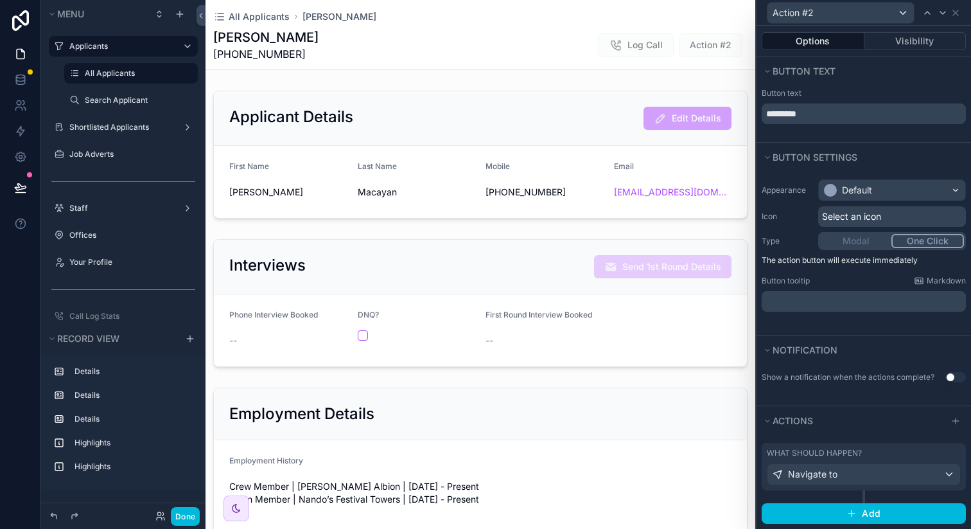
scroll to position [13, 0]
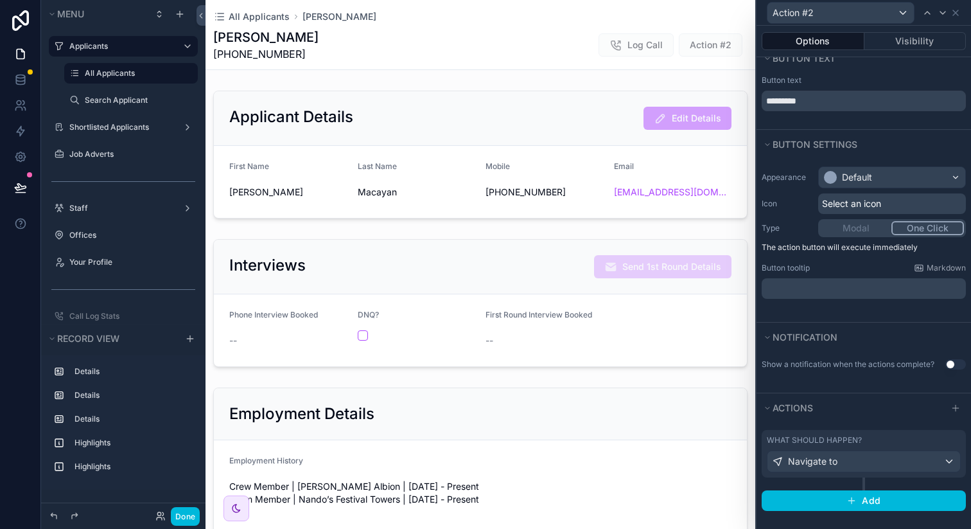
click at [948, 443] on div "What should happen?" at bounding box center [864, 440] width 194 height 10
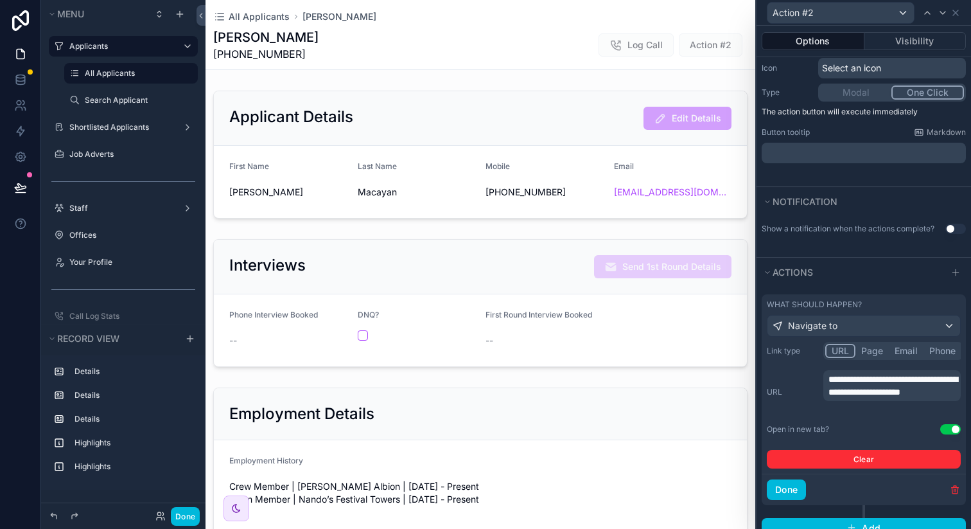
scroll to position [176, 0]
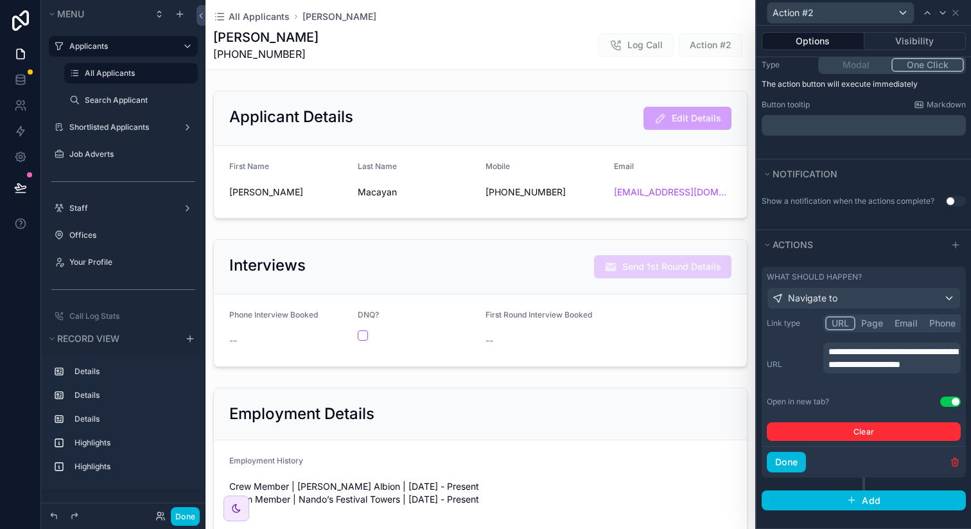
click at [876, 373] on div "**********" at bounding box center [891, 357] width 137 height 31
click at [877, 371] on p "**********" at bounding box center [894, 358] width 130 height 26
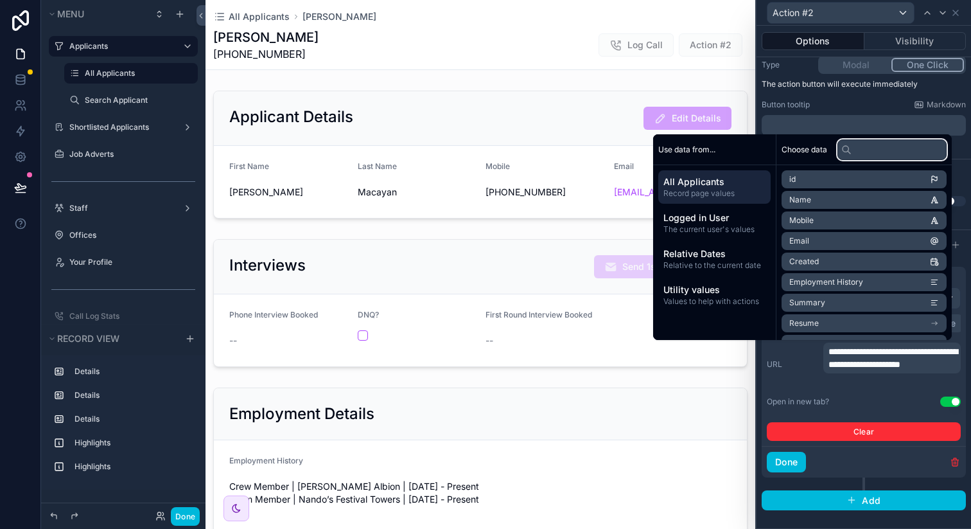
click at [881, 143] on input "text" at bounding box center [892, 149] width 109 height 21
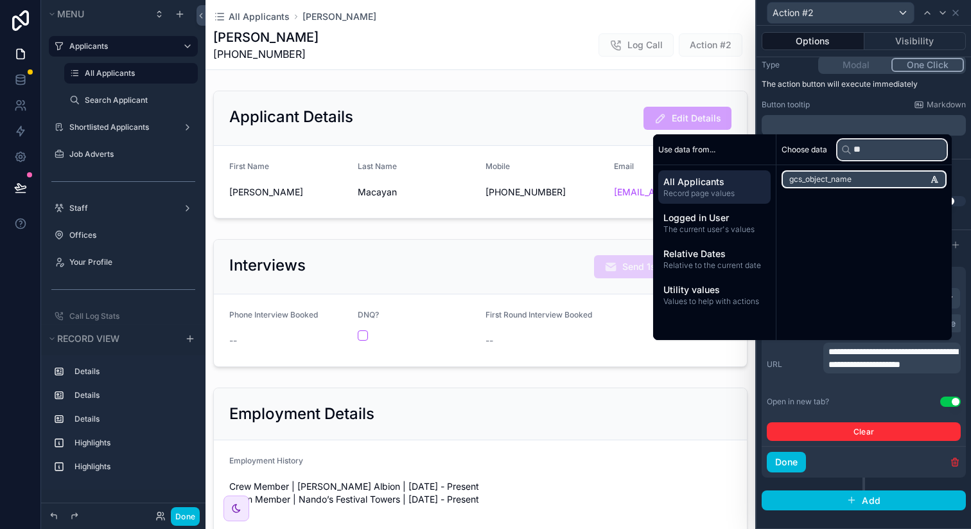
type input "**"
click at [847, 181] on li "gcs_object_name" at bounding box center [864, 179] width 165 height 18
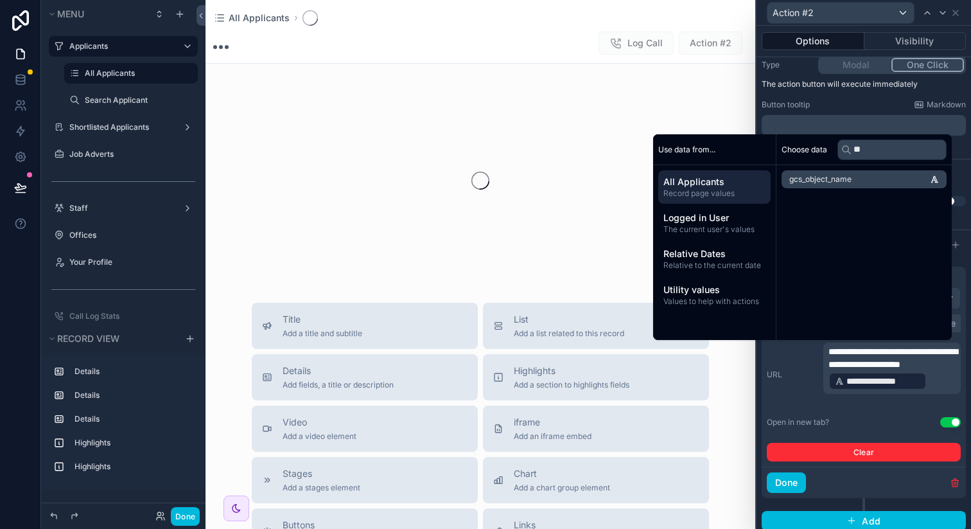
click at [795, 405] on div "**********" at bounding box center [864, 374] width 194 height 64
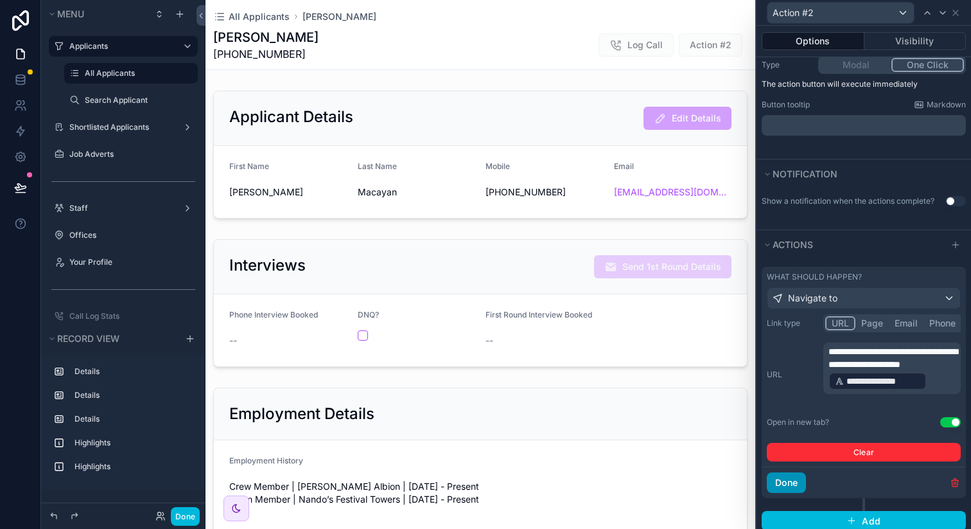
click at [795, 484] on button "Done" at bounding box center [786, 482] width 39 height 21
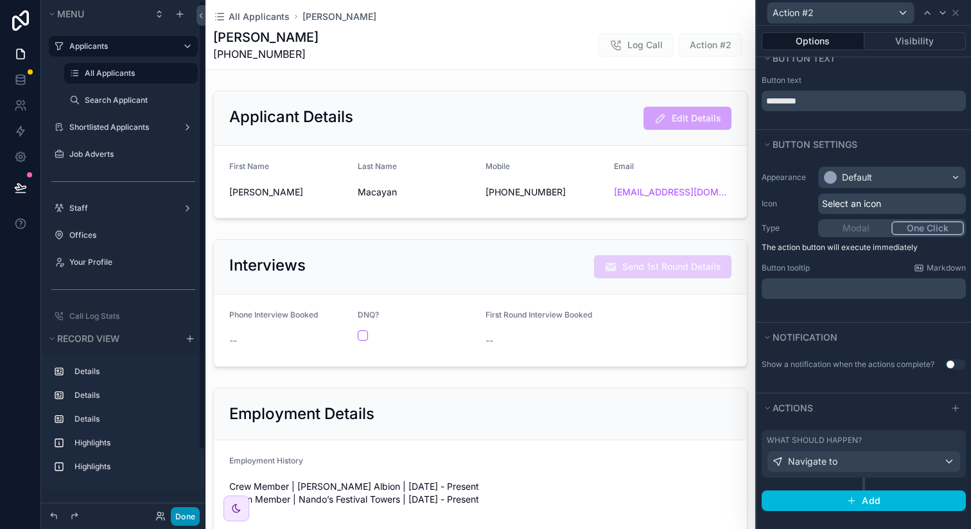
click at [180, 515] on button "Done" at bounding box center [185, 516] width 29 height 19
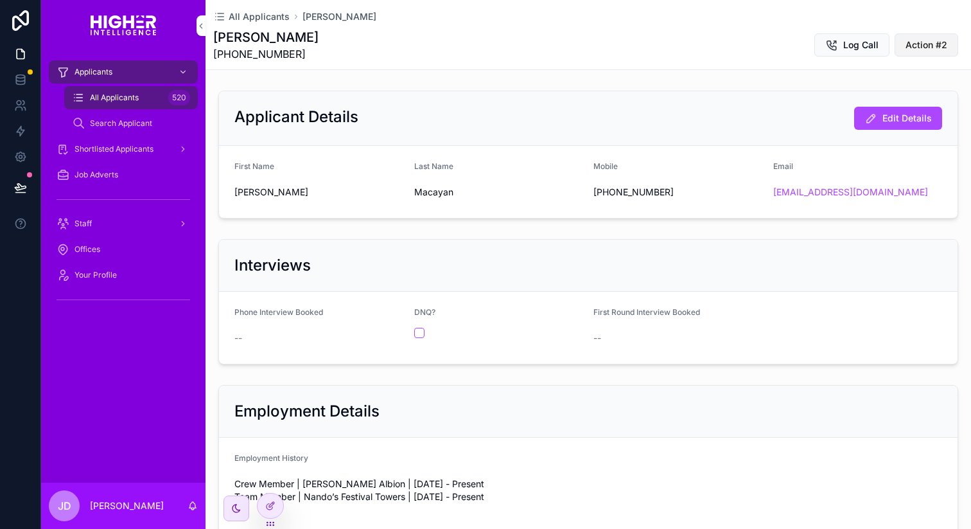
click at [922, 44] on span "Action #2" at bounding box center [927, 45] width 42 height 13
click at [929, 44] on span "Action #2" at bounding box center [927, 45] width 42 height 13
